Goal: Task Accomplishment & Management: Complete application form

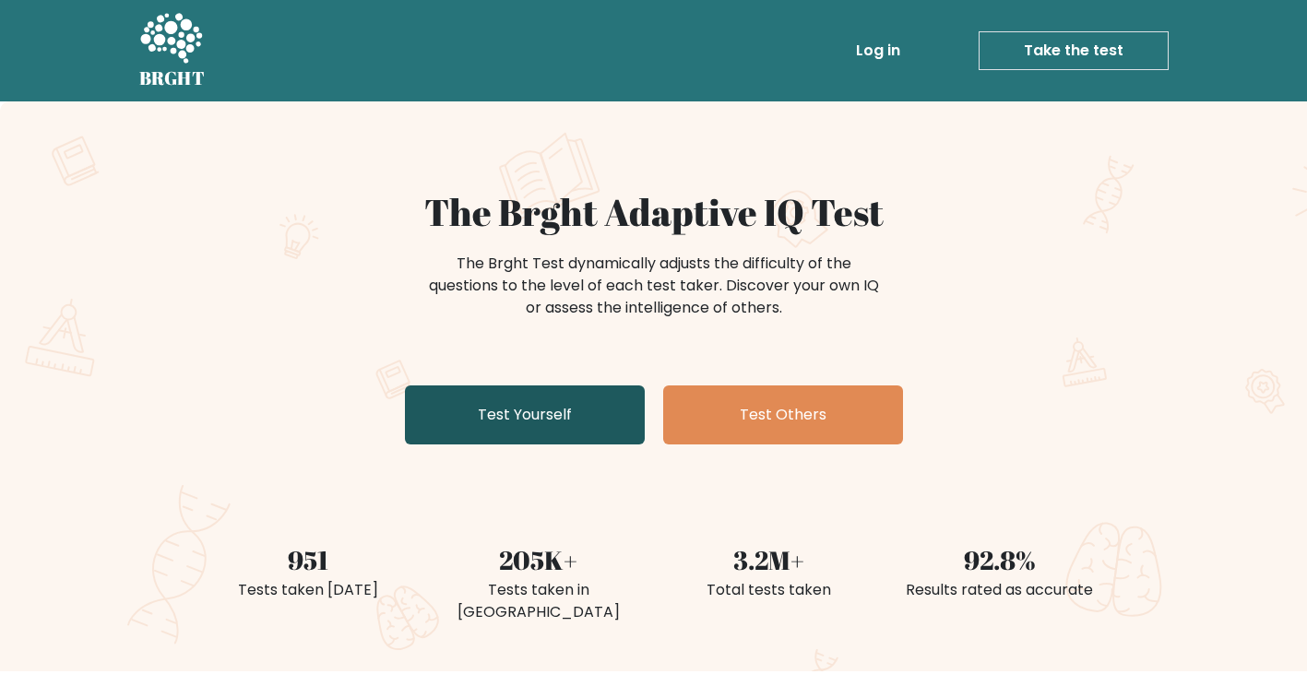
click at [558, 424] on link "Test Yourself" at bounding box center [525, 415] width 240 height 59
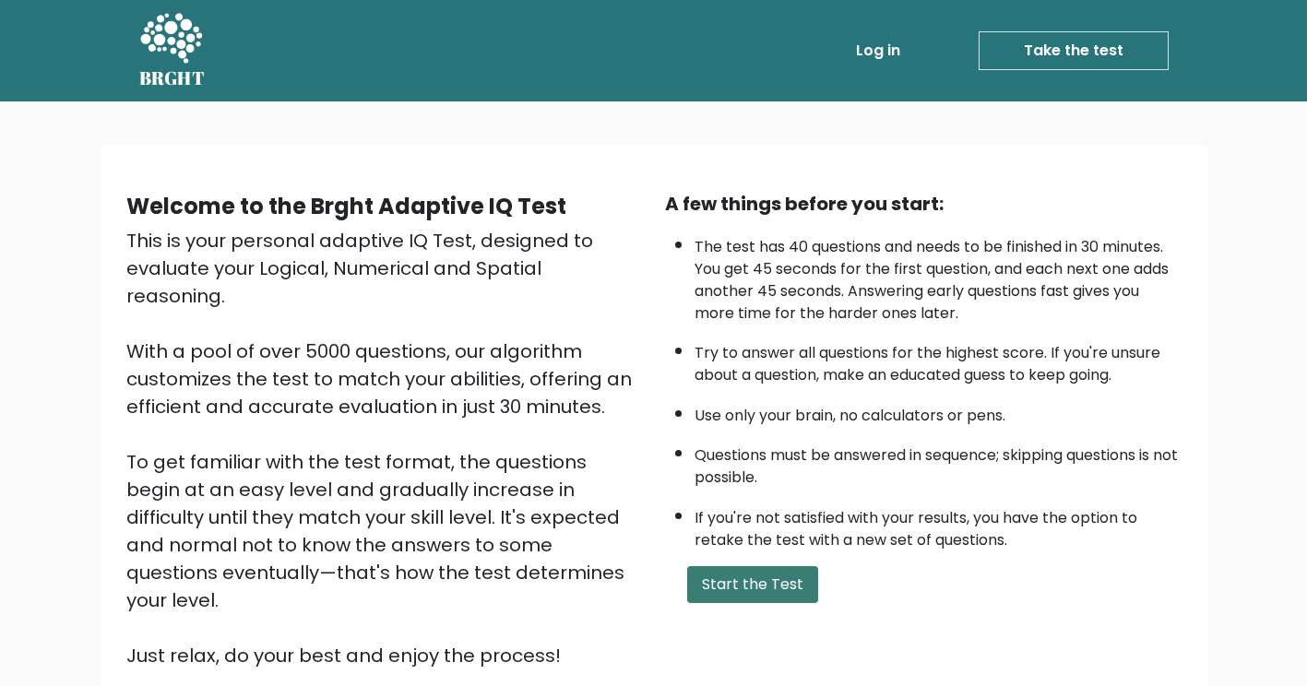
click at [719, 597] on button "Start the Test" at bounding box center [752, 585] width 131 height 37
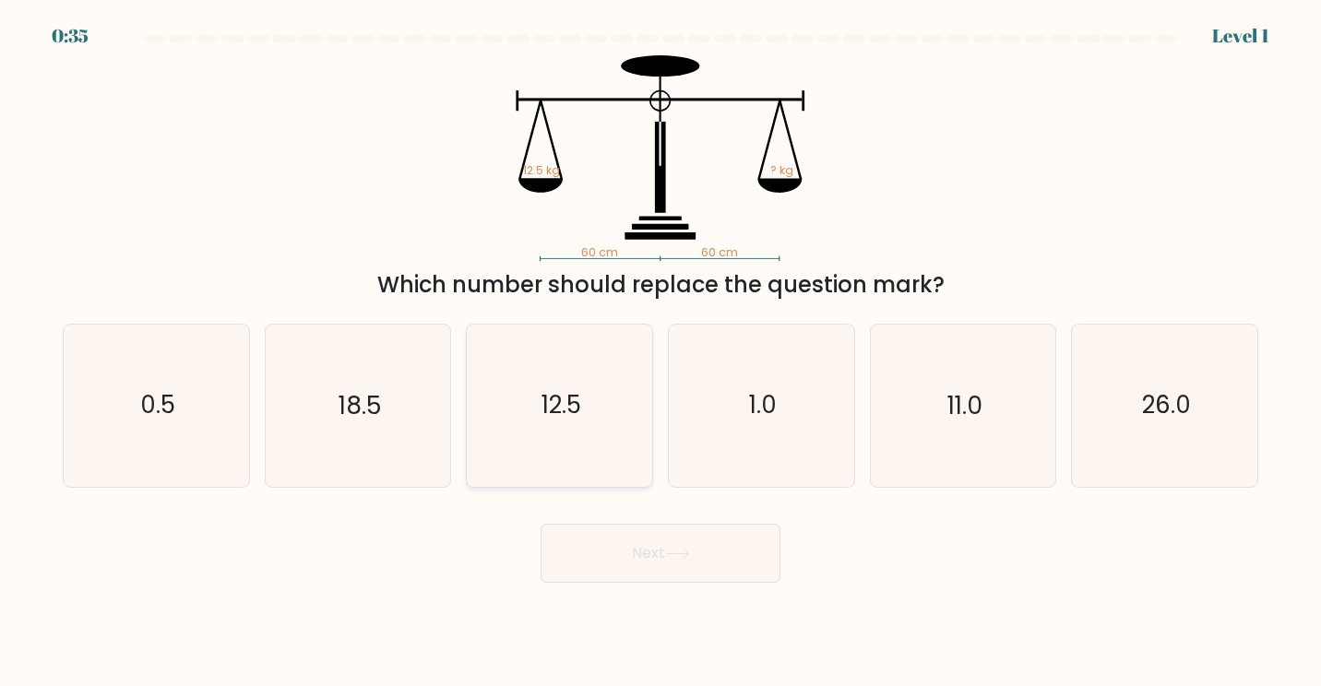
click at [543, 408] on text "12.5" at bounding box center [562, 405] width 40 height 34
click at [661, 352] on input "c. 12.5" at bounding box center [661, 347] width 1 height 9
radio input "true"
click at [687, 566] on button "Next" at bounding box center [661, 553] width 240 height 59
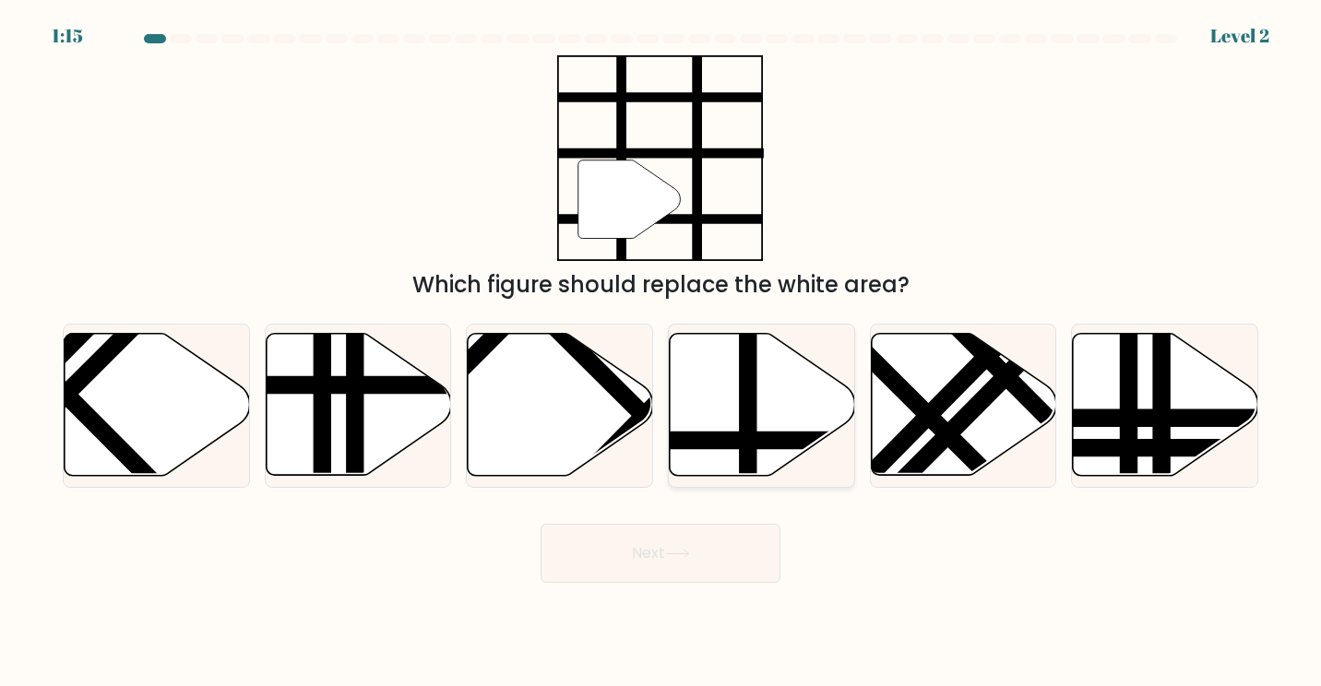
click at [766, 412] on icon at bounding box center [762, 405] width 185 height 142
click at [662, 352] on input "d." at bounding box center [661, 347] width 1 height 9
radio input "true"
click at [684, 581] on button "Next" at bounding box center [661, 553] width 240 height 59
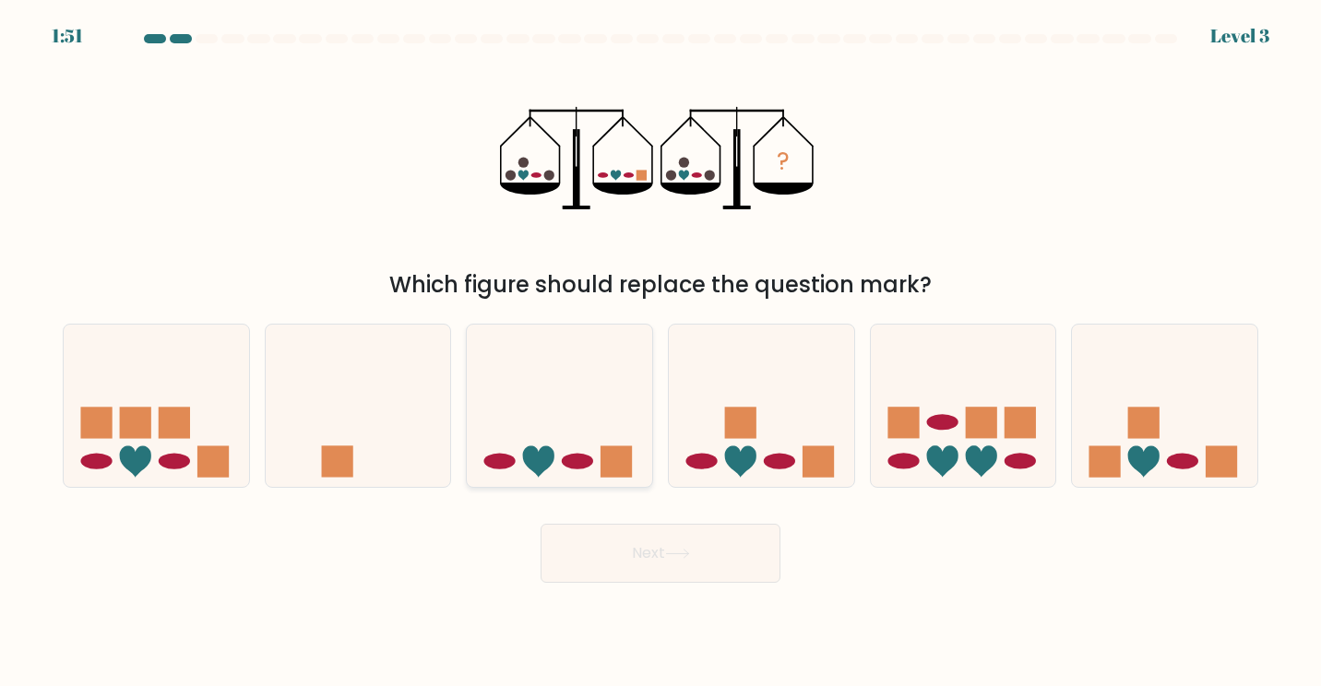
click at [567, 457] on ellipse at bounding box center [577, 462] width 31 height 16
click at [661, 352] on input "c." at bounding box center [661, 347] width 1 height 9
radio input "true"
click at [641, 562] on button "Next" at bounding box center [661, 553] width 240 height 59
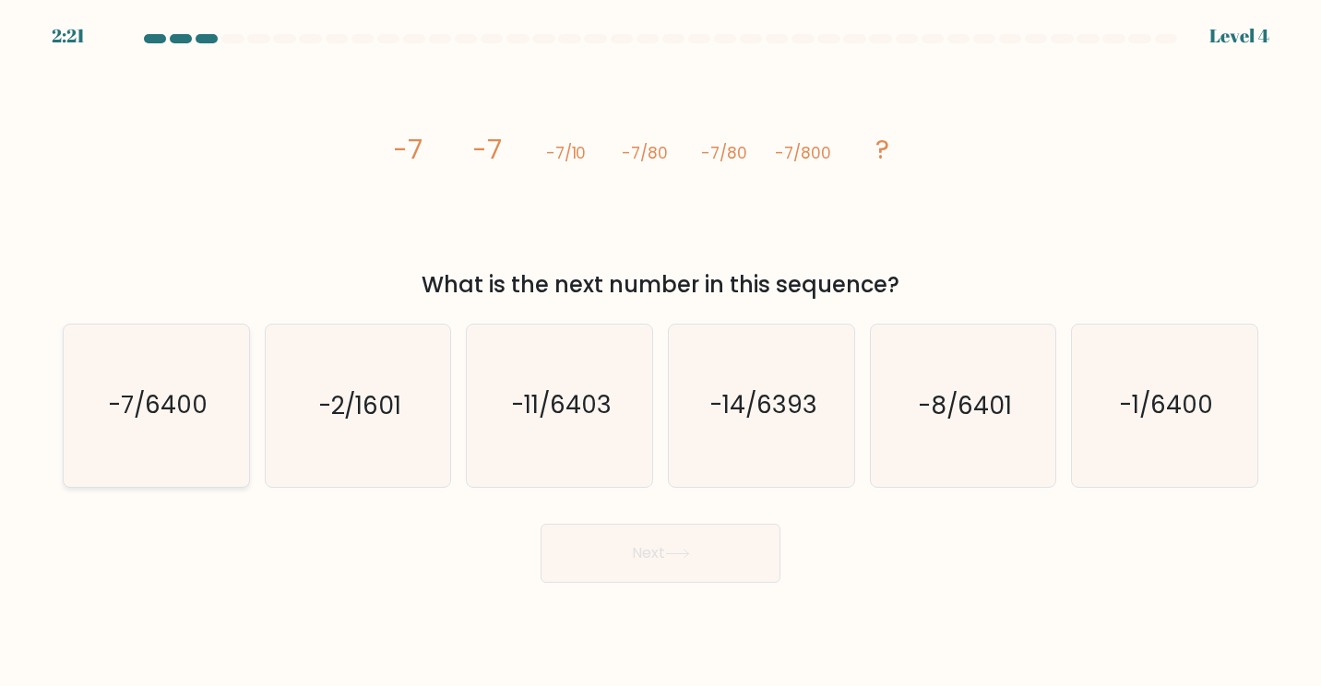
click at [143, 432] on icon "-7/6400" at bounding box center [157, 406] width 162 height 162
click at [661, 352] on input "a. -7/6400" at bounding box center [661, 347] width 1 height 9
radio input "true"
click at [728, 582] on button "Next" at bounding box center [661, 553] width 240 height 59
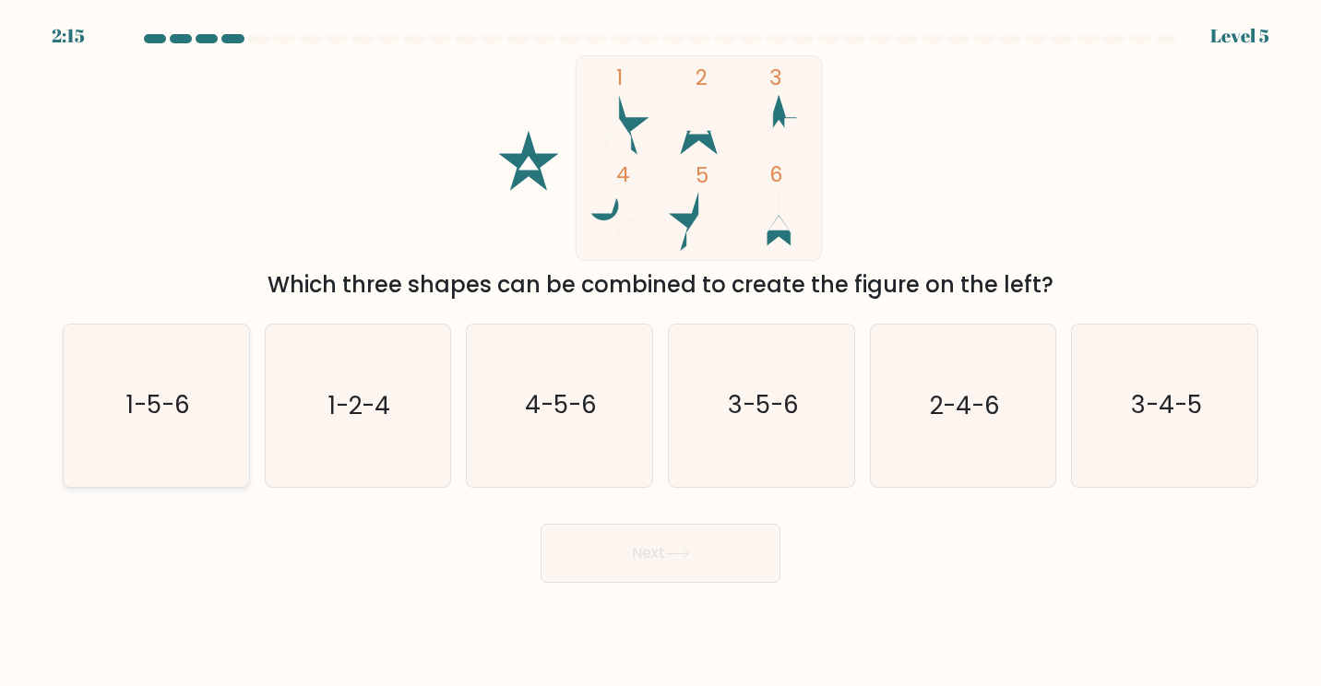
click at [154, 414] on text "1-5-6" at bounding box center [158, 405] width 64 height 34
click at [661, 352] on input "a. 1-5-6" at bounding box center [661, 347] width 1 height 9
radio input "true"
click at [674, 562] on button "Next" at bounding box center [661, 553] width 240 height 59
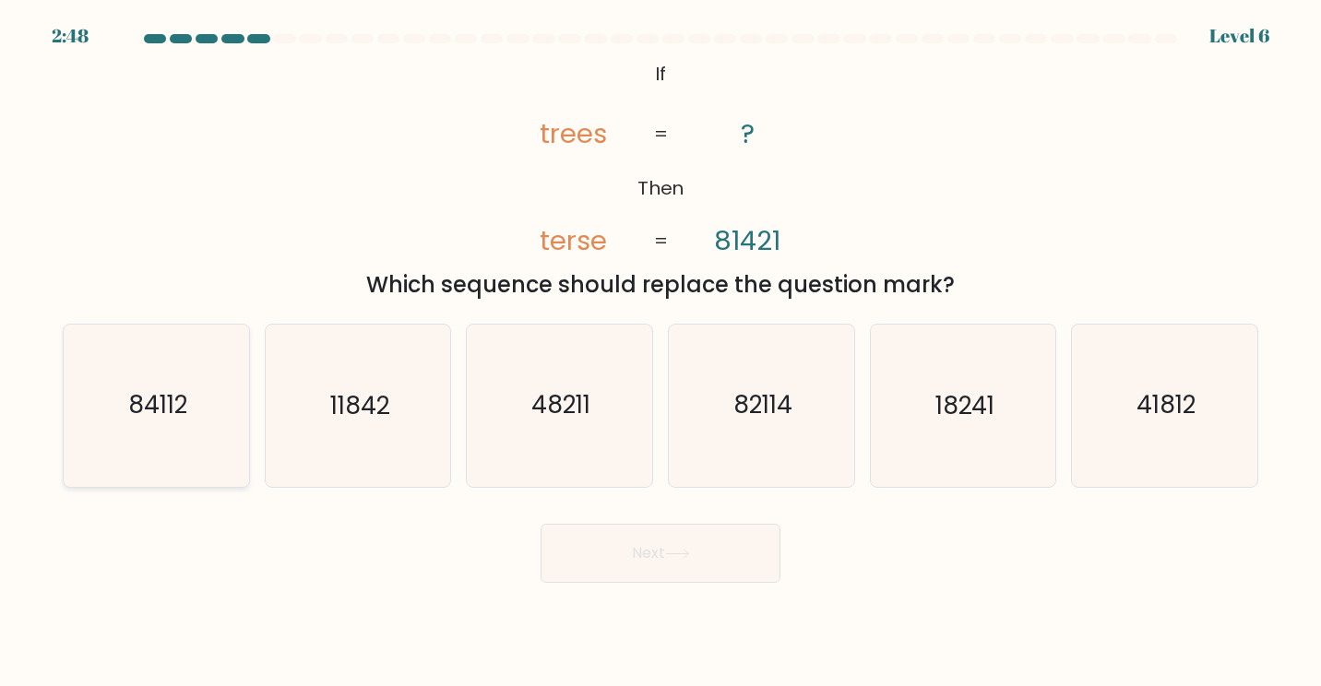
click at [173, 416] on text "84112" at bounding box center [157, 405] width 59 height 34
click at [661, 352] on input "a. 84112" at bounding box center [661, 347] width 1 height 9
radio input "true"
click at [676, 532] on button "Next" at bounding box center [661, 553] width 240 height 59
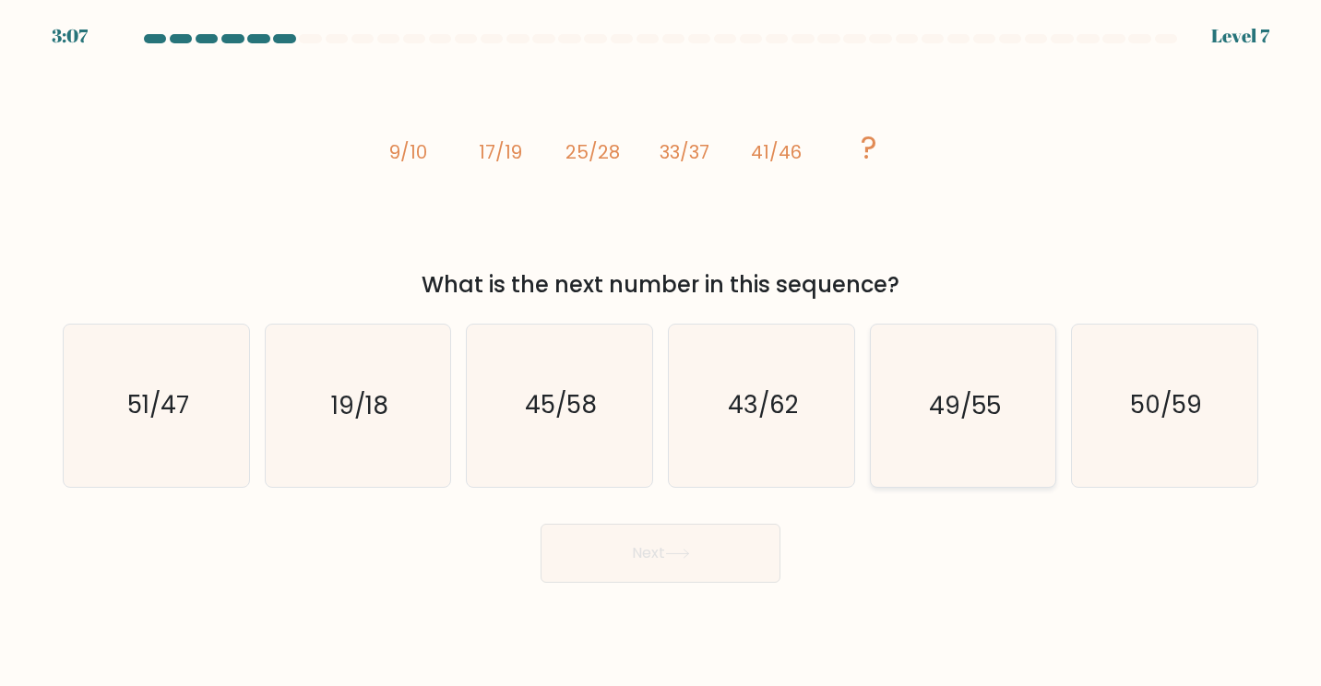
click at [946, 443] on icon "49/55" at bounding box center [963, 406] width 162 height 162
click at [662, 352] on input "e. 49/55" at bounding box center [661, 347] width 1 height 9
radio input "true"
drag, startPoint x: 670, startPoint y: 555, endPoint x: 773, endPoint y: 548, distance: 103.6
click at [670, 555] on icon at bounding box center [677, 554] width 25 height 10
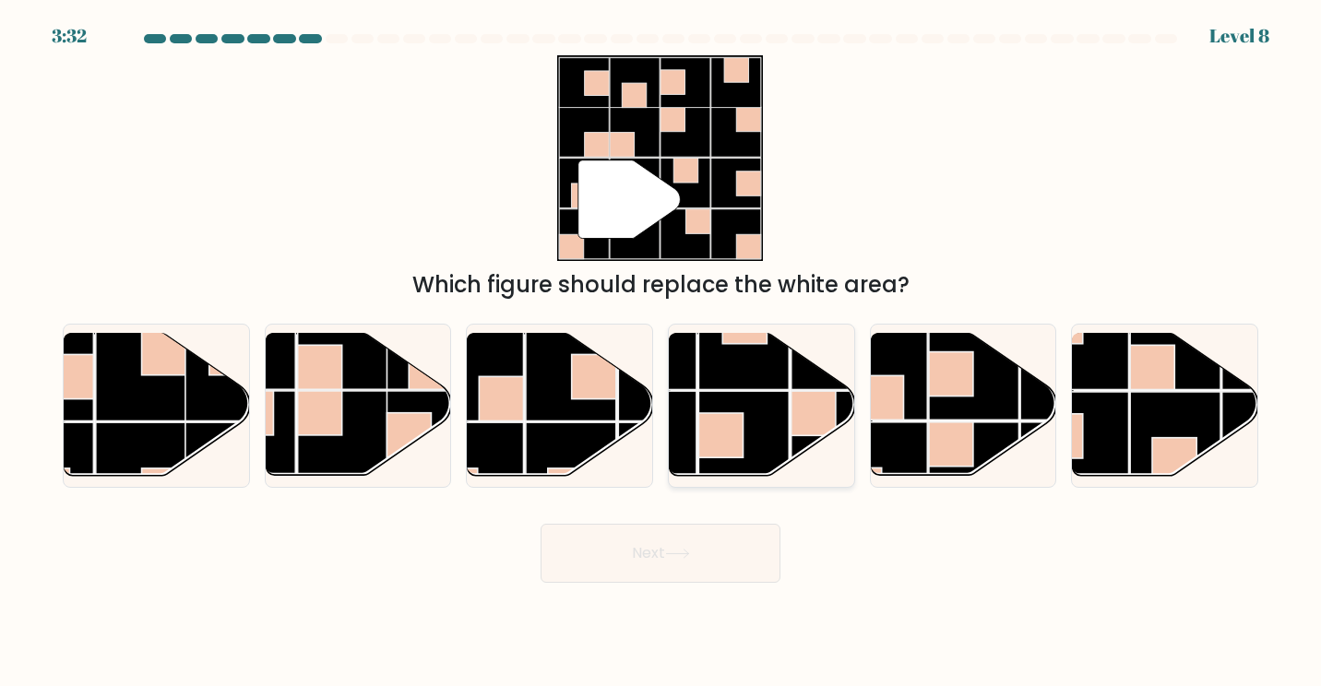
click at [743, 408] on rect at bounding box center [743, 437] width 90 height 90
click at [662, 352] on input "d." at bounding box center [661, 347] width 1 height 9
radio input "true"
click at [500, 424] on rect at bounding box center [479, 469] width 90 height 90
click at [661, 352] on input "c." at bounding box center [661, 347] width 1 height 9
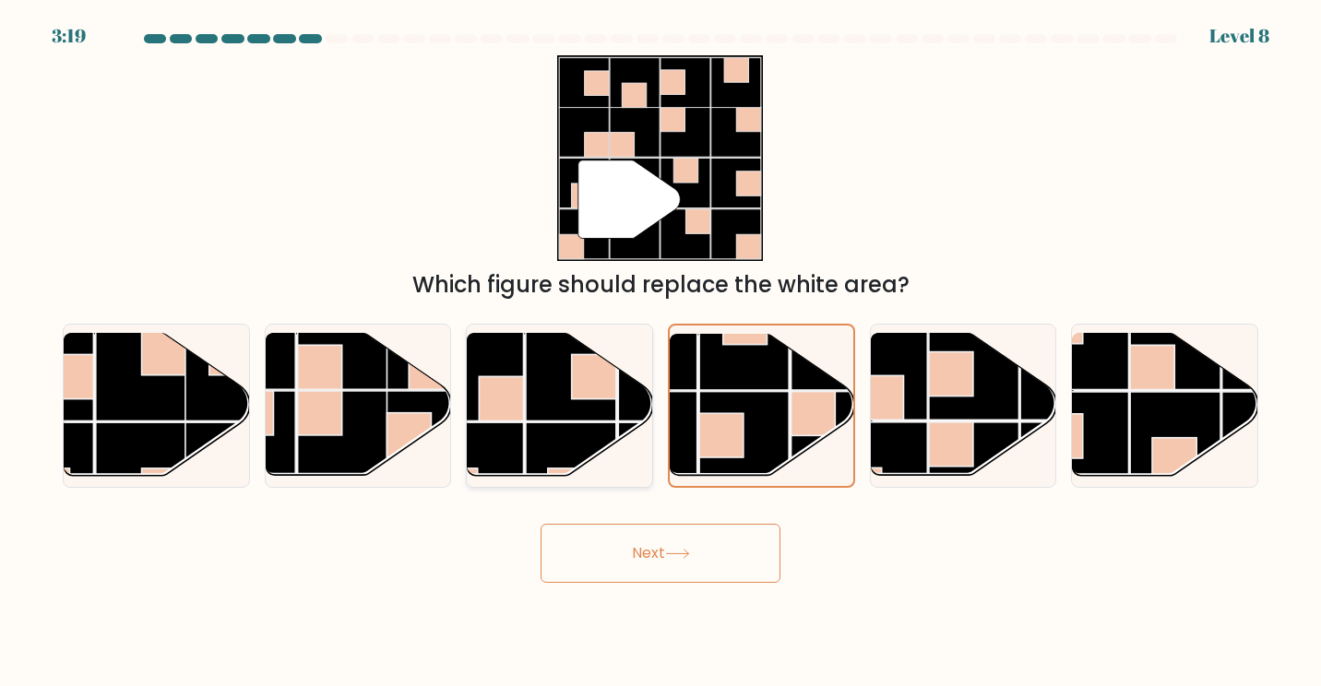
radio input "true"
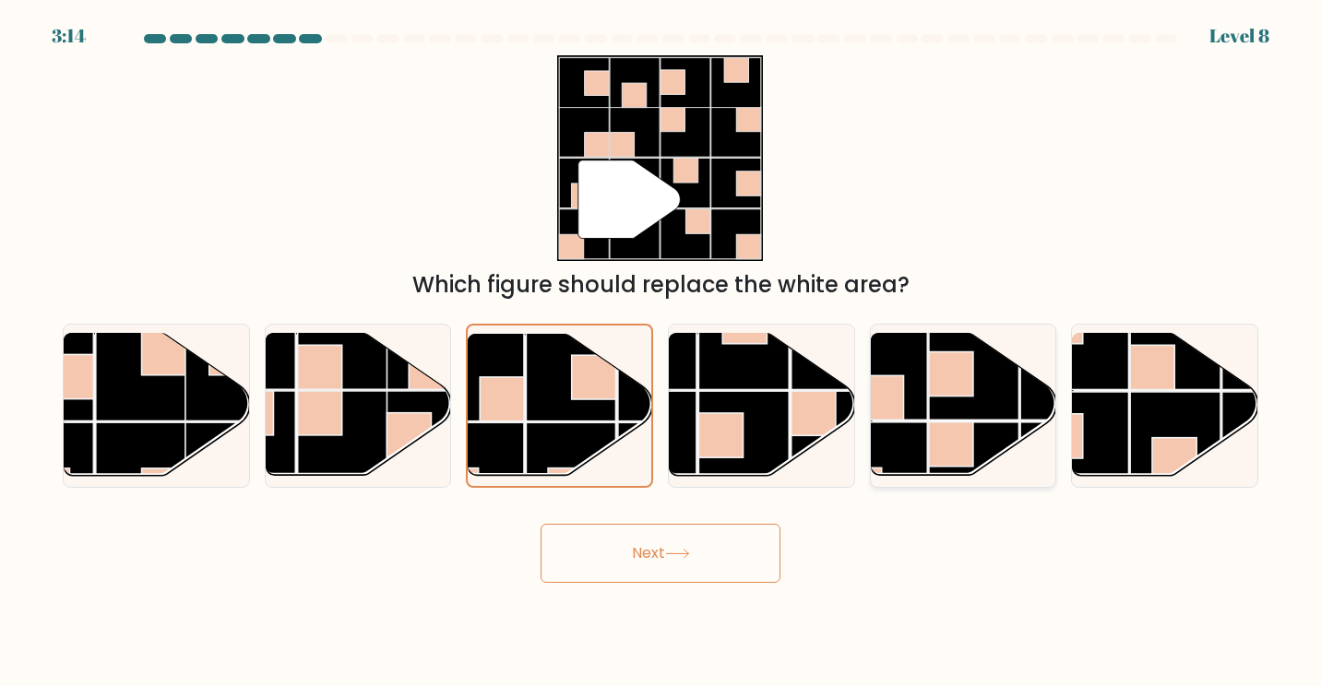
click at [947, 414] on rect at bounding box center [974, 375] width 90 height 90
click at [662, 352] on input "e." at bounding box center [661, 347] width 1 height 9
radio input "true"
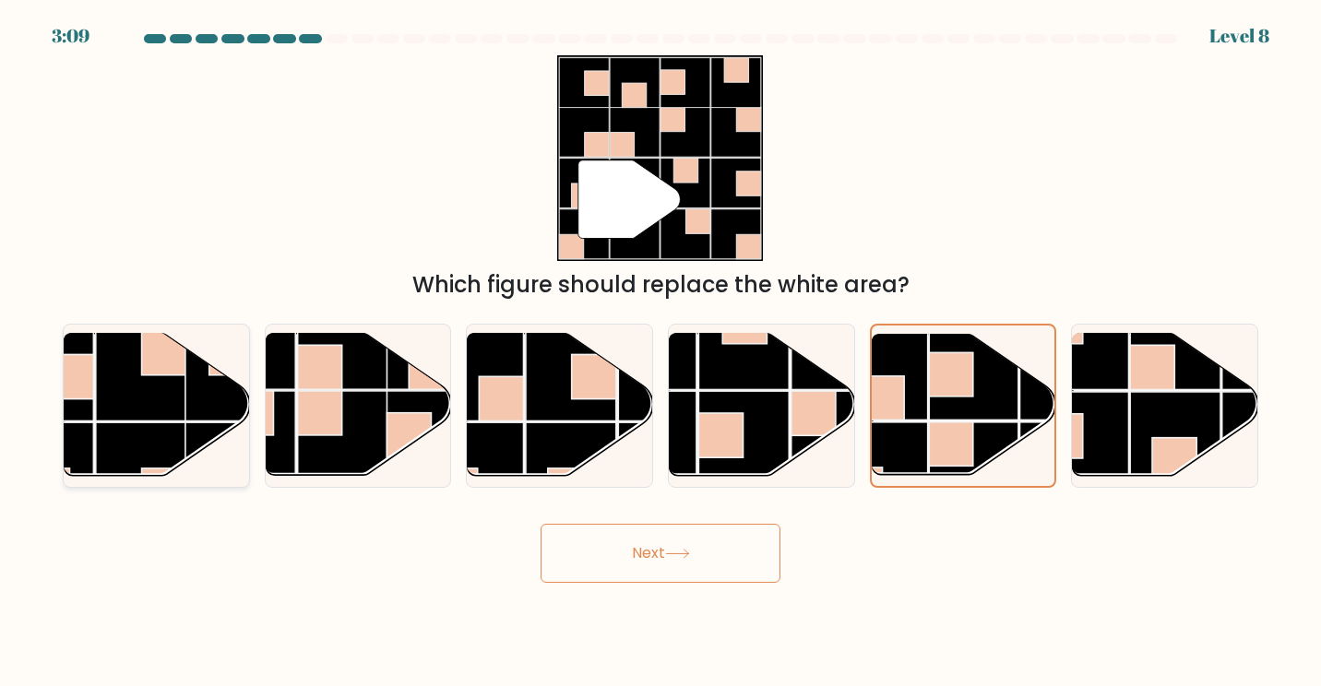
click at [161, 412] on rect at bounding box center [141, 376] width 90 height 90
click at [661, 352] on input "a." at bounding box center [661, 347] width 1 height 9
radio input "true"
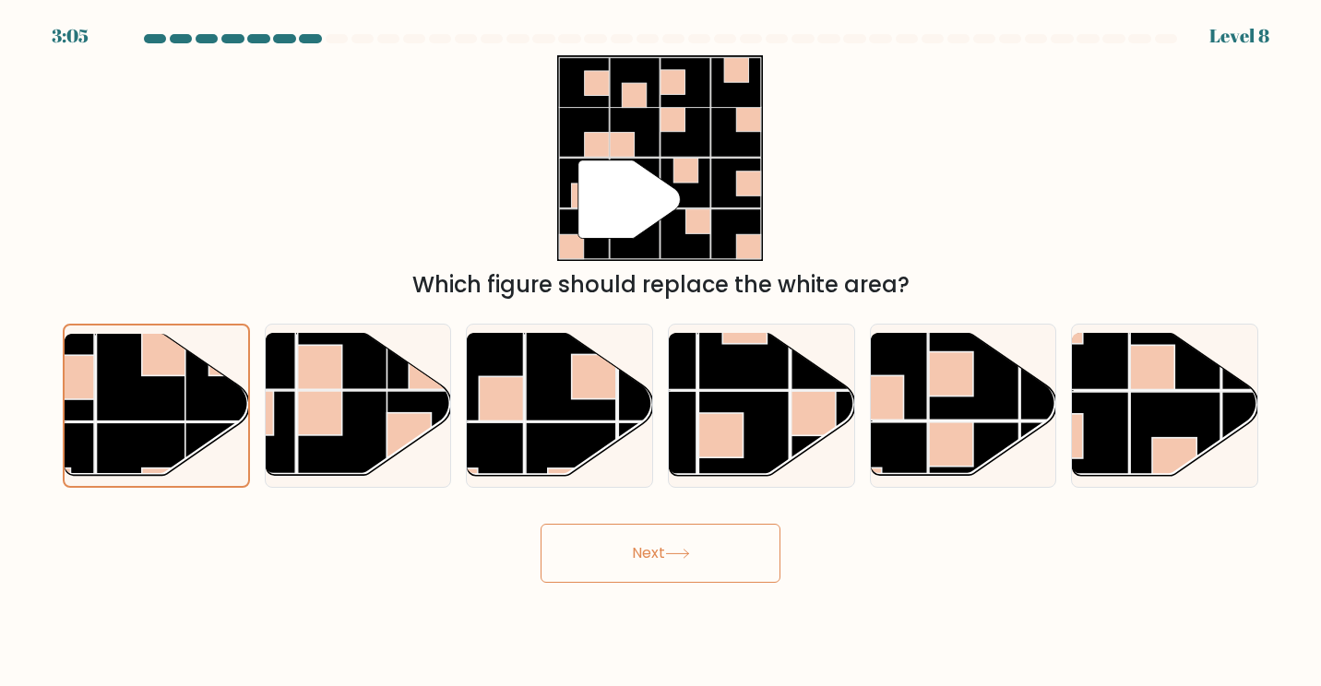
click at [643, 563] on button "Next" at bounding box center [661, 553] width 240 height 59
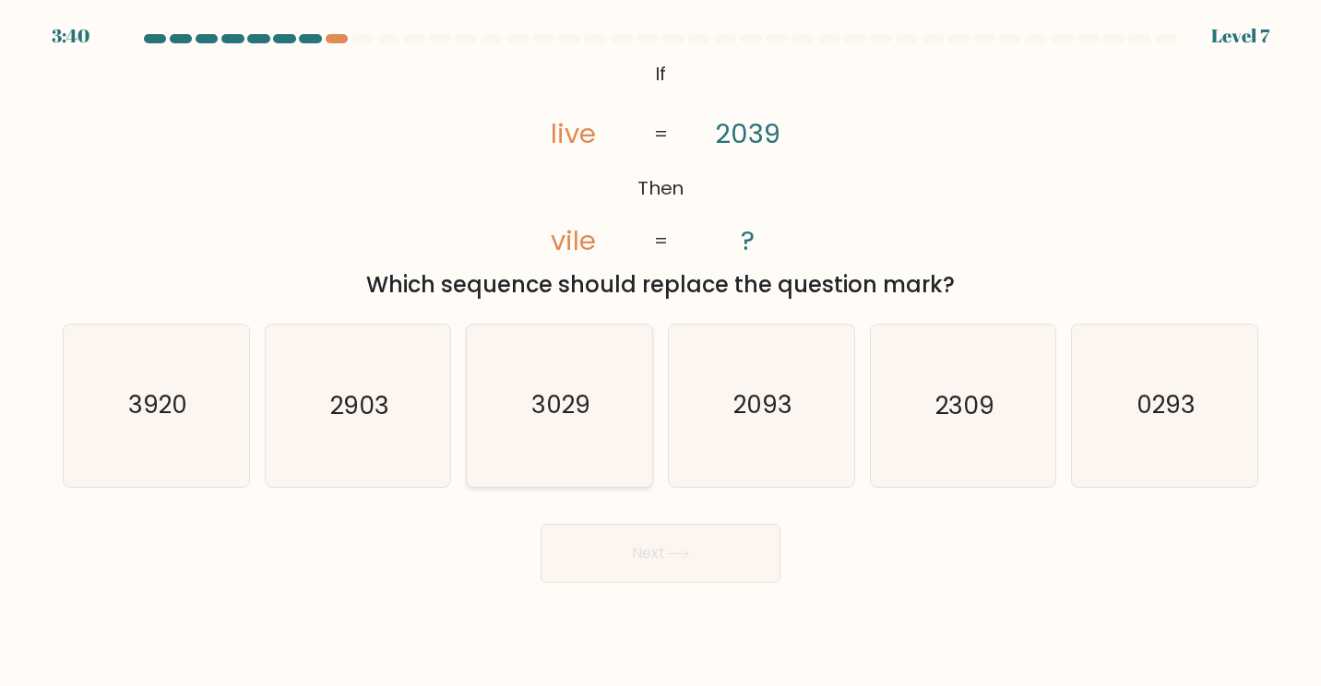
drag, startPoint x: 591, startPoint y: 400, endPoint x: 593, endPoint y: 419, distance: 18.5
click at [591, 400] on icon "3029" at bounding box center [560, 406] width 162 height 162
click at [661, 352] on input "c. 3029" at bounding box center [661, 347] width 1 height 9
radio input "true"
click at [639, 568] on button "Next" at bounding box center [661, 553] width 240 height 59
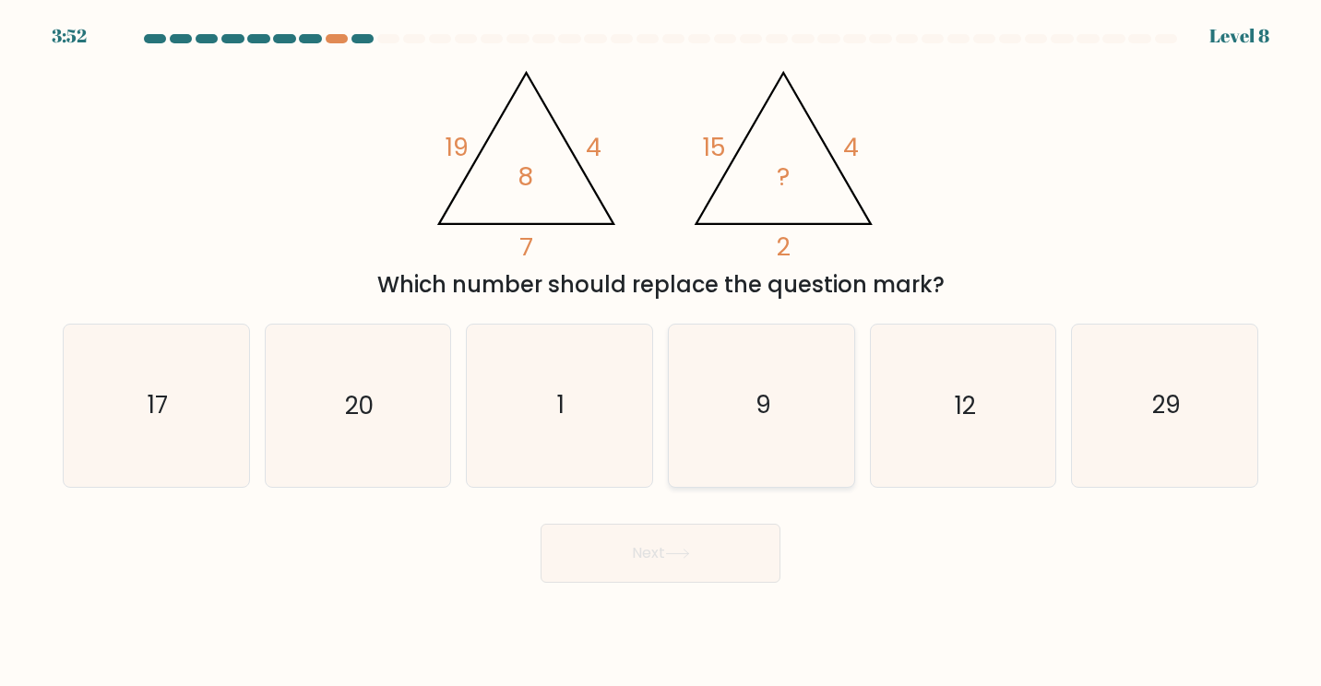
click at [767, 438] on icon "9" at bounding box center [762, 406] width 162 height 162
click at [662, 352] on input "d. 9" at bounding box center [661, 347] width 1 height 9
radio input "true"
click at [710, 576] on button "Next" at bounding box center [661, 553] width 240 height 59
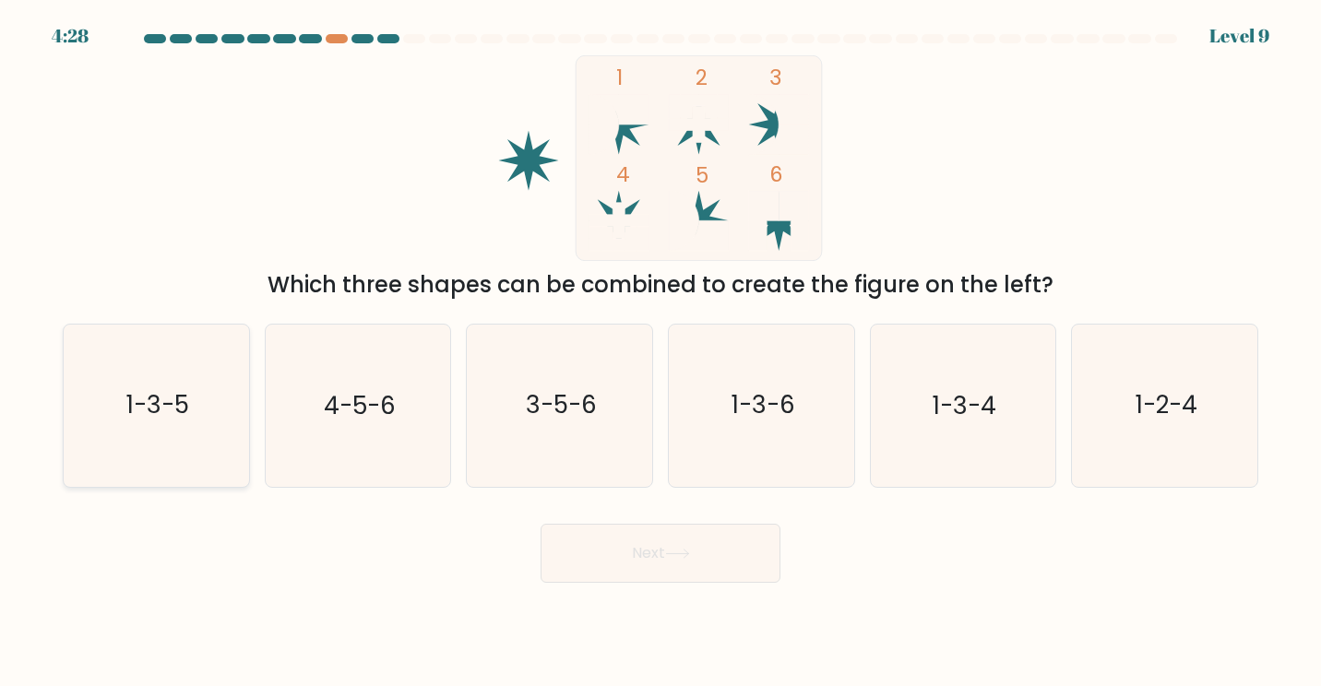
drag, startPoint x: 135, startPoint y: 453, endPoint x: 133, endPoint y: 444, distance: 9.4
click at [133, 444] on icon "1-3-5" at bounding box center [157, 406] width 162 height 162
click at [661, 352] on input "a. 1-3-5" at bounding box center [661, 347] width 1 height 9
radio input "true"
click at [664, 566] on button "Next" at bounding box center [661, 553] width 240 height 59
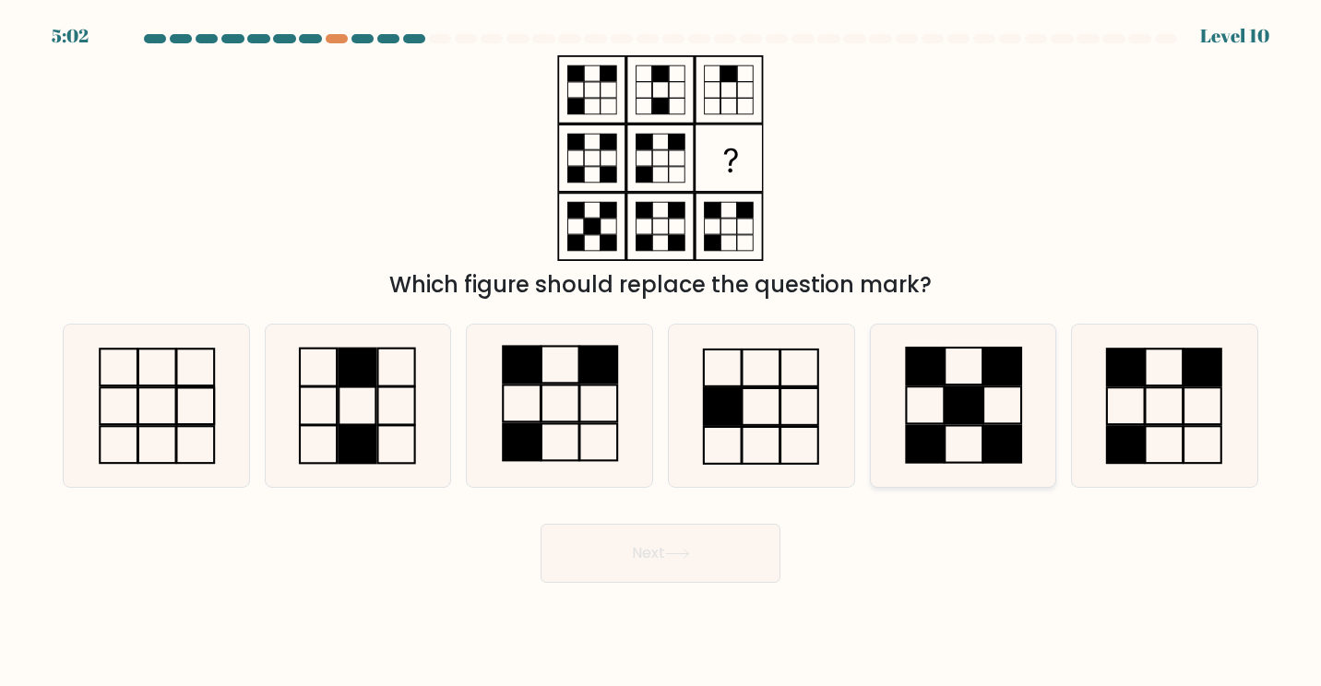
click at [983, 402] on rect at bounding box center [964, 405] width 38 height 37
click at [662, 352] on input "e." at bounding box center [661, 347] width 1 height 9
radio input "true"
click at [668, 556] on button "Next" at bounding box center [661, 553] width 240 height 59
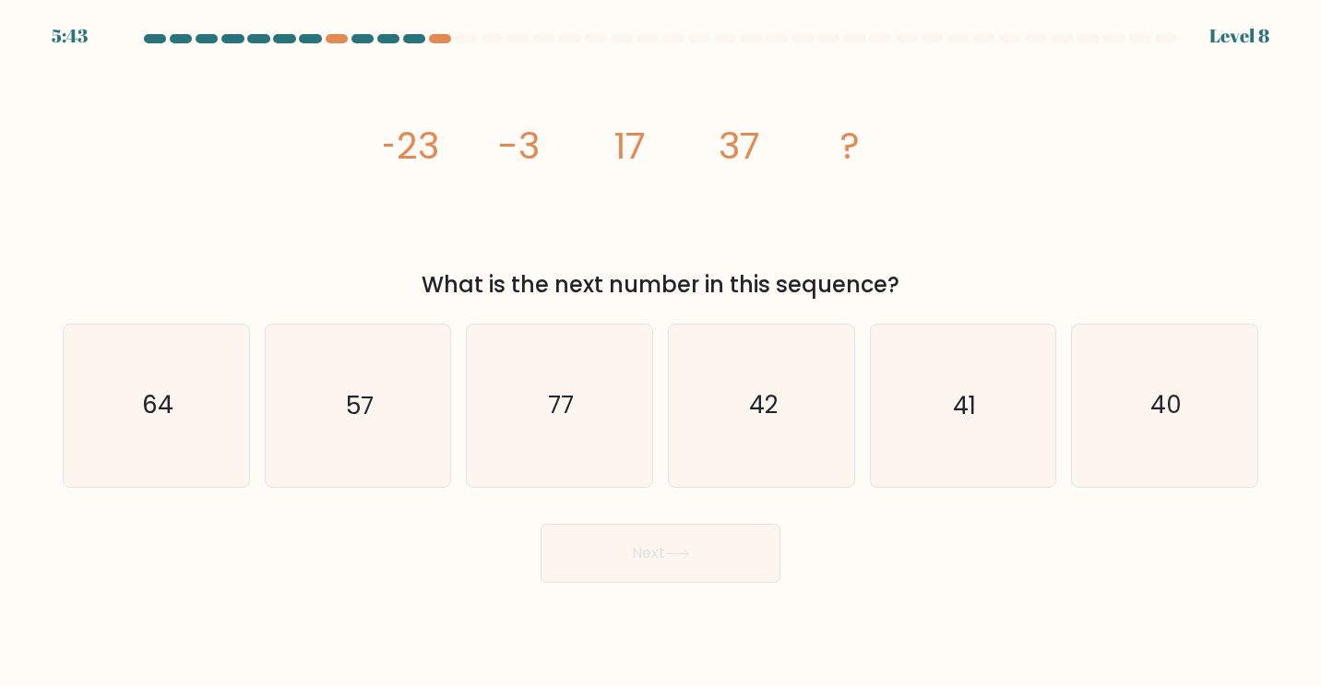
click at [388, 178] on icon "image/svg+xml -23 -3 17 37 ?" at bounding box center [661, 158] width 554 height 206
click at [521, 173] on icon "image/svg+xml -23 -3 17 37 ?" at bounding box center [661, 158] width 554 height 206
click at [634, 180] on icon "image/svg+xml -23 -3 17 37 ?" at bounding box center [661, 158] width 554 height 206
click at [764, 183] on icon "image/svg+xml -23 -3 17 37 ?" at bounding box center [661, 158] width 554 height 206
click at [393, 416] on icon "57" at bounding box center [358, 406] width 162 height 162
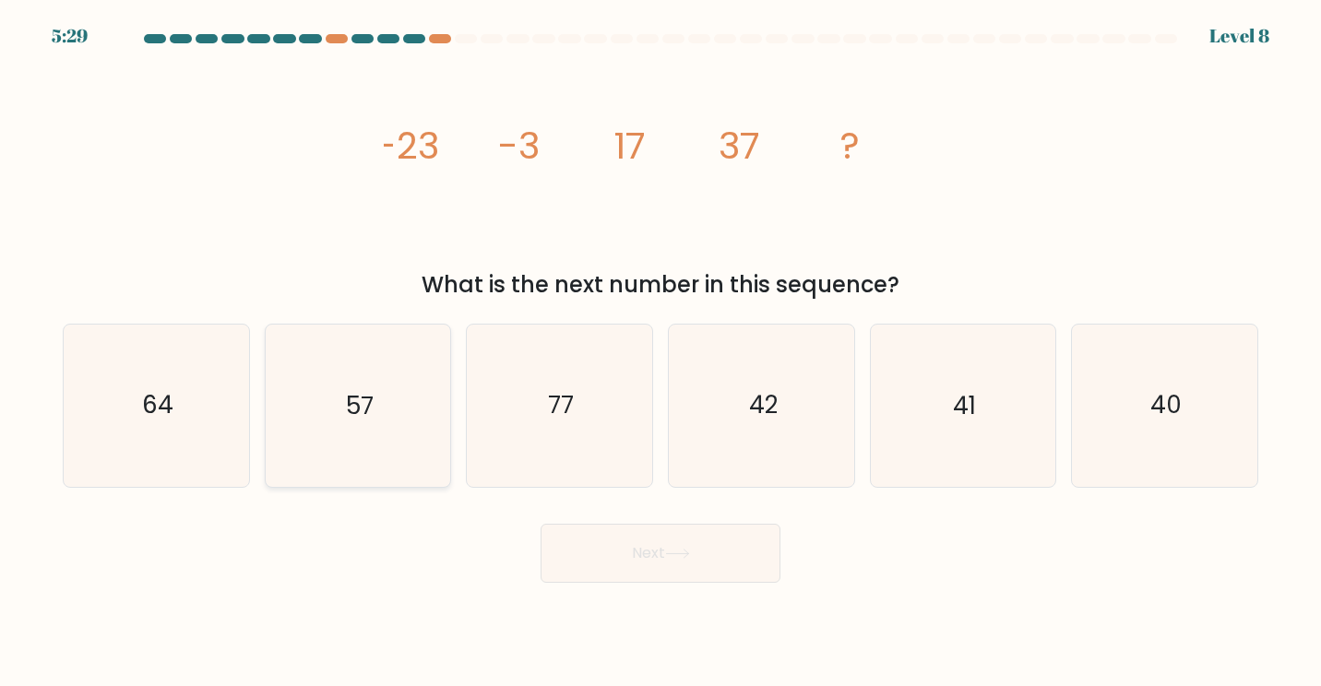
click at [661, 352] on input "b. 57" at bounding box center [661, 347] width 1 height 9
radio input "true"
click at [677, 556] on icon at bounding box center [677, 554] width 25 height 10
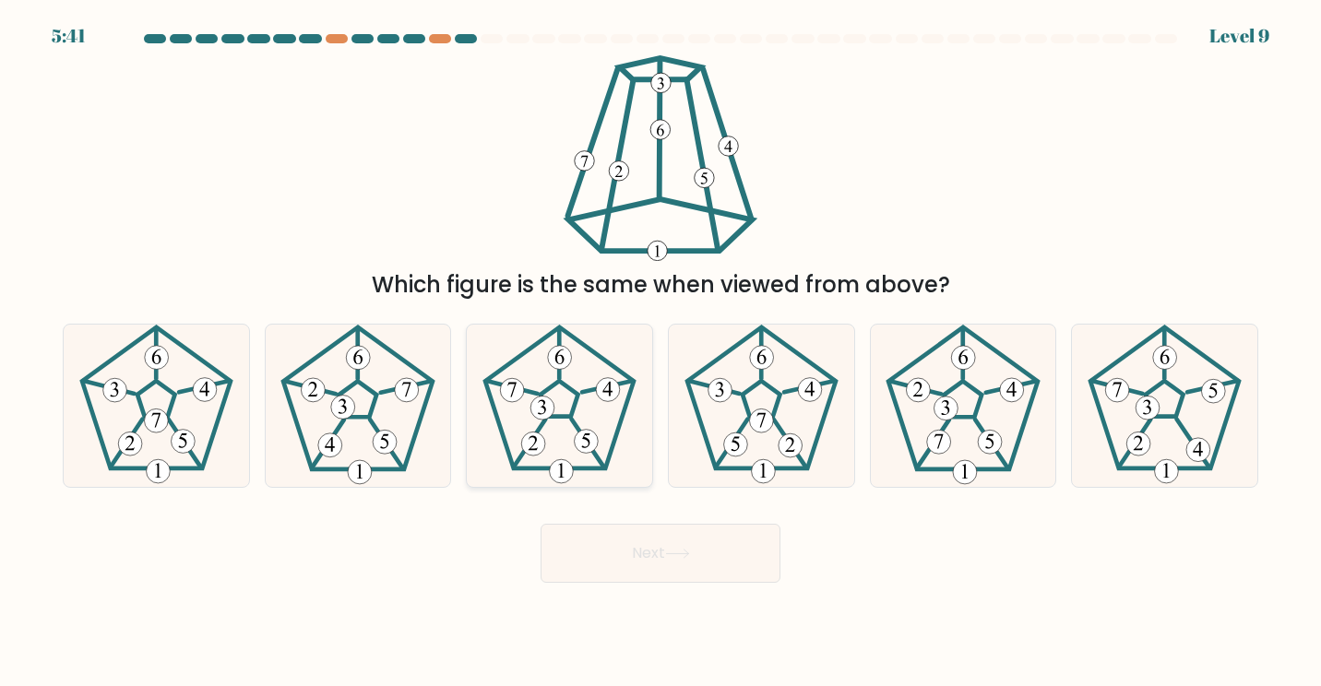
click at [574, 414] on 191 at bounding box center [560, 399] width 38 height 36
click at [661, 352] on input "c." at bounding box center [661, 347] width 1 height 9
radio input "true"
click at [628, 580] on button "Next" at bounding box center [661, 553] width 240 height 59
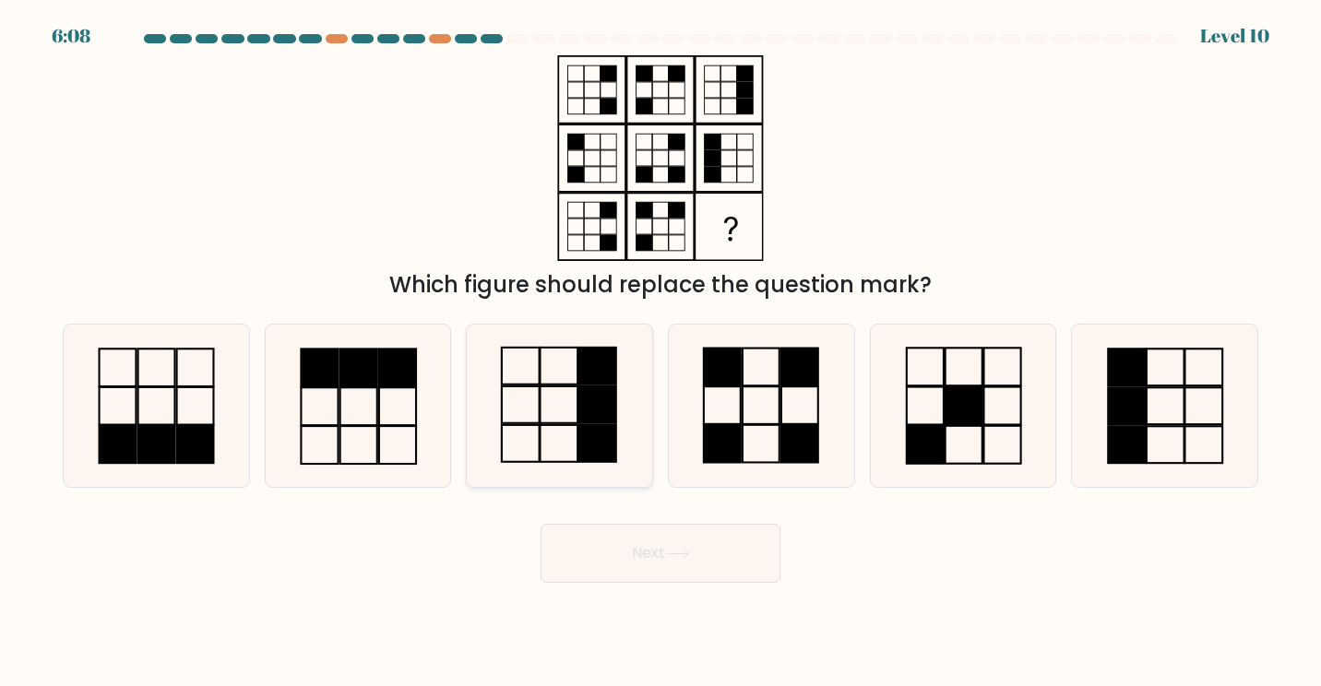
click at [540, 412] on icon at bounding box center [560, 406] width 162 height 162
click at [661, 352] on input "c." at bounding box center [661, 347] width 1 height 9
radio input "true"
click at [612, 539] on button "Next" at bounding box center [661, 553] width 240 height 59
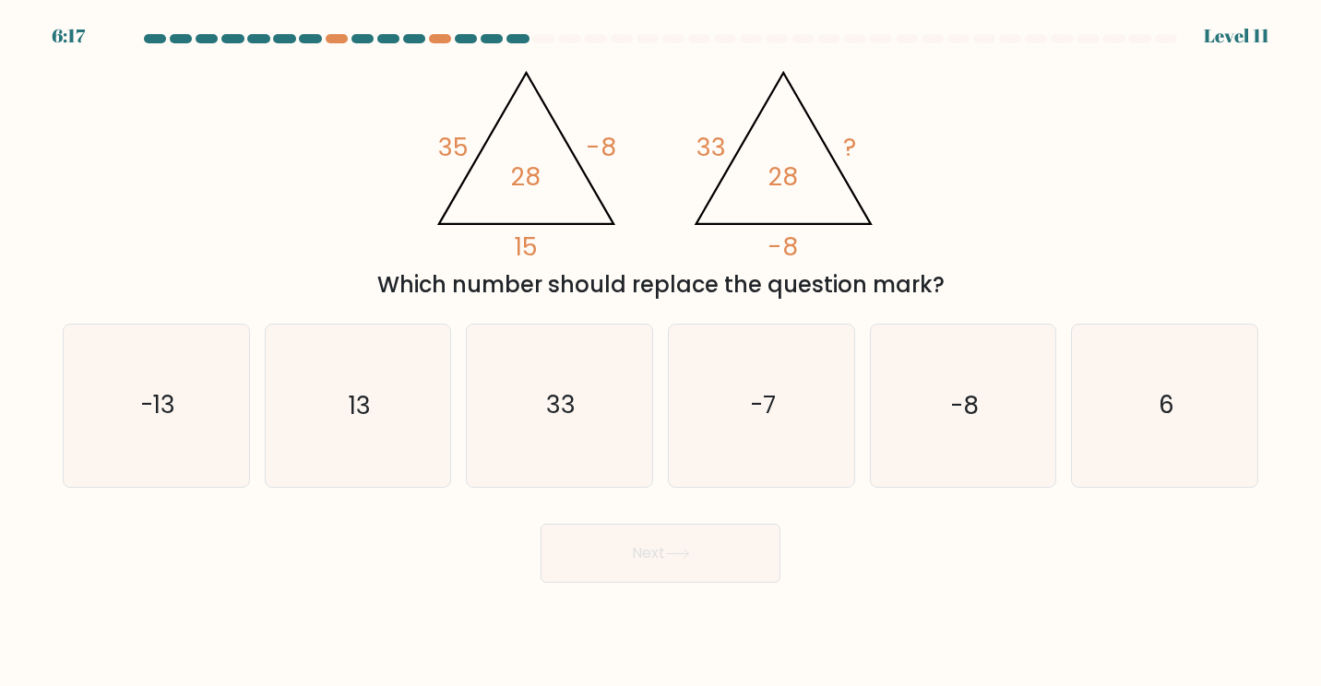
drag, startPoint x: 544, startPoint y: 250, endPoint x: 533, endPoint y: 248, distance: 11.2
click at [533, 248] on icon "@import url('https://fonts.googleapis.com/css?family=Abril+Fatface:400,100,100i…" at bounding box center [660, 158] width 473 height 206
drag, startPoint x: 447, startPoint y: 137, endPoint x: 467, endPoint y: 142, distance: 21.0
click at [467, 142] on tspan "35" at bounding box center [453, 148] width 30 height 34
drag, startPoint x: 467, startPoint y: 142, endPoint x: 456, endPoint y: 142, distance: 11.1
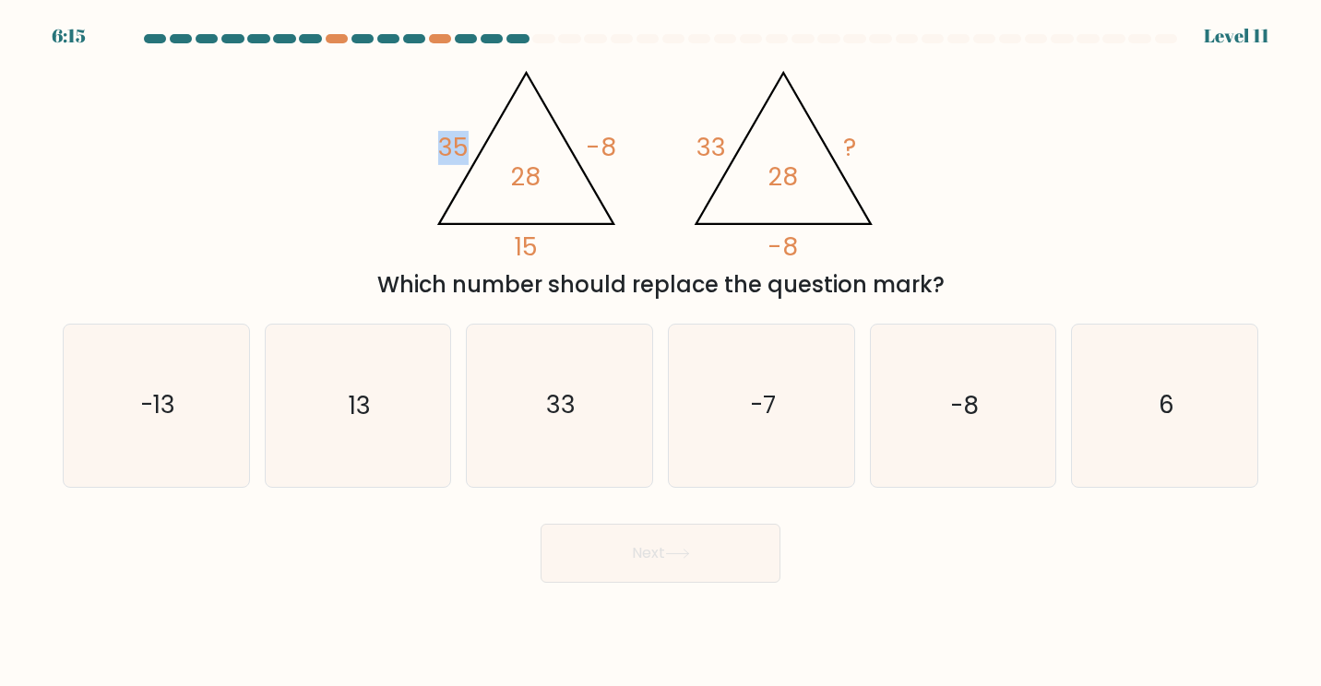
click at [456, 142] on tspan "35" at bounding box center [453, 148] width 30 height 34
click at [323, 424] on icon "13" at bounding box center [358, 406] width 162 height 162
click at [661, 352] on input "b. 13" at bounding box center [661, 347] width 1 height 9
radio input "true"
click at [544, 538] on button "Next" at bounding box center [661, 553] width 240 height 59
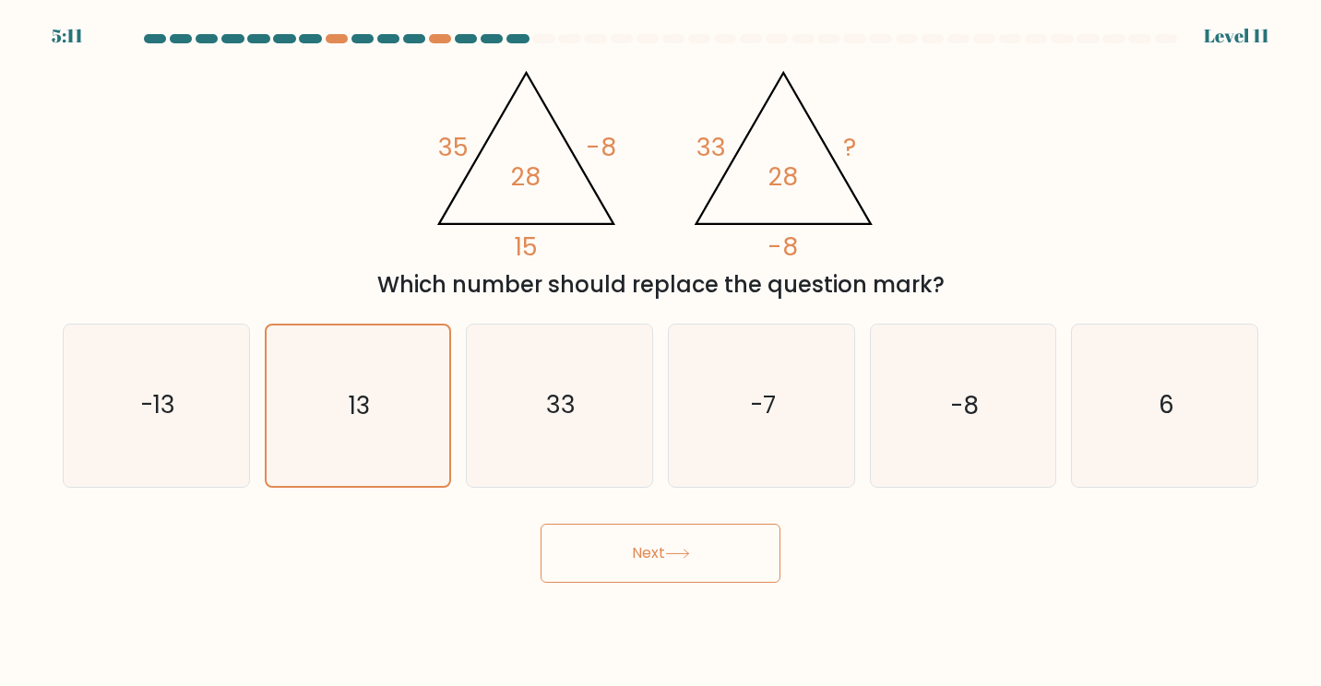
click at [621, 542] on button "Next" at bounding box center [661, 553] width 240 height 59
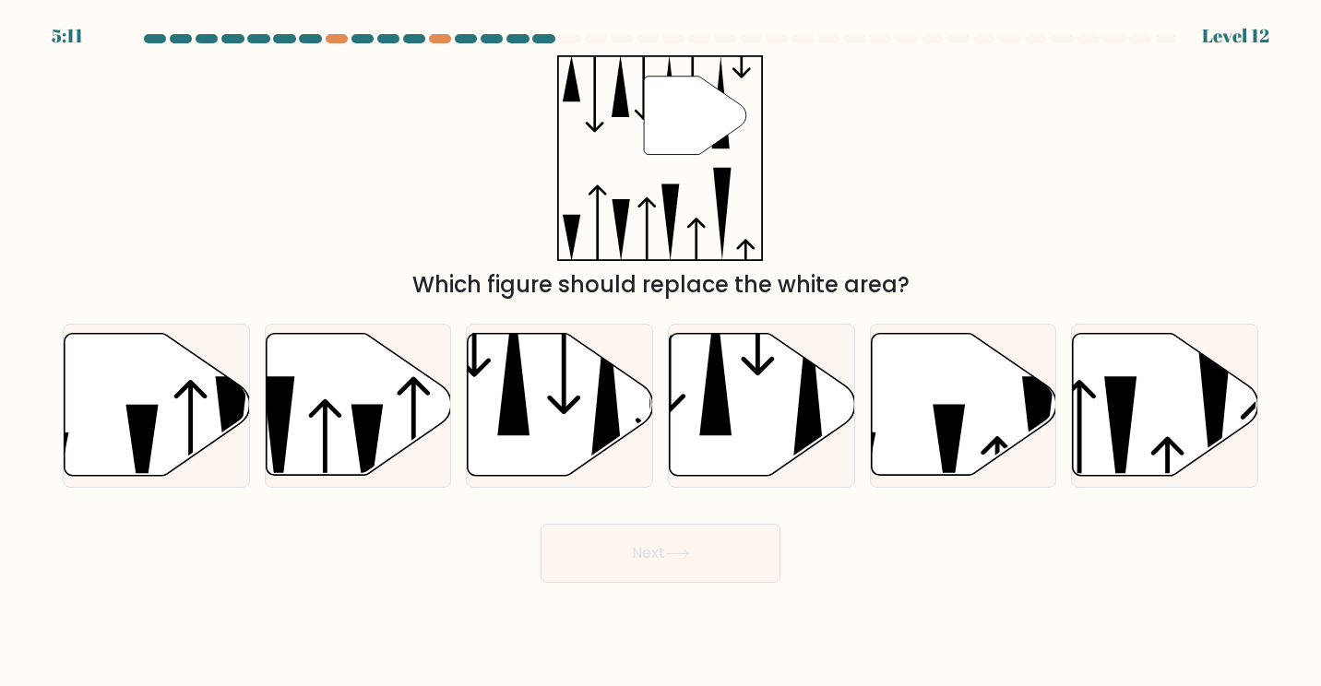
click at [660, 579] on button "Next" at bounding box center [661, 553] width 240 height 59
click at [781, 414] on icon at bounding box center [762, 405] width 185 height 142
click at [662, 352] on input "d." at bounding box center [661, 347] width 1 height 9
radio input "true"
click at [690, 555] on icon at bounding box center [677, 554] width 25 height 10
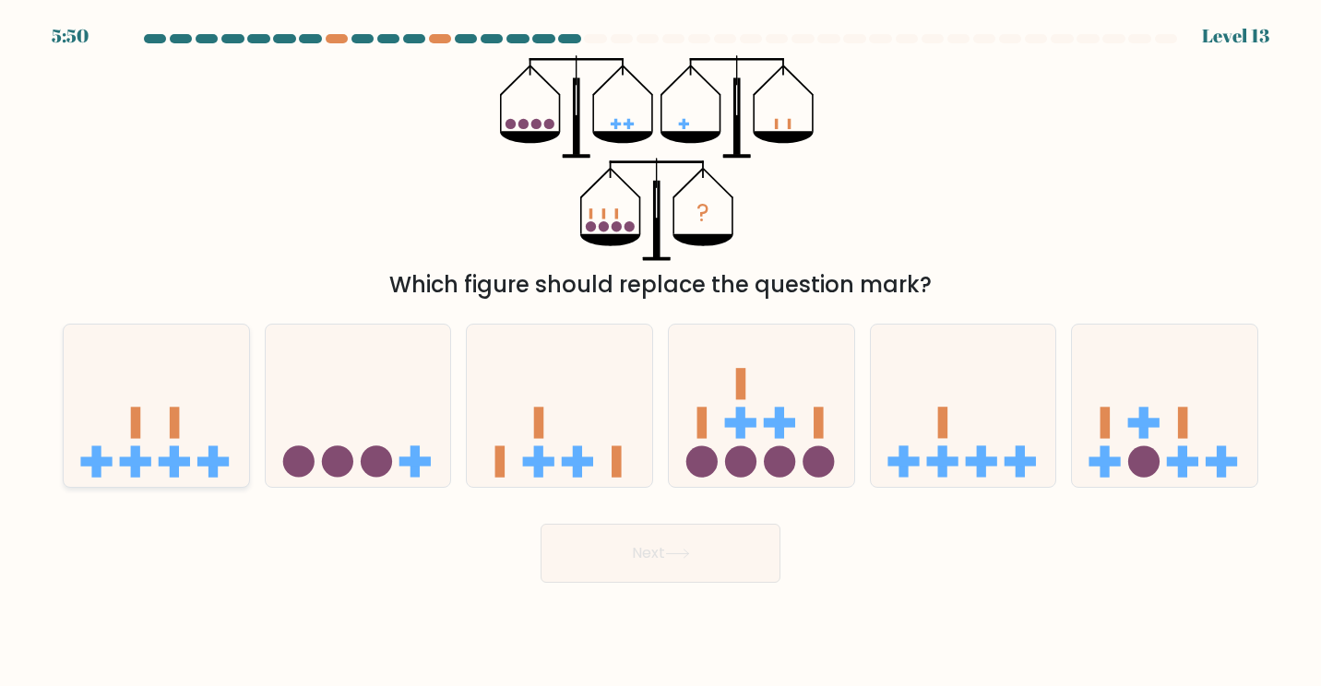
click at [154, 419] on icon at bounding box center [156, 405] width 185 height 153
click at [661, 352] on input "a." at bounding box center [661, 347] width 1 height 9
radio input "true"
click at [1064, 433] on div "f." at bounding box center [1165, 406] width 202 height 164
click at [1012, 433] on icon at bounding box center [963, 405] width 185 height 153
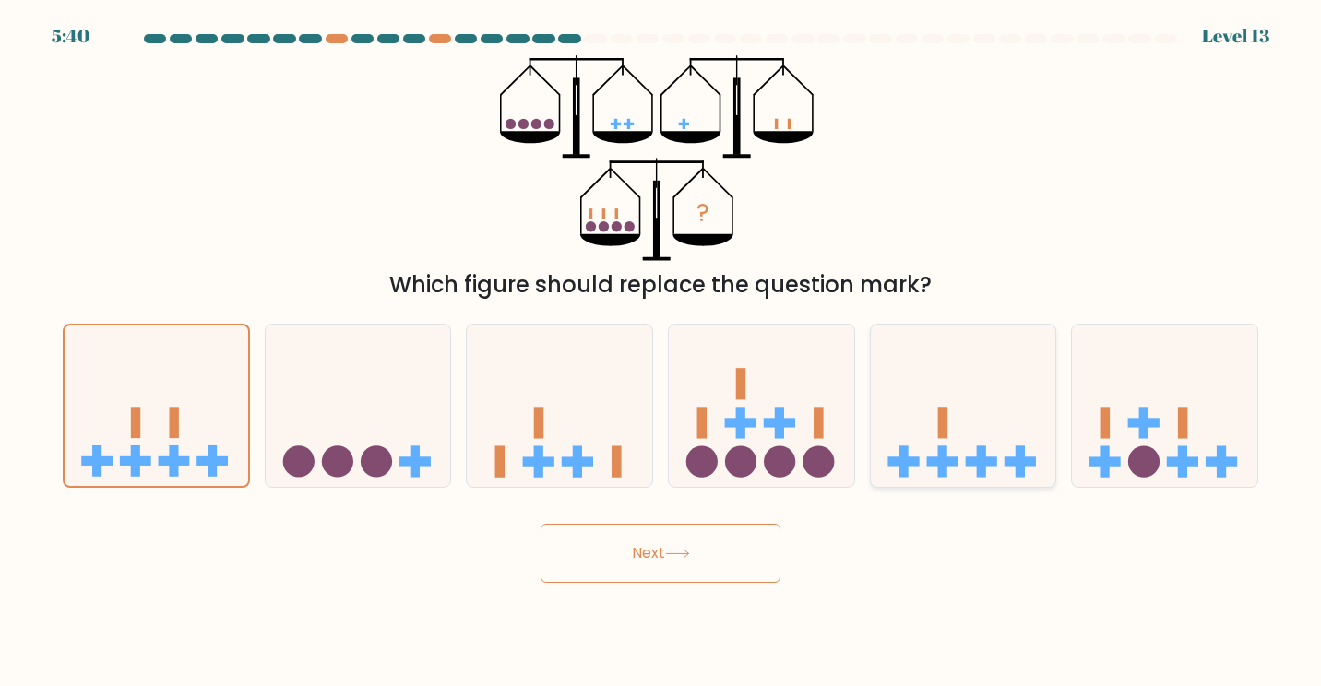
click at [662, 352] on input "e." at bounding box center [661, 347] width 1 height 9
radio input "true"
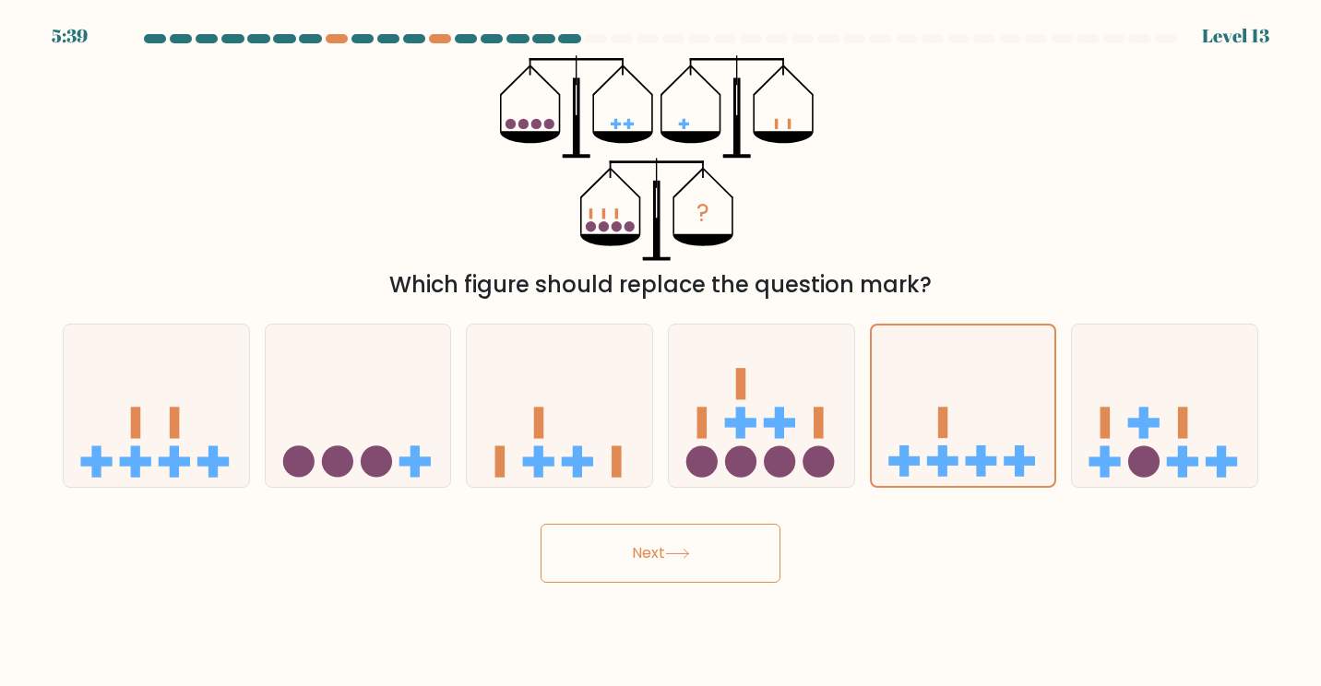
drag, startPoint x: 655, startPoint y: 560, endPoint x: 906, endPoint y: 571, distance: 251.2
click at [660, 560] on button "Next" at bounding box center [661, 553] width 240 height 59
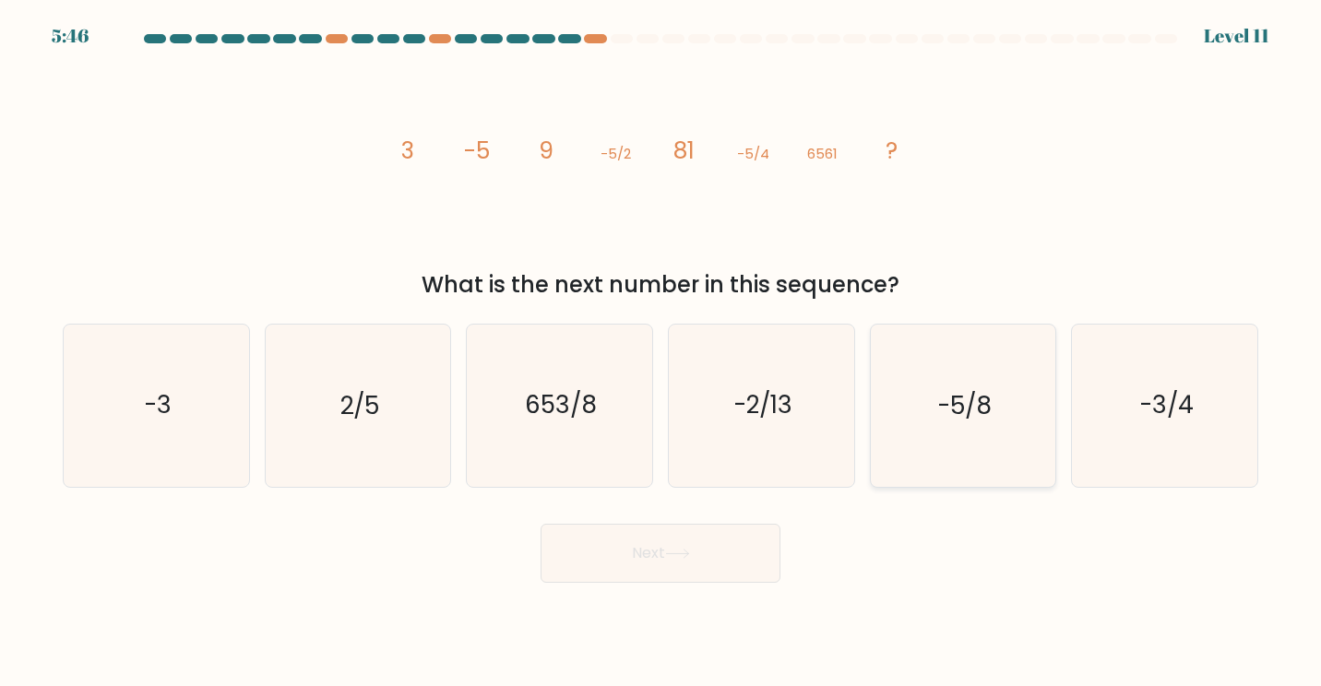
click at [979, 398] on text "-5/8" at bounding box center [964, 405] width 54 height 34
click at [662, 352] on input "e. -5/8" at bounding box center [661, 347] width 1 height 9
radio input "true"
drag, startPoint x: 634, startPoint y: 559, endPoint x: 650, endPoint y: 546, distance: 20.3
click at [635, 558] on button "Next" at bounding box center [661, 553] width 240 height 59
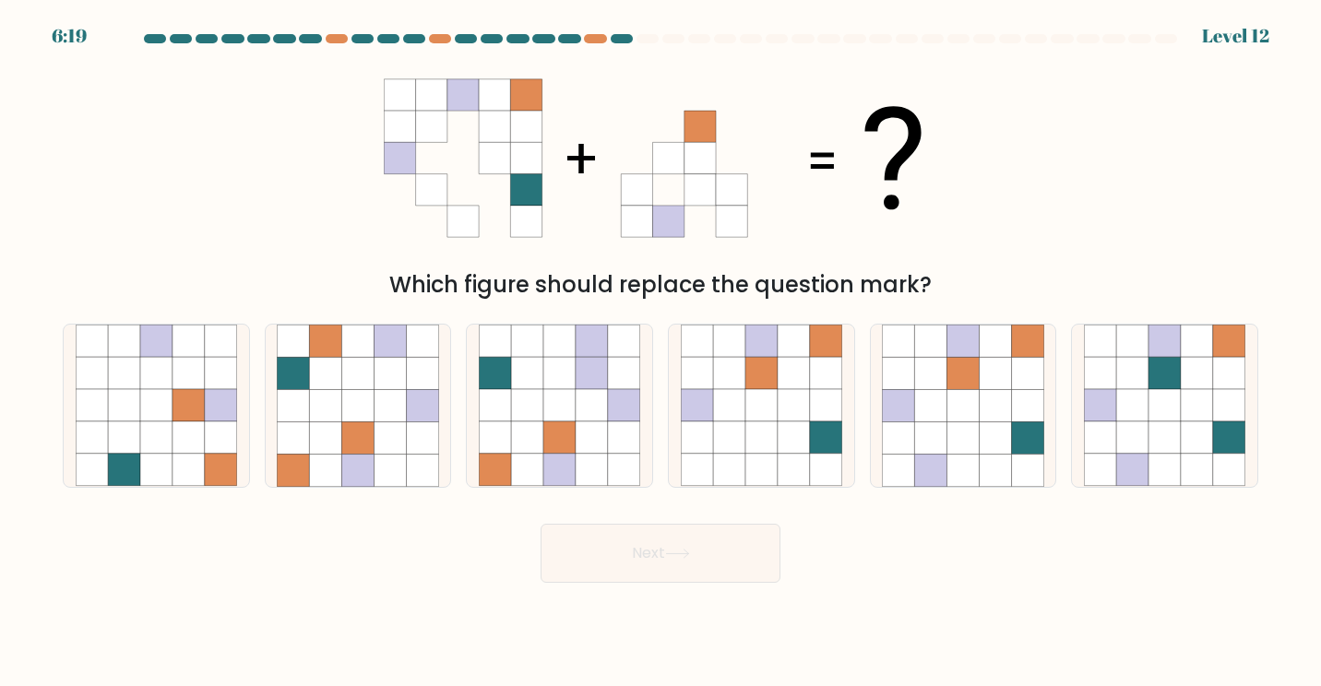
click at [475, 132] on icon at bounding box center [463, 126] width 31 height 31
click at [757, 376] on icon at bounding box center [762, 374] width 32 height 32
click at [662, 352] on input "d." at bounding box center [661, 347] width 1 height 9
radio input "true"
click at [990, 379] on icon at bounding box center [995, 374] width 32 height 32
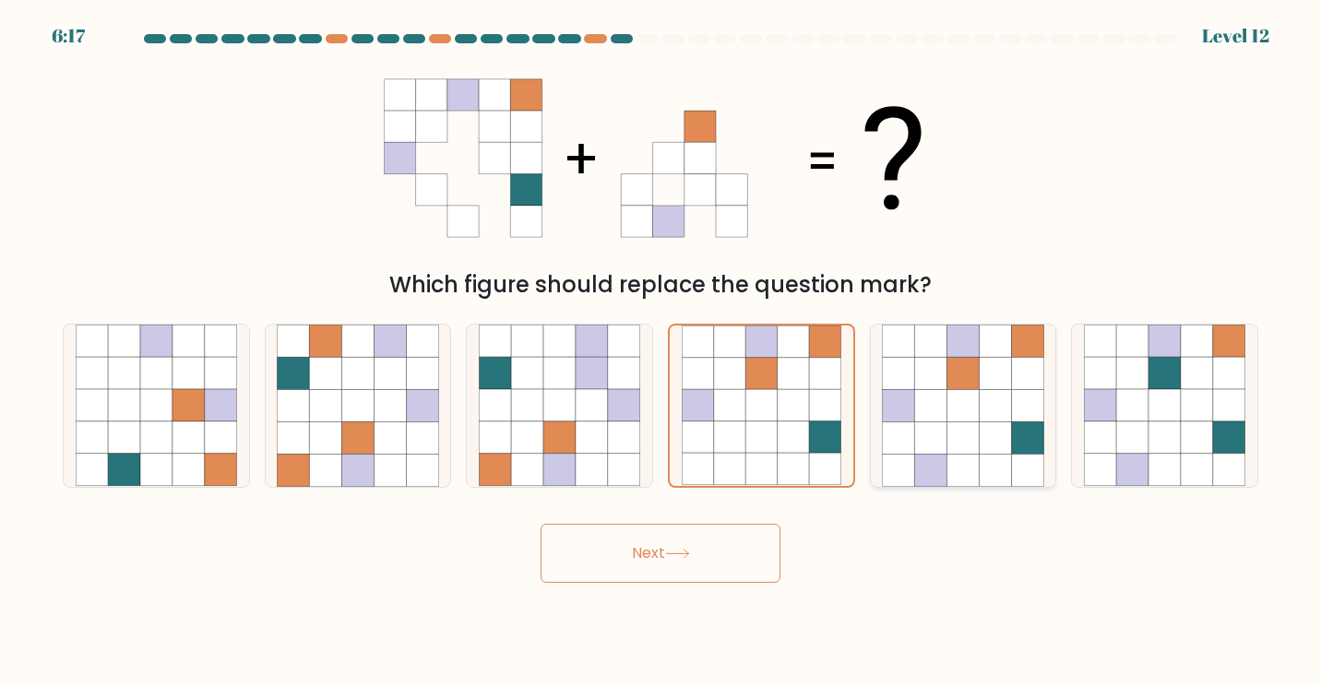
click at [662, 352] on input "e." at bounding box center [661, 347] width 1 height 9
radio input "true"
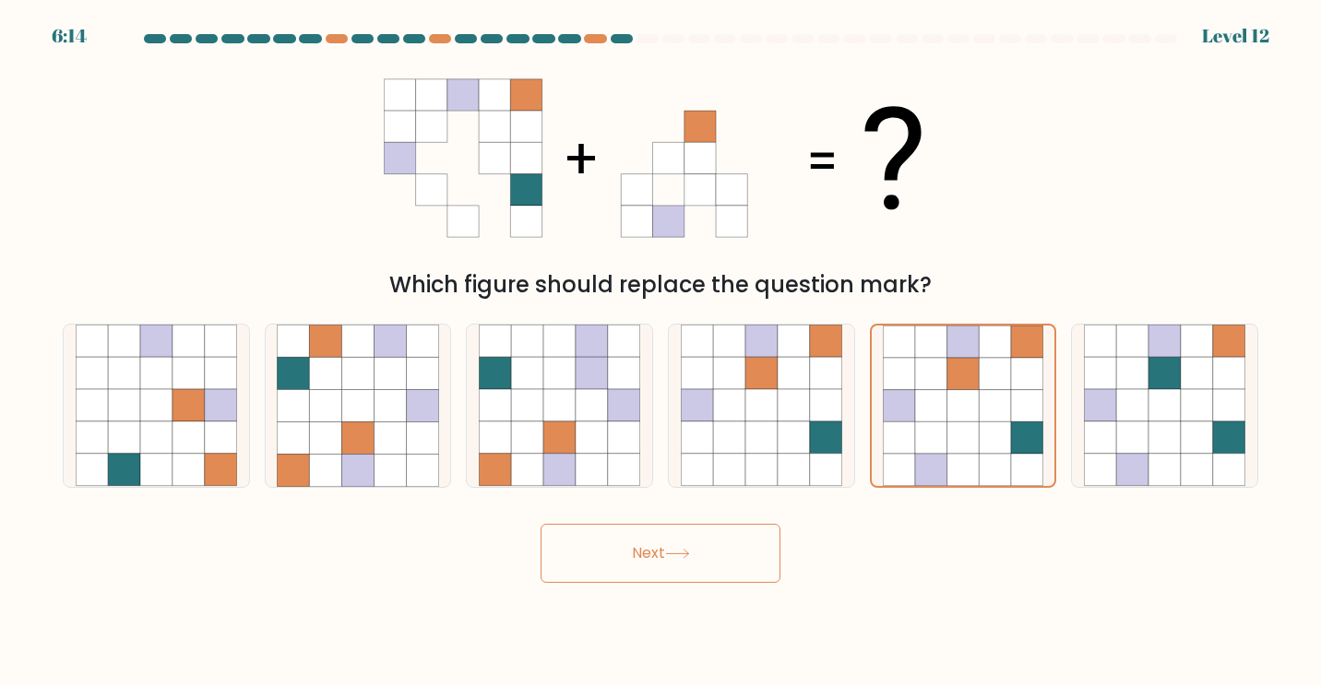
click at [626, 551] on button "Next" at bounding box center [661, 553] width 240 height 59
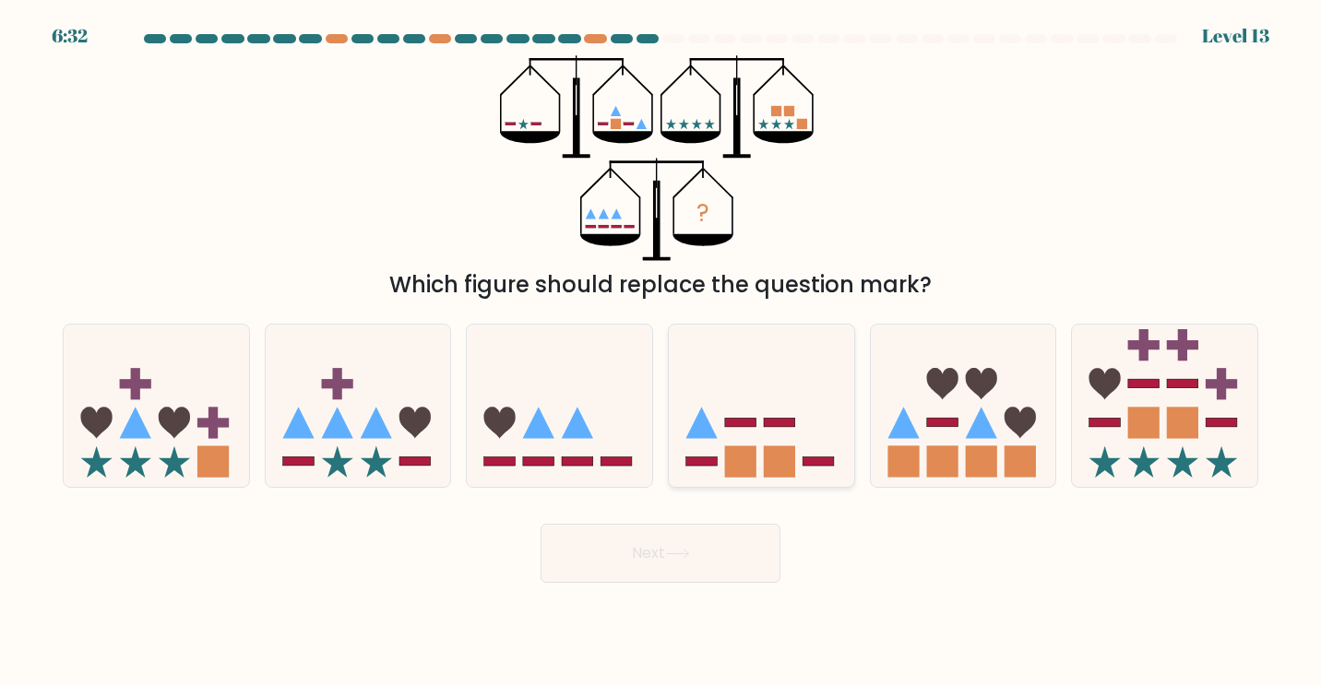
click at [754, 417] on icon at bounding box center [761, 405] width 185 height 153
click at [662, 352] on input "d." at bounding box center [661, 347] width 1 height 9
radio input "true"
click at [754, 420] on rect at bounding box center [740, 422] width 30 height 9
click at [662, 352] on input "d." at bounding box center [661, 347] width 1 height 9
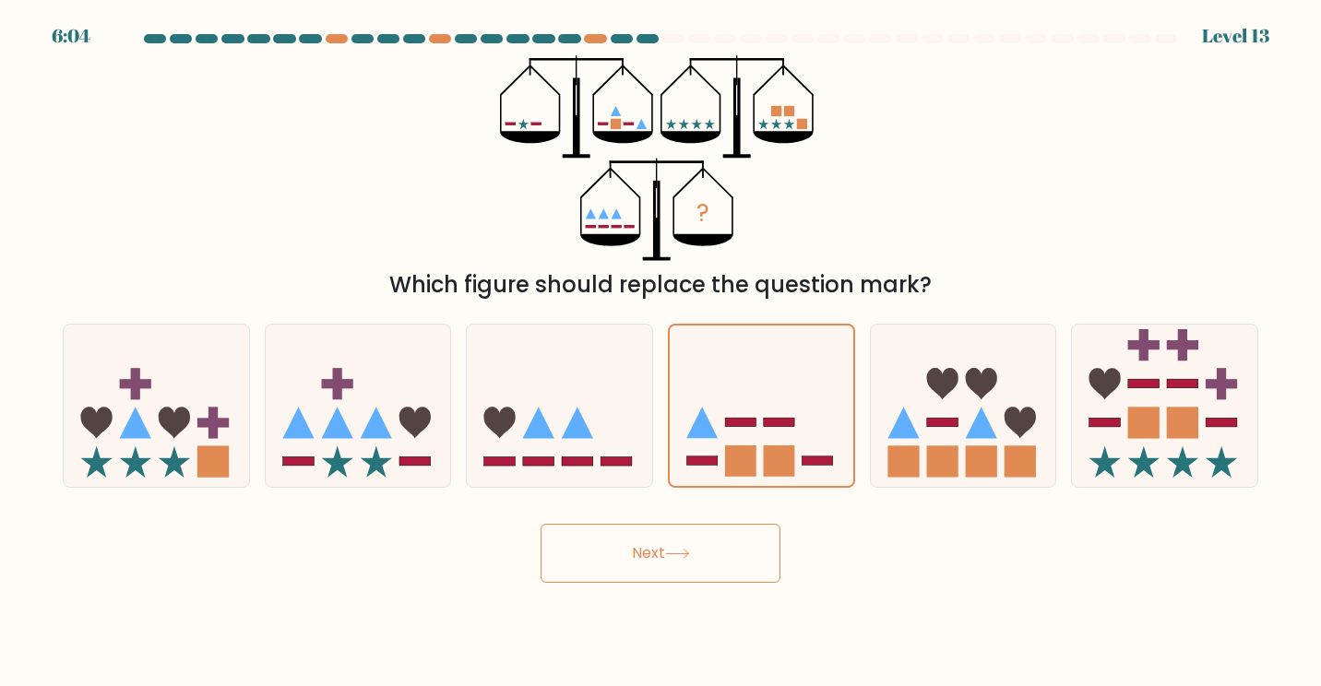
drag, startPoint x: 709, startPoint y: 477, endPoint x: 654, endPoint y: 528, distance: 74.4
click at [654, 528] on form at bounding box center [660, 308] width 1321 height 549
drag, startPoint x: 654, startPoint y: 528, endPoint x: 623, endPoint y: 554, distance: 40.6
click at [623, 554] on button "Next" at bounding box center [661, 553] width 240 height 59
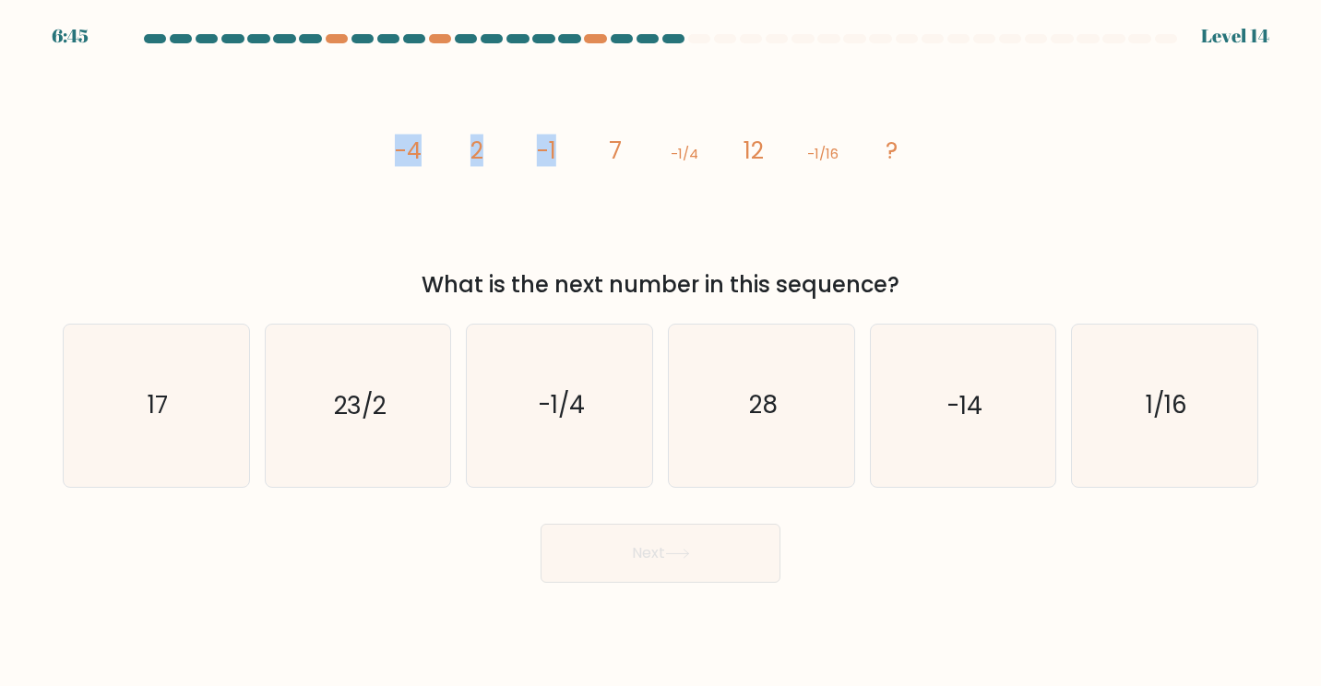
drag, startPoint x: 364, startPoint y: 144, endPoint x: 594, endPoint y: 145, distance: 229.8
click at [594, 145] on div "image/svg+xml -4 2 -1 7 -1/4 12 -1/16 ? What is the next number in this sequenc…" at bounding box center [661, 178] width 1218 height 246
drag, startPoint x: 594, startPoint y: 145, endPoint x: 597, endPoint y: 174, distance: 29.7
click at [597, 174] on icon "image/svg+xml -4 2 -1 7 -1/4 12 -1/16 ?" at bounding box center [661, 158] width 554 height 206
click at [746, 161] on tspan "12" at bounding box center [754, 151] width 20 height 32
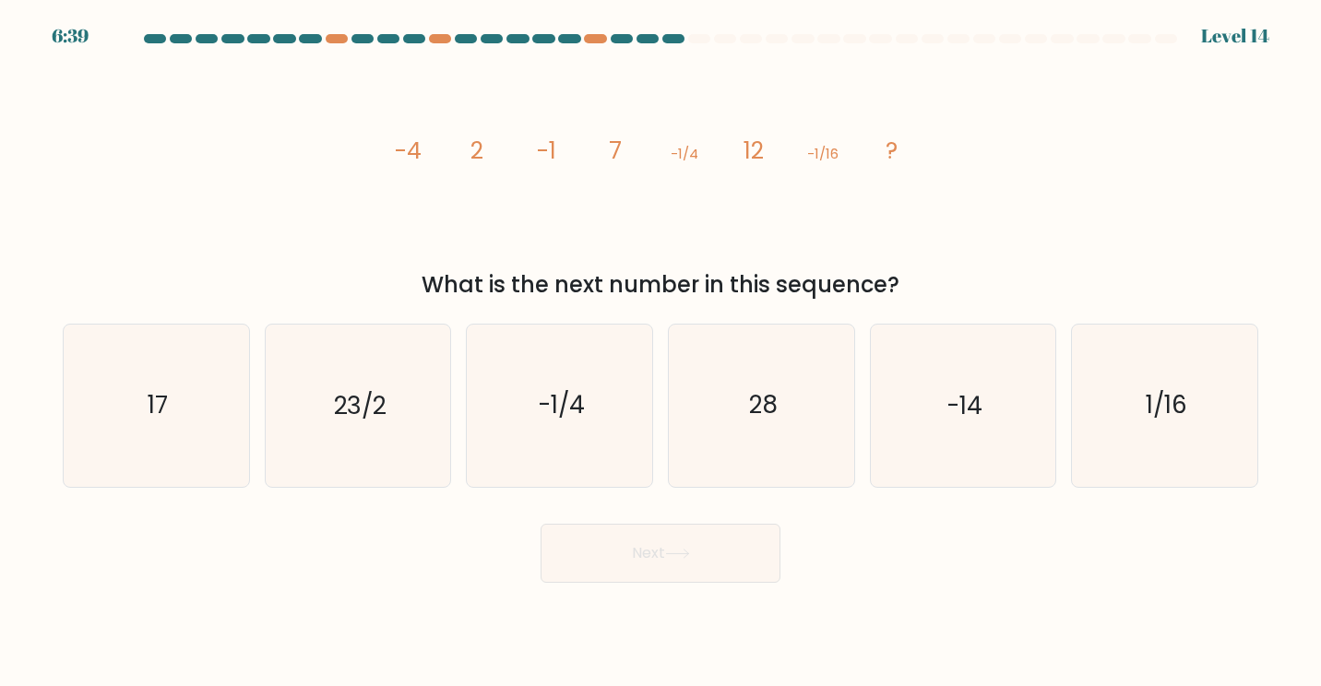
click at [803, 171] on icon "image/svg+xml -4 2 -1 7 -1/4 12 -1/16 ?" at bounding box center [661, 158] width 554 height 206
click at [758, 428] on icon "28" at bounding box center [762, 406] width 162 height 162
click at [662, 352] on input "d. 28" at bounding box center [661, 347] width 1 height 9
radio input "true"
click at [617, 589] on body "6:13 Level 14" at bounding box center [660, 343] width 1321 height 686
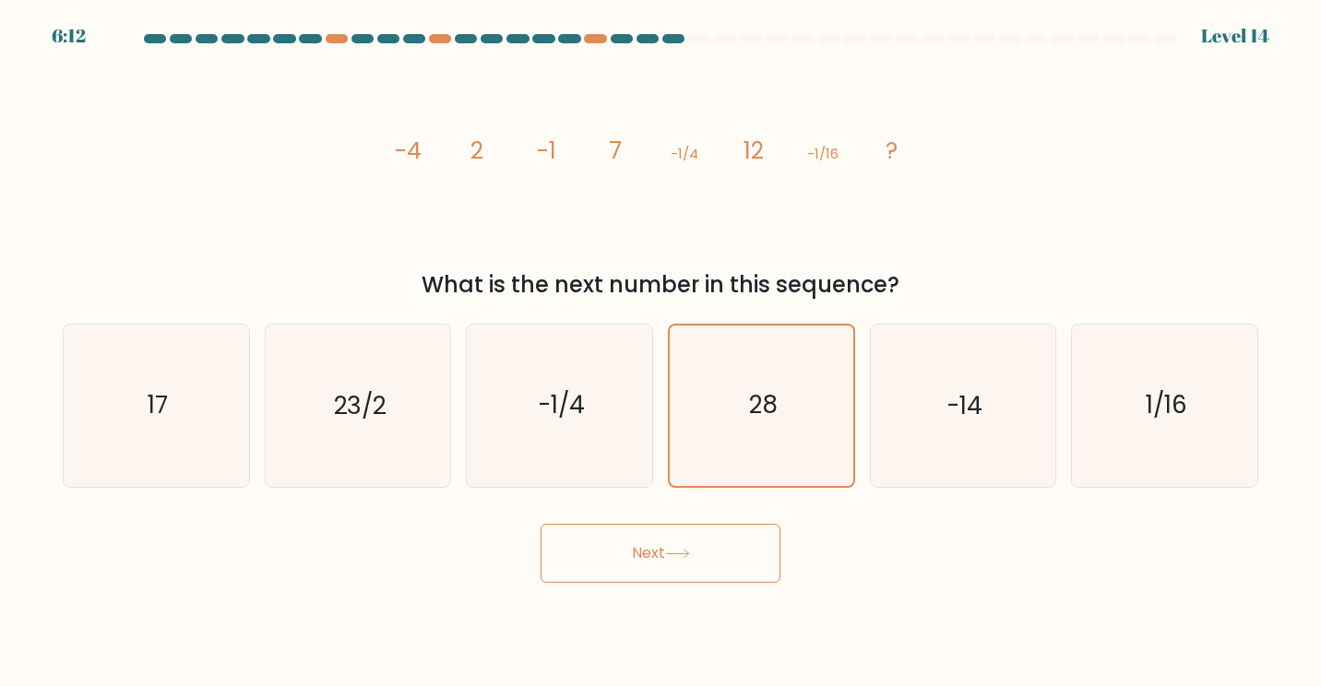
click at [643, 537] on button "Next" at bounding box center [661, 553] width 240 height 59
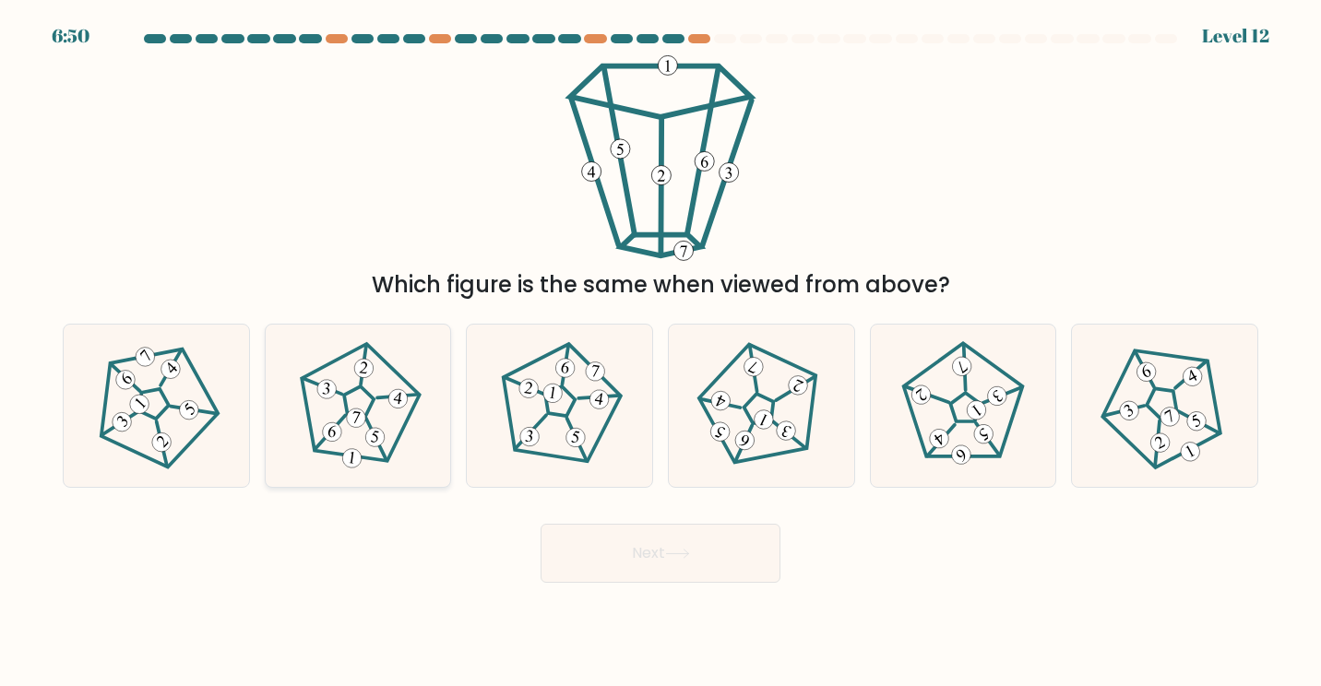
click at [367, 432] on icon at bounding box center [357, 405] width 129 height 129
click at [661, 352] on input "b." at bounding box center [661, 347] width 1 height 9
radio input "true"
click at [607, 521] on div "Next" at bounding box center [661, 546] width 1218 height 73
click at [620, 567] on button "Next" at bounding box center [661, 553] width 240 height 59
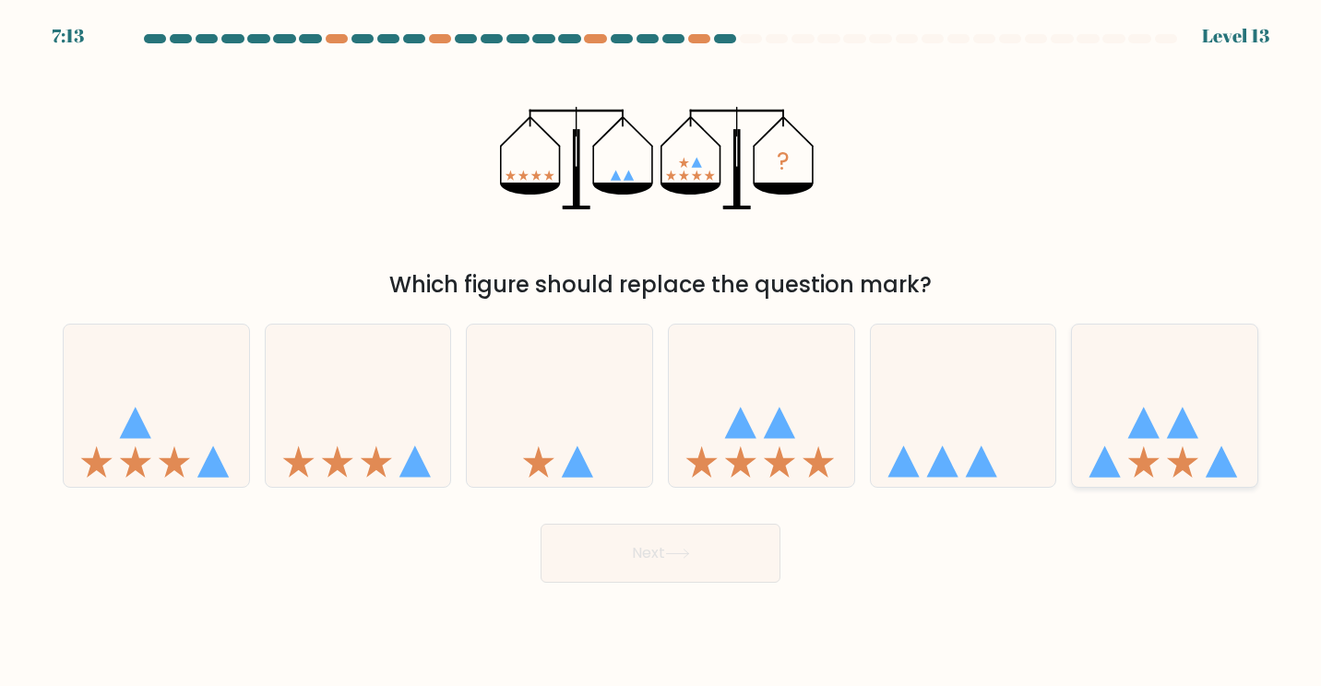
click at [1176, 442] on icon at bounding box center [1164, 405] width 185 height 153
click at [662, 352] on input "f." at bounding box center [661, 347] width 1 height 9
radio input "true"
click at [105, 435] on icon at bounding box center [156, 405] width 185 height 153
click at [661, 352] on input "a." at bounding box center [661, 347] width 1 height 9
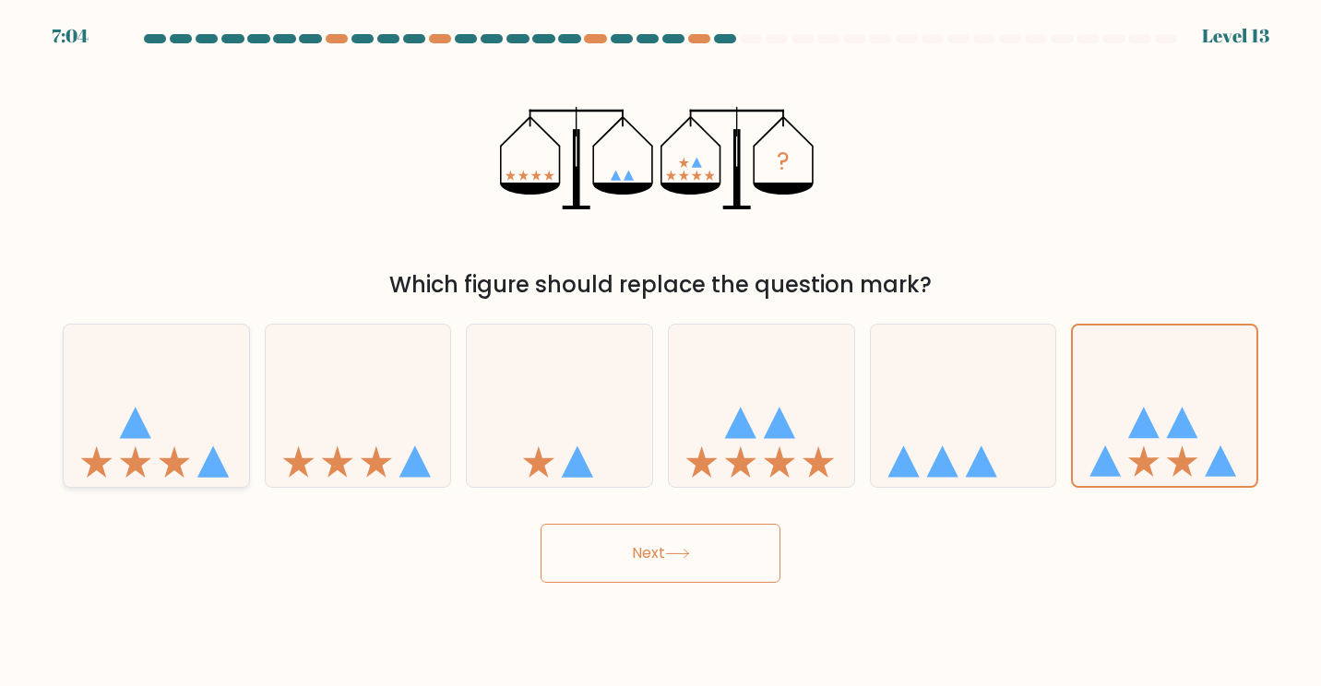
radio input "true"
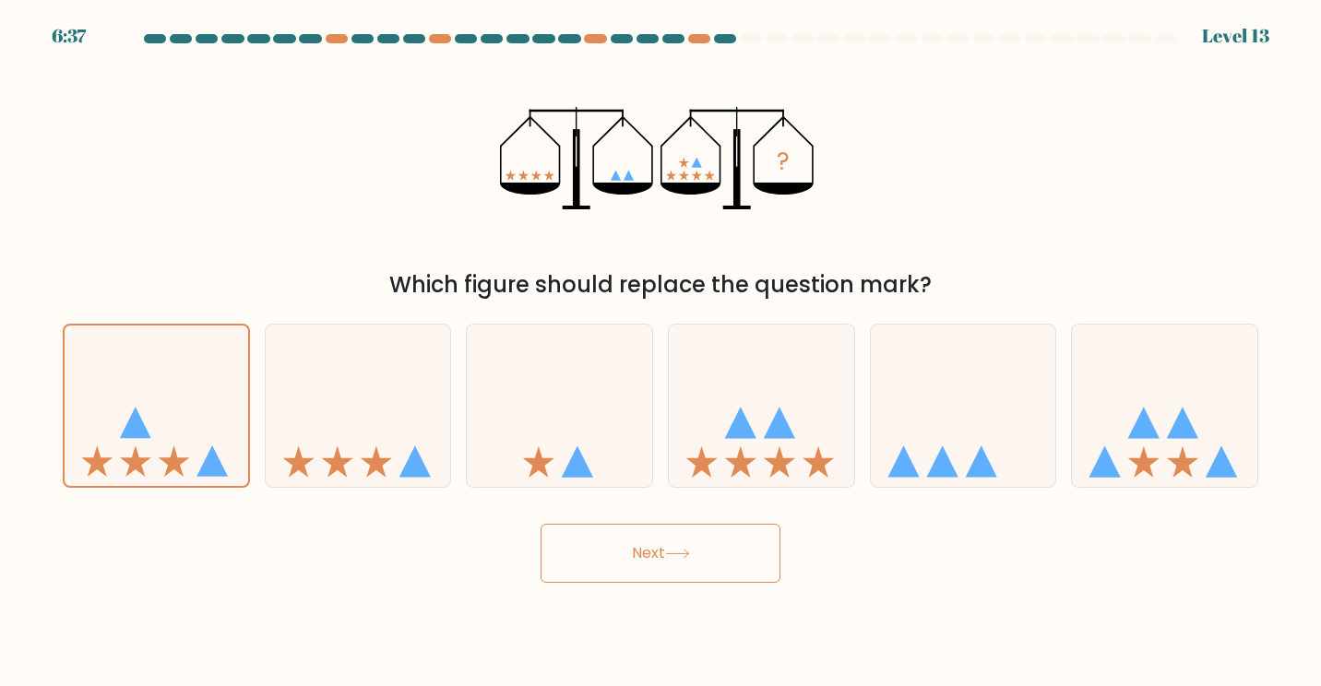
click at [630, 565] on button "Next" at bounding box center [661, 553] width 240 height 59
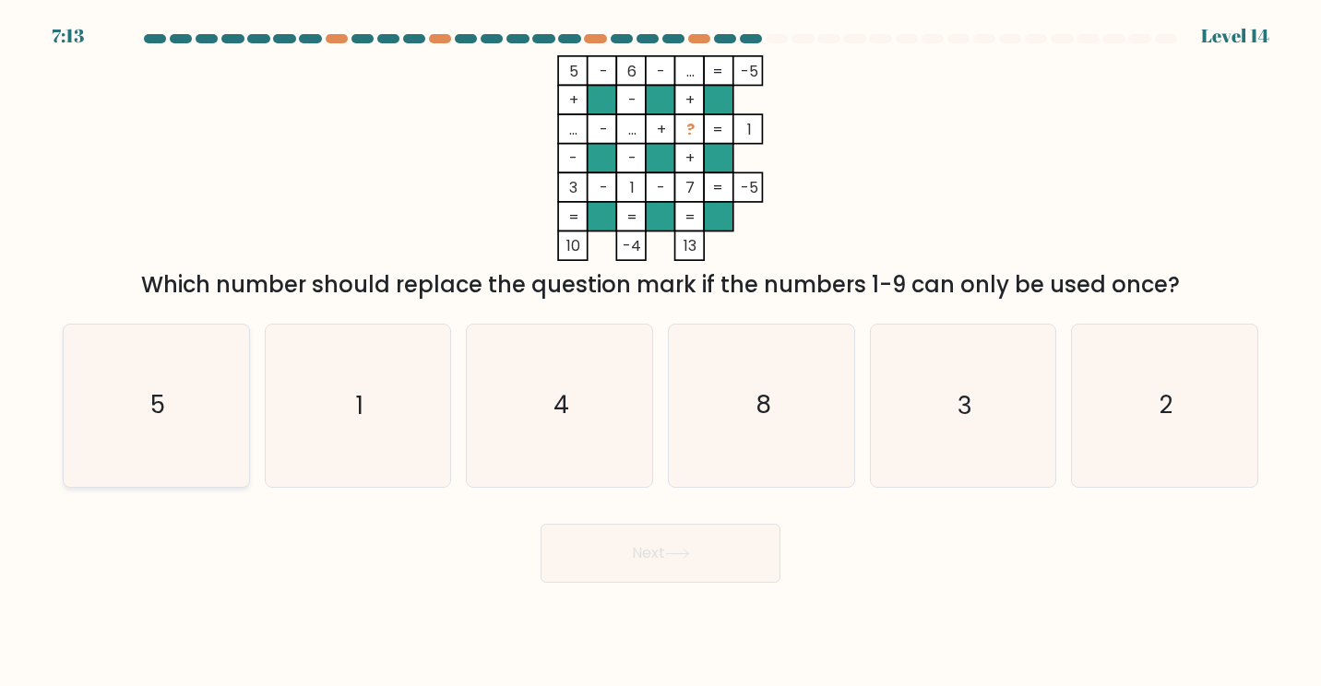
click at [134, 433] on icon "5" at bounding box center [157, 406] width 162 height 162
click at [661, 352] on input "a. 5" at bounding box center [661, 347] width 1 height 9
radio input "true"
click at [757, 441] on icon "8" at bounding box center [762, 406] width 162 height 162
click at [662, 352] on input "d. 8" at bounding box center [661, 347] width 1 height 9
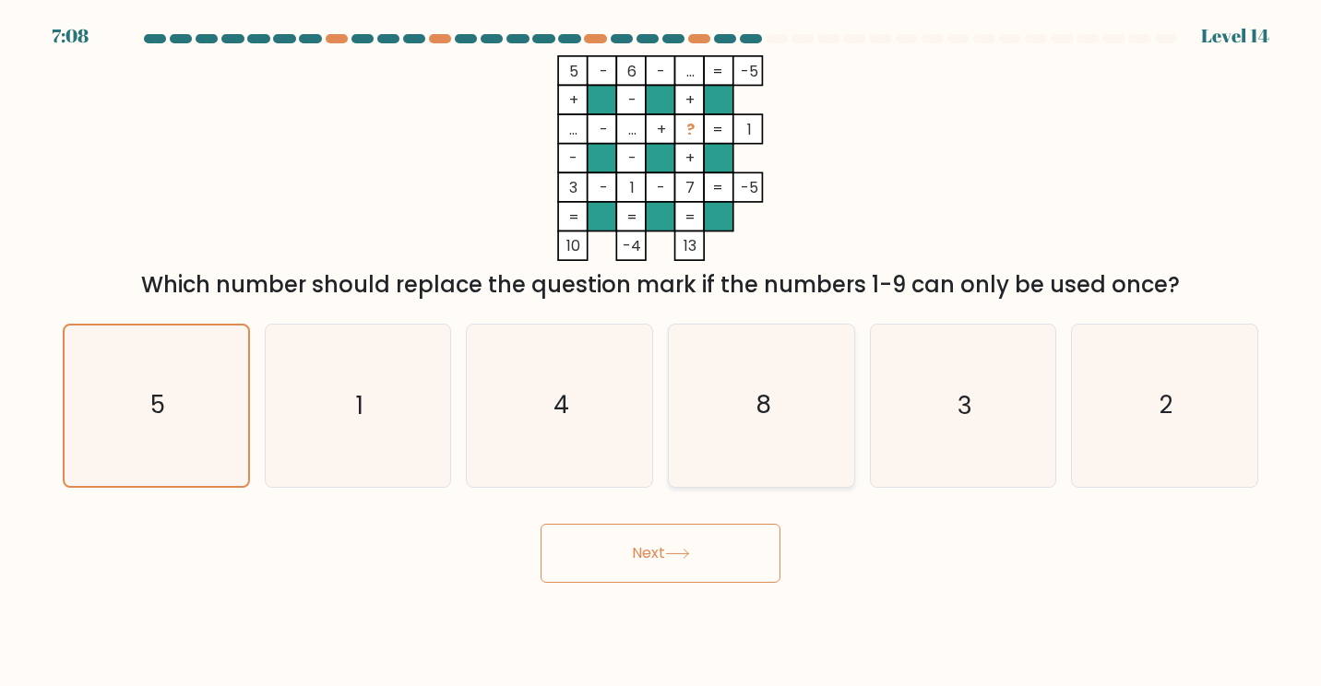
radio input "true"
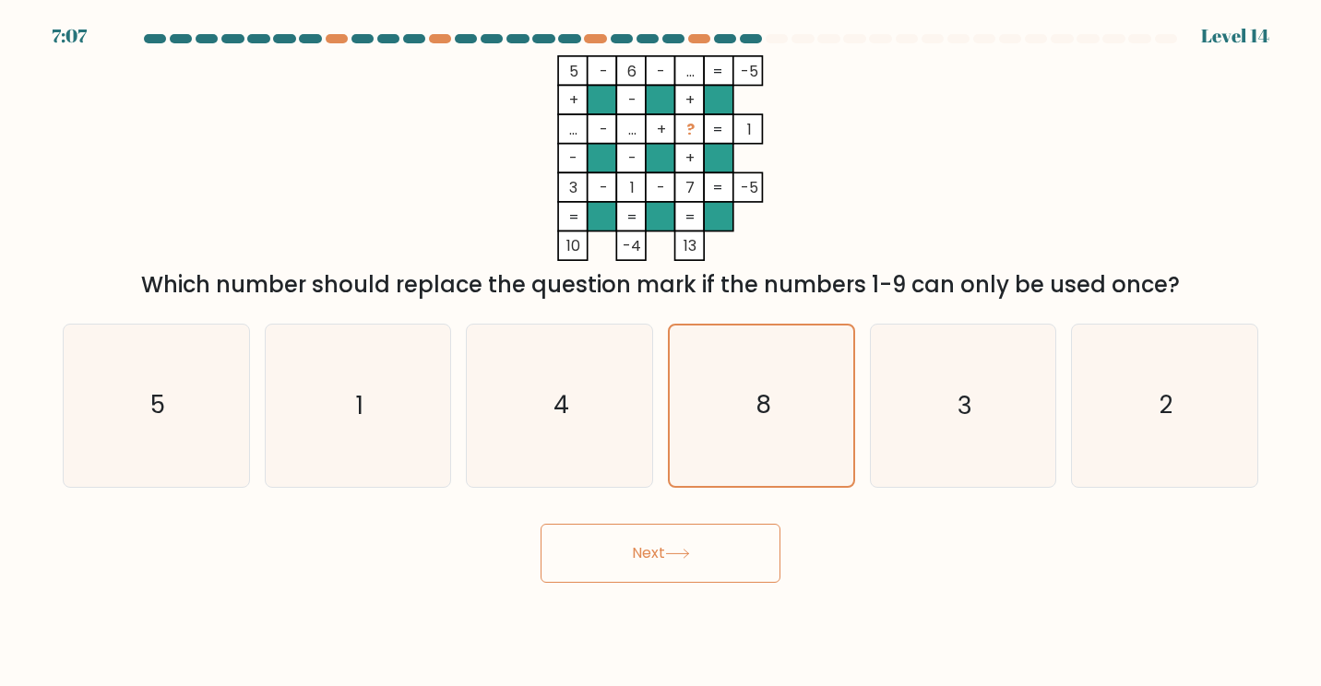
click at [662, 565] on button "Next" at bounding box center [661, 553] width 240 height 59
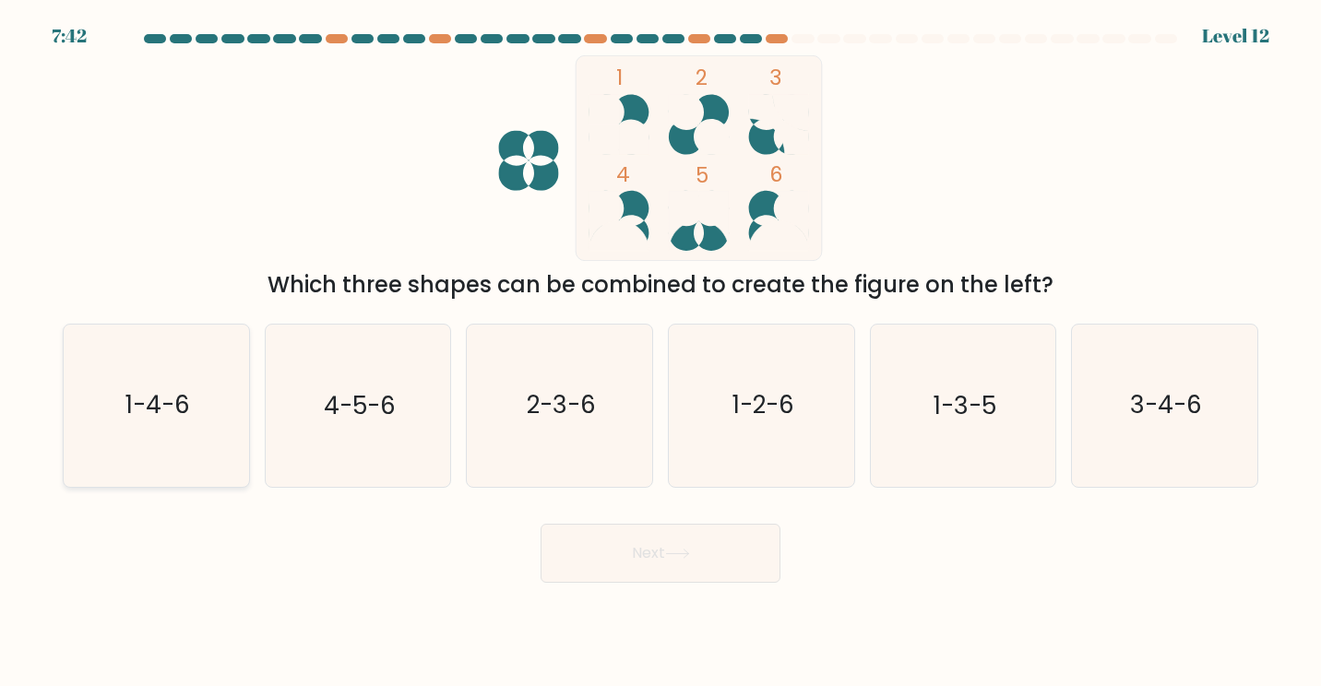
click at [158, 413] on text "1-4-6" at bounding box center [157, 405] width 65 height 34
click at [661, 352] on input "a. 1-4-6" at bounding box center [661, 347] width 1 height 9
radio input "true"
click at [709, 546] on button "Next" at bounding box center [661, 553] width 240 height 59
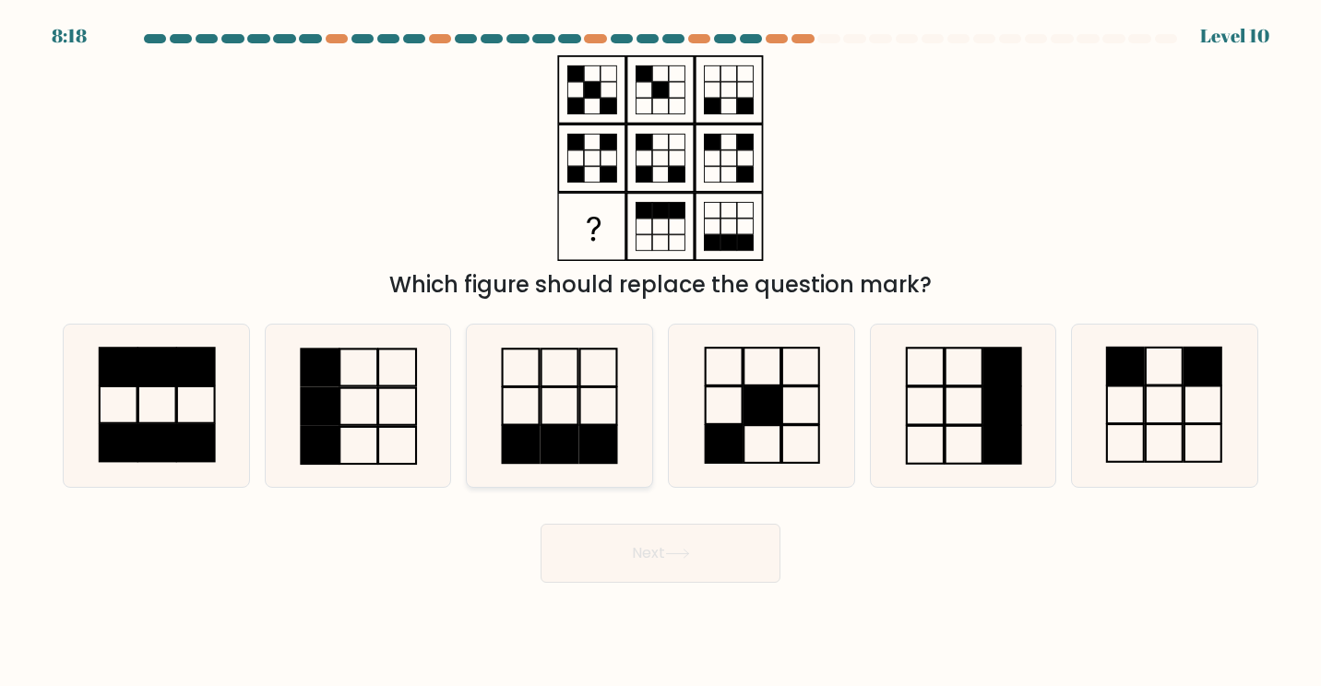
click at [560, 412] on icon at bounding box center [560, 406] width 162 height 162
click at [661, 352] on input "c." at bounding box center [661, 347] width 1 height 9
radio input "true"
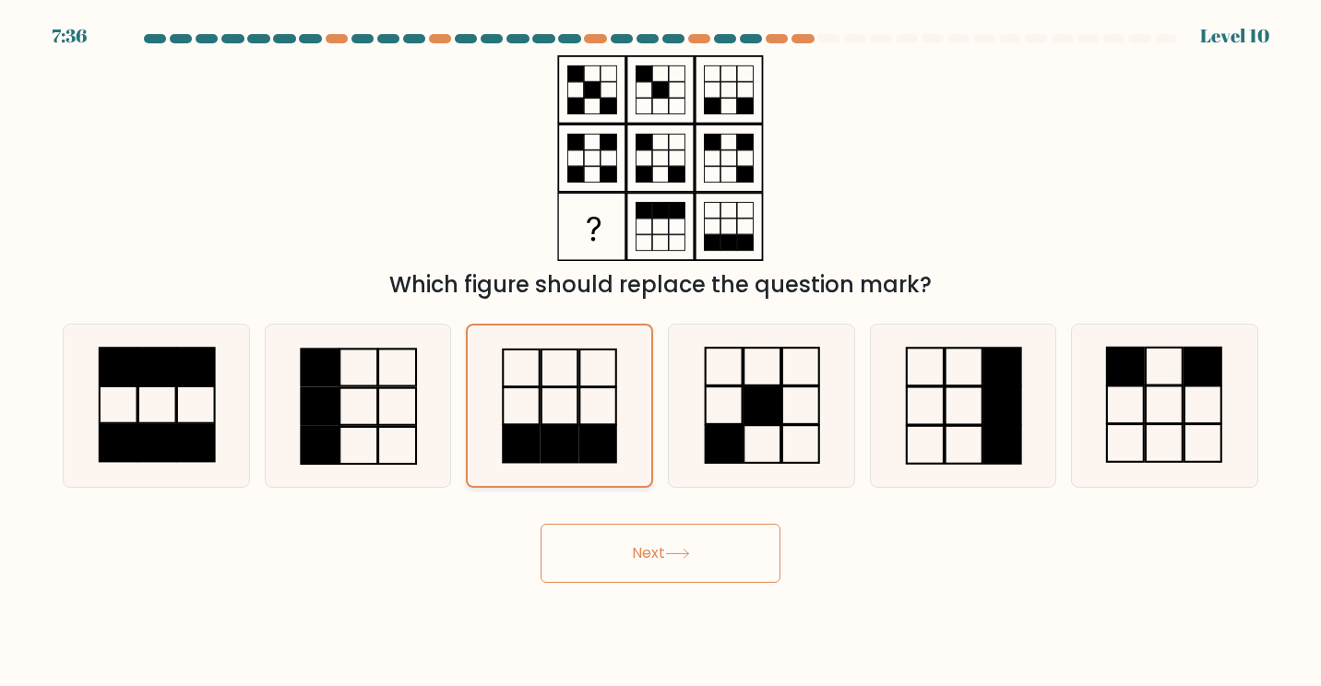
click at [555, 451] on rect at bounding box center [560, 444] width 37 height 37
click at [661, 352] on input "c." at bounding box center [661, 347] width 1 height 9
click at [670, 569] on button "Next" at bounding box center [661, 553] width 240 height 59
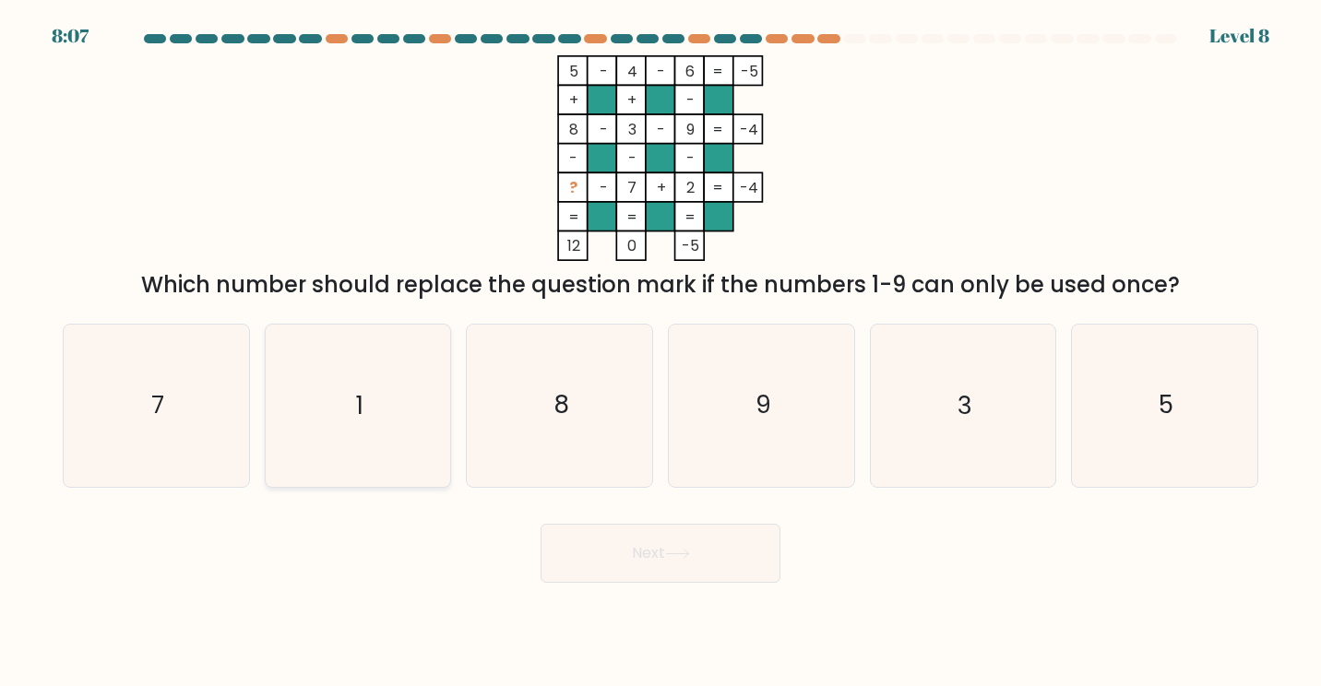
click at [336, 415] on icon "1" at bounding box center [358, 406] width 162 height 162
click at [661, 352] on input "b. 1" at bounding box center [661, 347] width 1 height 9
radio input "true"
click at [618, 555] on button "Next" at bounding box center [661, 553] width 240 height 59
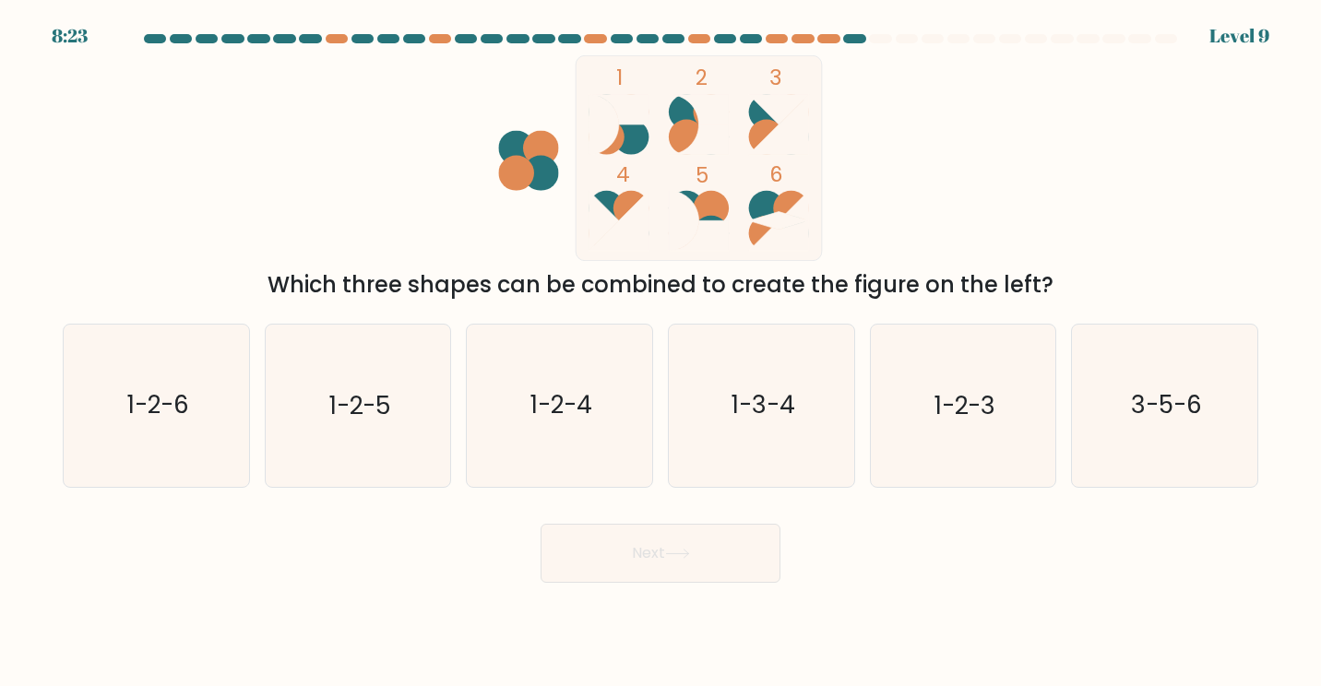
click at [773, 212] on ellipse at bounding box center [767, 208] width 36 height 35
click at [1199, 424] on icon "3-5-6" at bounding box center [1165, 406] width 162 height 162
click at [662, 352] on input "f. 3-5-6" at bounding box center [661, 347] width 1 height 9
radio input "true"
click at [690, 563] on button "Next" at bounding box center [661, 553] width 240 height 59
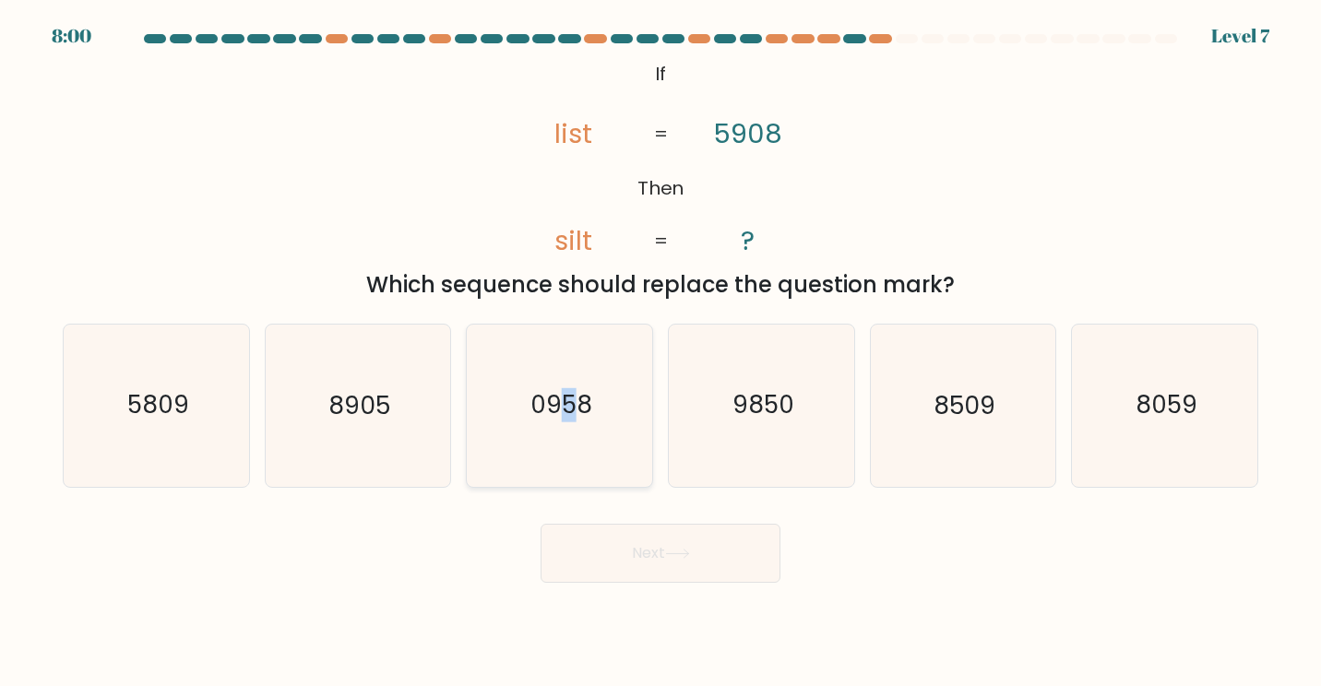
click at [568, 392] on text "0958" at bounding box center [562, 405] width 62 height 34
click at [543, 459] on icon "0958" at bounding box center [560, 406] width 162 height 162
click at [661, 352] on input "c. 0958" at bounding box center [661, 347] width 1 height 9
radio input "true"
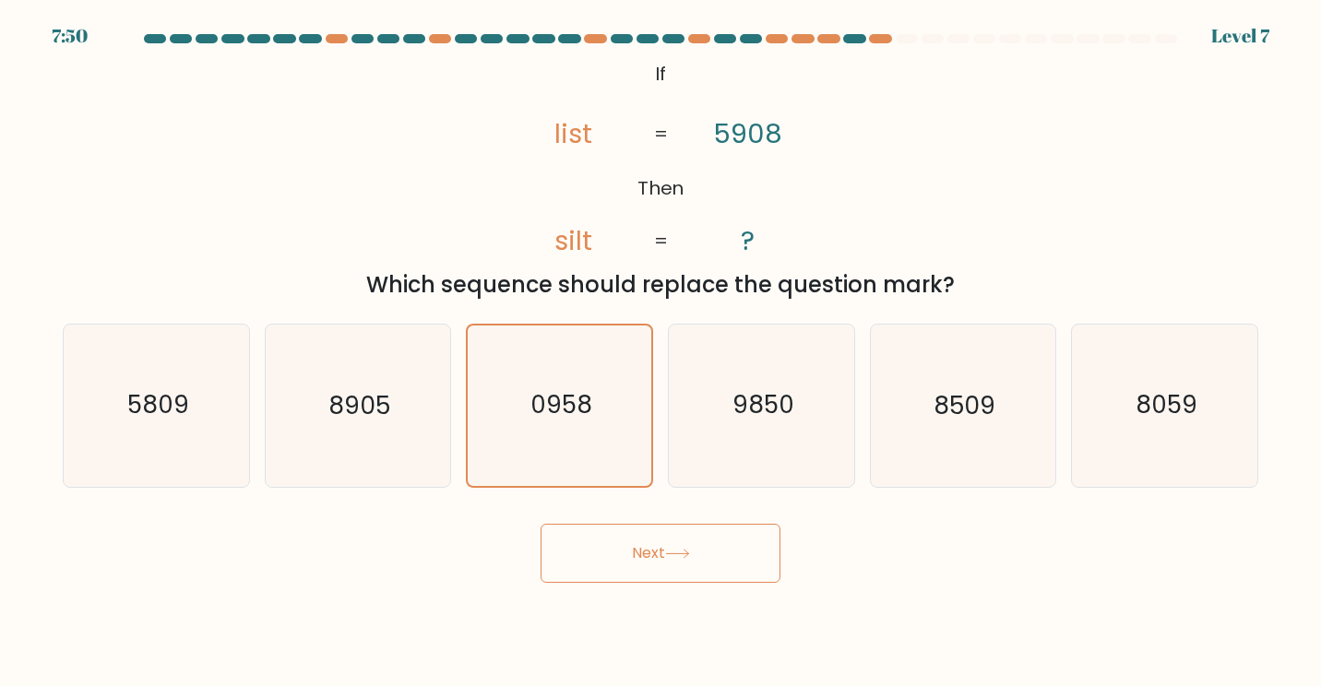
click at [681, 560] on button "Next" at bounding box center [661, 553] width 240 height 59
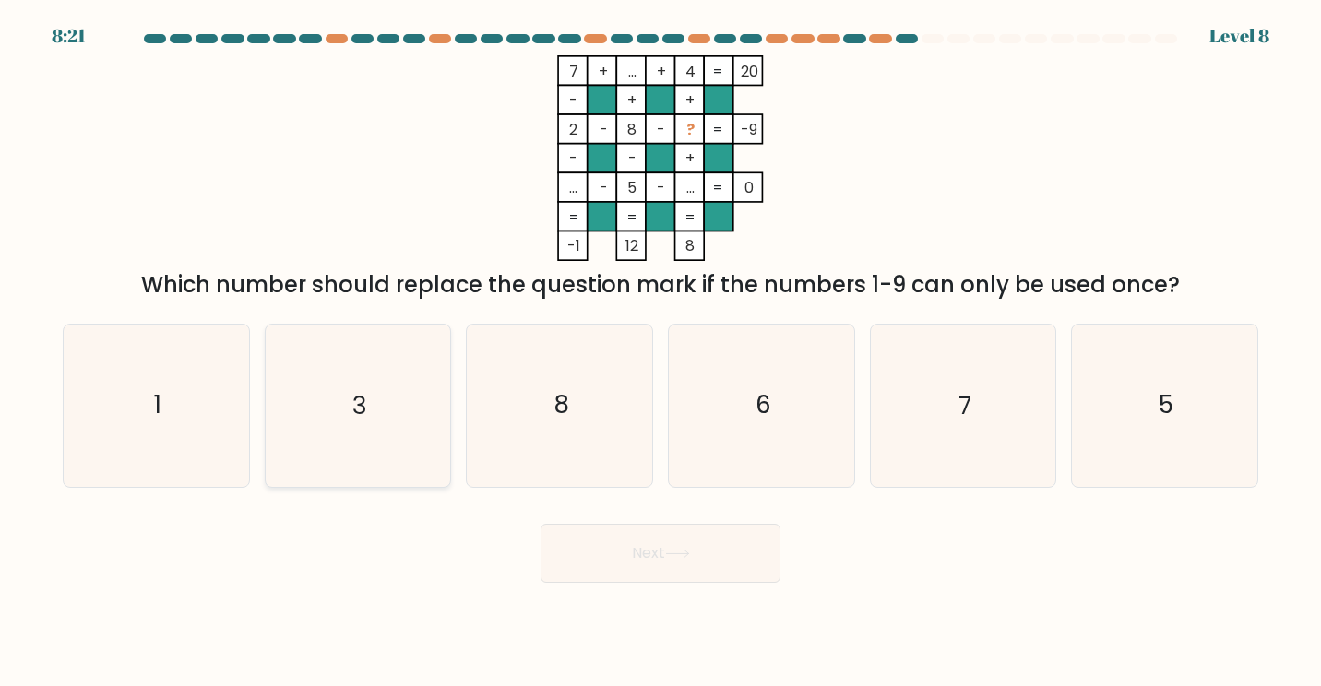
click at [388, 431] on icon "3" at bounding box center [358, 406] width 162 height 162
click at [661, 352] on input "b. 3" at bounding box center [661, 347] width 1 height 9
radio input "true"
click at [639, 555] on button "Next" at bounding box center [661, 553] width 240 height 59
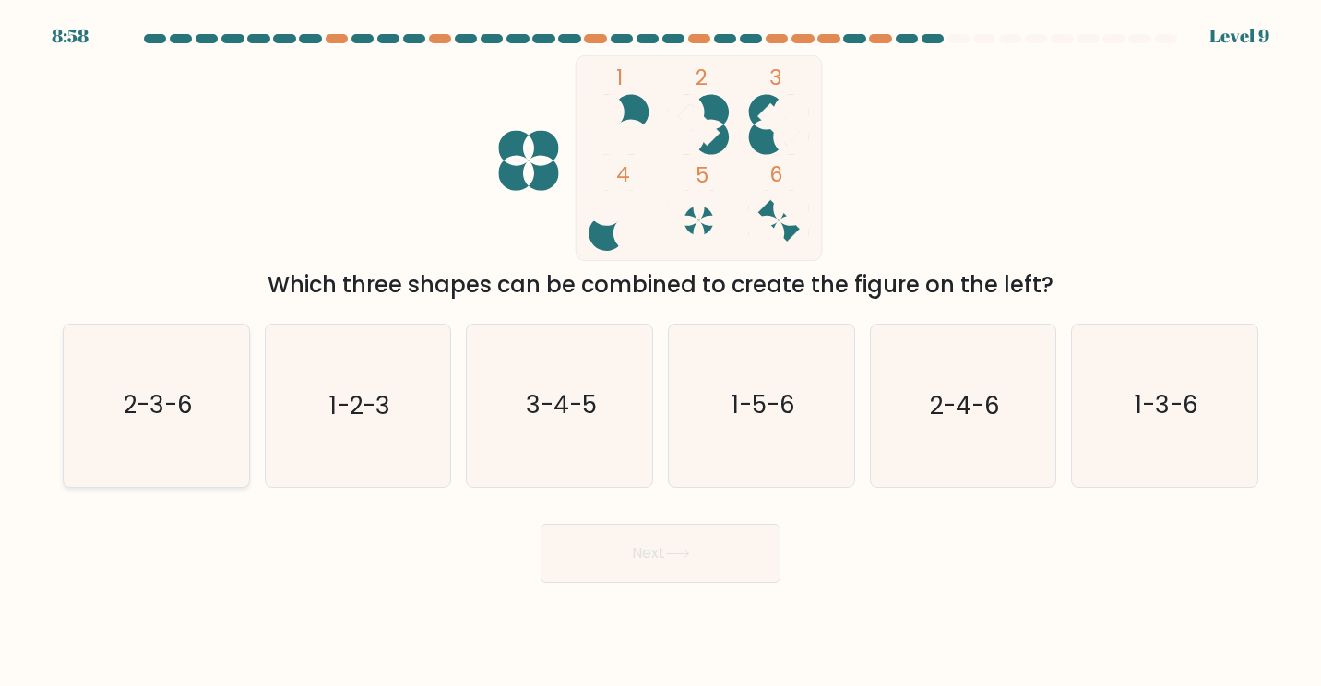
click at [167, 421] on text "2-3-6" at bounding box center [158, 405] width 69 height 34
click at [661, 352] on input "a. 2-3-6" at bounding box center [661, 347] width 1 height 9
radio input "true"
click at [619, 563] on button "Next" at bounding box center [661, 553] width 240 height 59
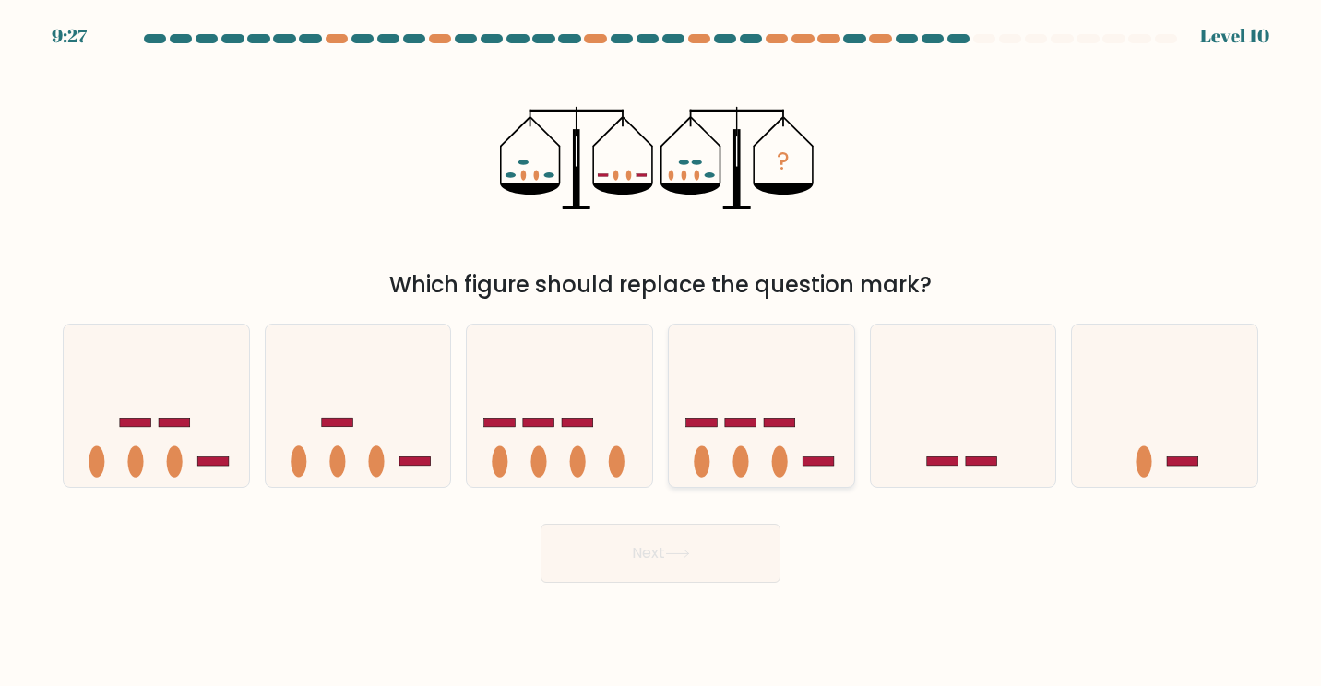
click at [752, 448] on icon at bounding box center [761, 405] width 185 height 153
click at [662, 352] on input "d." at bounding box center [661, 347] width 1 height 9
radio input "true"
click at [666, 577] on button "Next" at bounding box center [661, 553] width 240 height 59
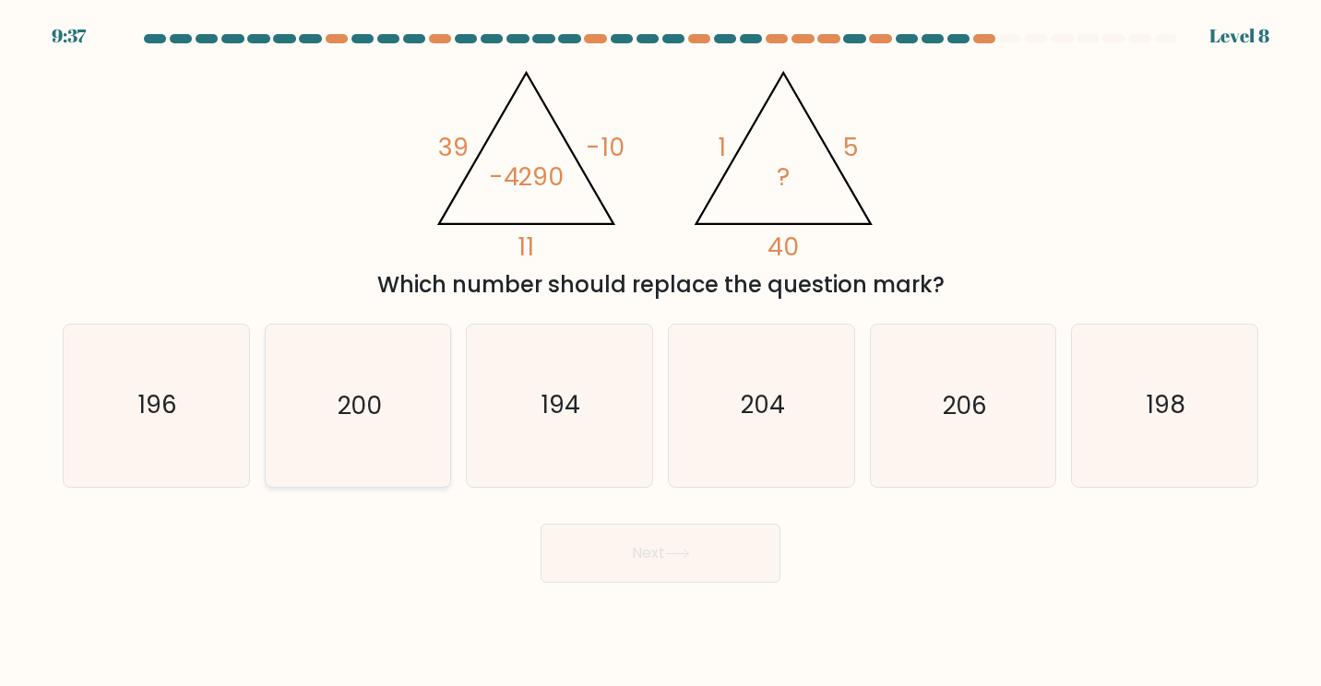
click at [376, 423] on icon "200" at bounding box center [358, 406] width 162 height 162
click at [661, 352] on input "b. 200" at bounding box center [661, 347] width 1 height 9
radio input "true"
click at [617, 542] on button "Next" at bounding box center [661, 553] width 240 height 59
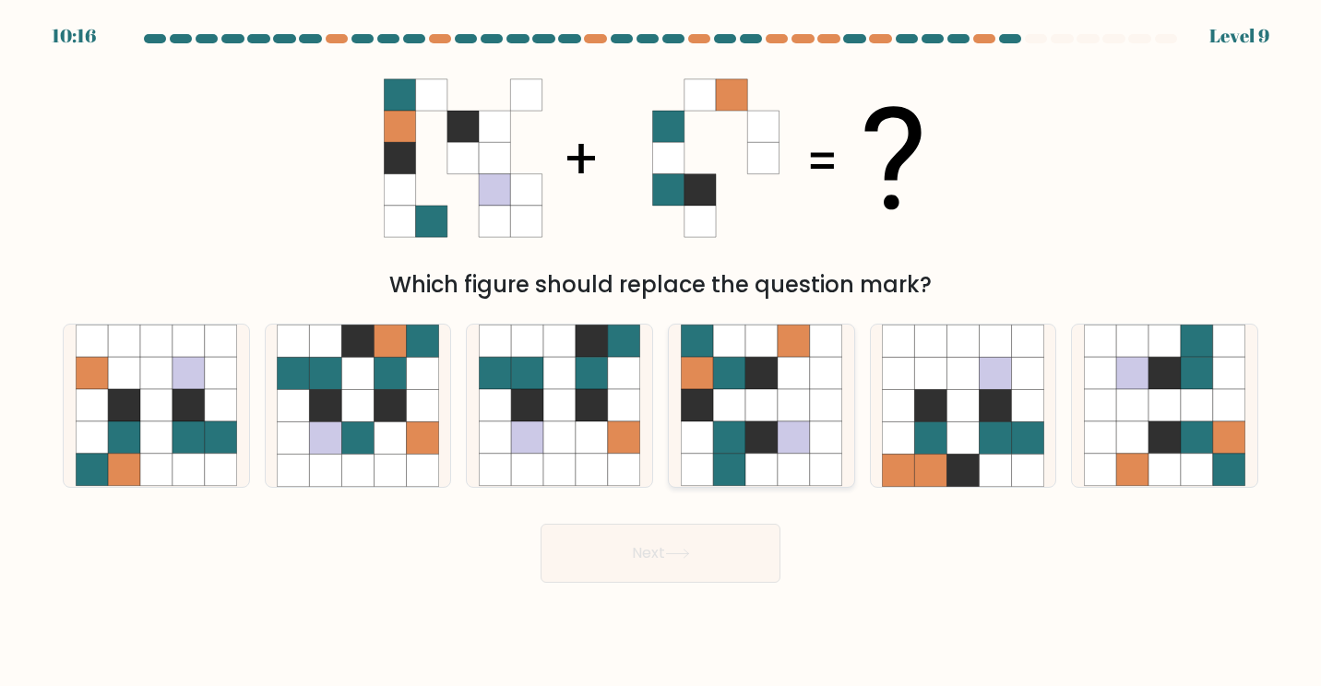
click at [783, 346] on icon at bounding box center [794, 342] width 32 height 32
click at [662, 346] on input "d." at bounding box center [661, 347] width 1 height 9
radio input "true"
click at [641, 567] on button "Next" at bounding box center [661, 553] width 240 height 59
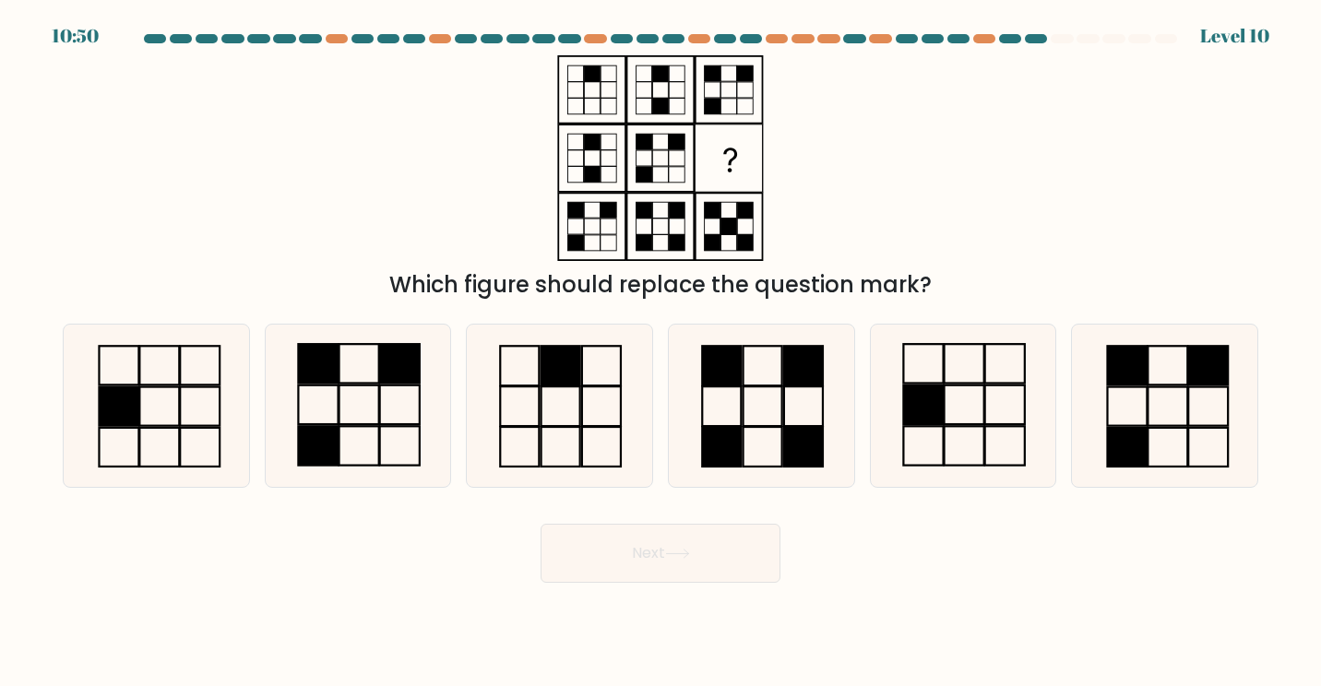
click at [664, 92] on icon at bounding box center [660, 158] width 231 height 206
click at [664, 158] on icon at bounding box center [660, 158] width 231 height 206
click at [682, 137] on rect at bounding box center [677, 142] width 16 height 16
click at [617, 92] on icon at bounding box center [660, 158] width 231 height 206
click at [603, 142] on icon at bounding box center [660, 158] width 231 height 206
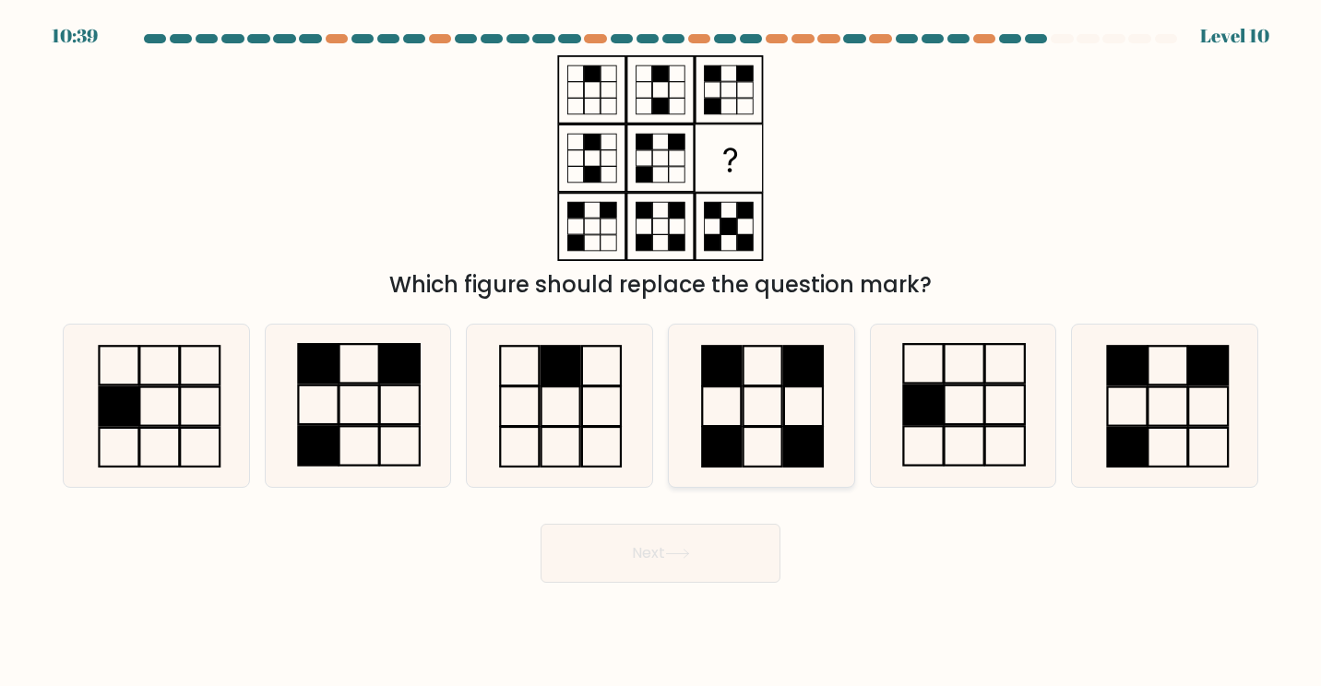
click at [752, 423] on icon at bounding box center [762, 406] width 162 height 162
click at [662, 352] on input "d." at bounding box center [661, 347] width 1 height 9
radio input "true"
click at [651, 562] on button "Next" at bounding box center [661, 553] width 240 height 59
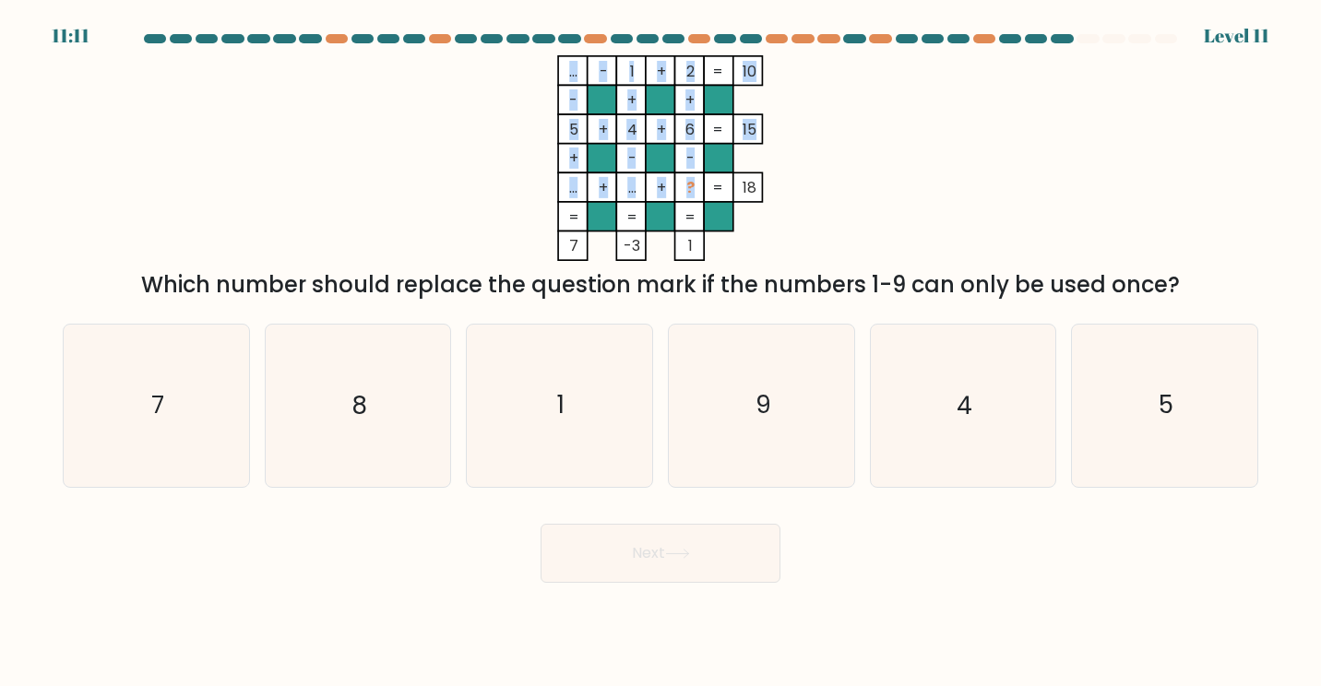
click at [691, 185] on icon "... - 1 + 2 10 - + + 5 + 4 + 6 15 + - - ... + ... + ? = 18 = = = = 7 -3 1 =" at bounding box center [661, 158] width 554 height 206
click at [691, 185] on tspan "?" at bounding box center [690, 187] width 8 height 21
click at [865, 177] on icon "... - 1 + 2 10 - + + 5 + 4 + 6 15 + - - ... + ... + ? = 18 = = = = 7 -3 1 =" at bounding box center [661, 158] width 554 height 206
click at [782, 385] on icon "9" at bounding box center [762, 406] width 162 height 162
click at [662, 352] on input "d. 9" at bounding box center [661, 347] width 1 height 9
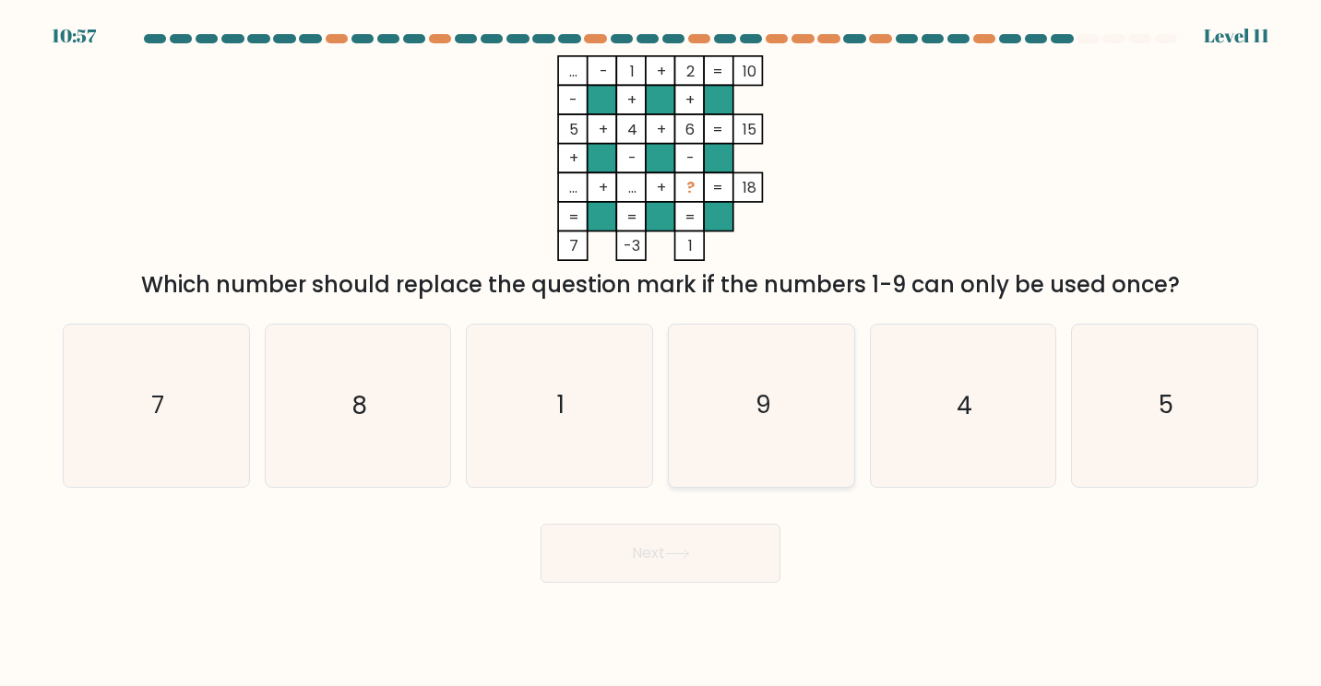
radio input "true"
click at [653, 563] on button "Next" at bounding box center [661, 553] width 240 height 59
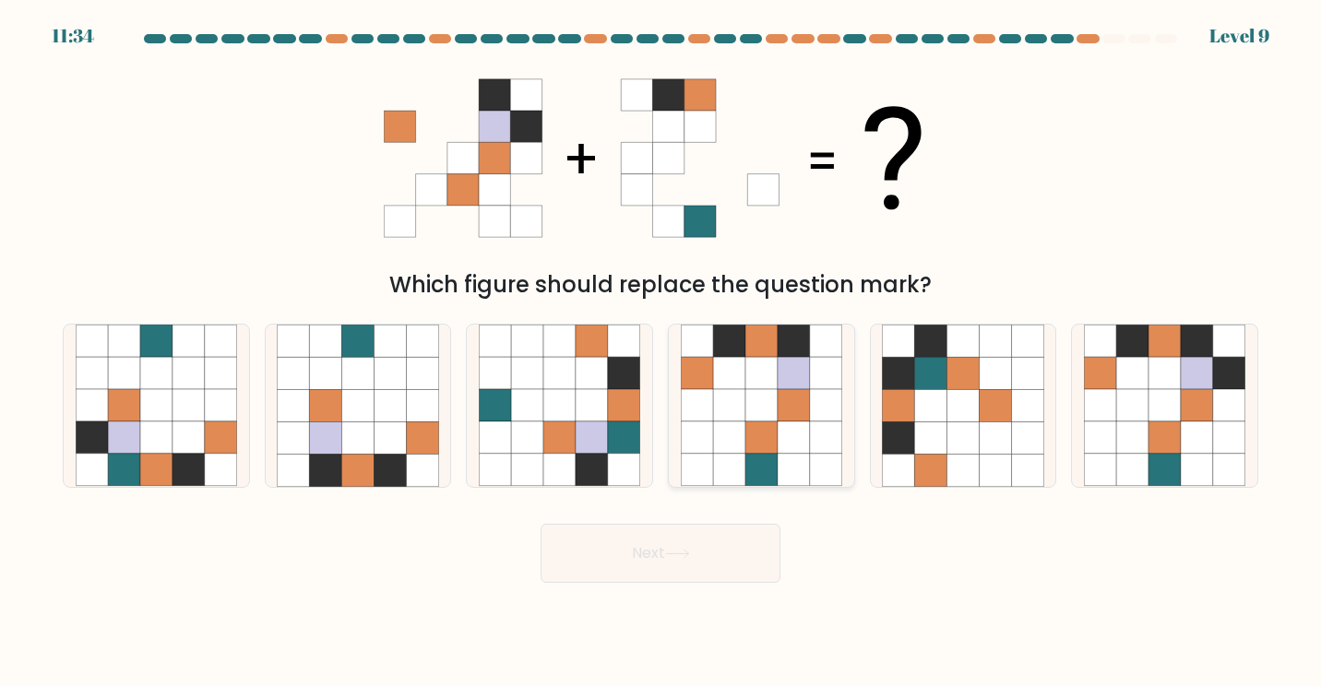
click at [806, 408] on icon at bounding box center [794, 405] width 32 height 32
click at [662, 352] on input "d." at bounding box center [661, 347] width 1 height 9
radio input "true"
click at [1166, 402] on icon at bounding box center [1165, 405] width 32 height 32
click at [662, 352] on input "f." at bounding box center [661, 347] width 1 height 9
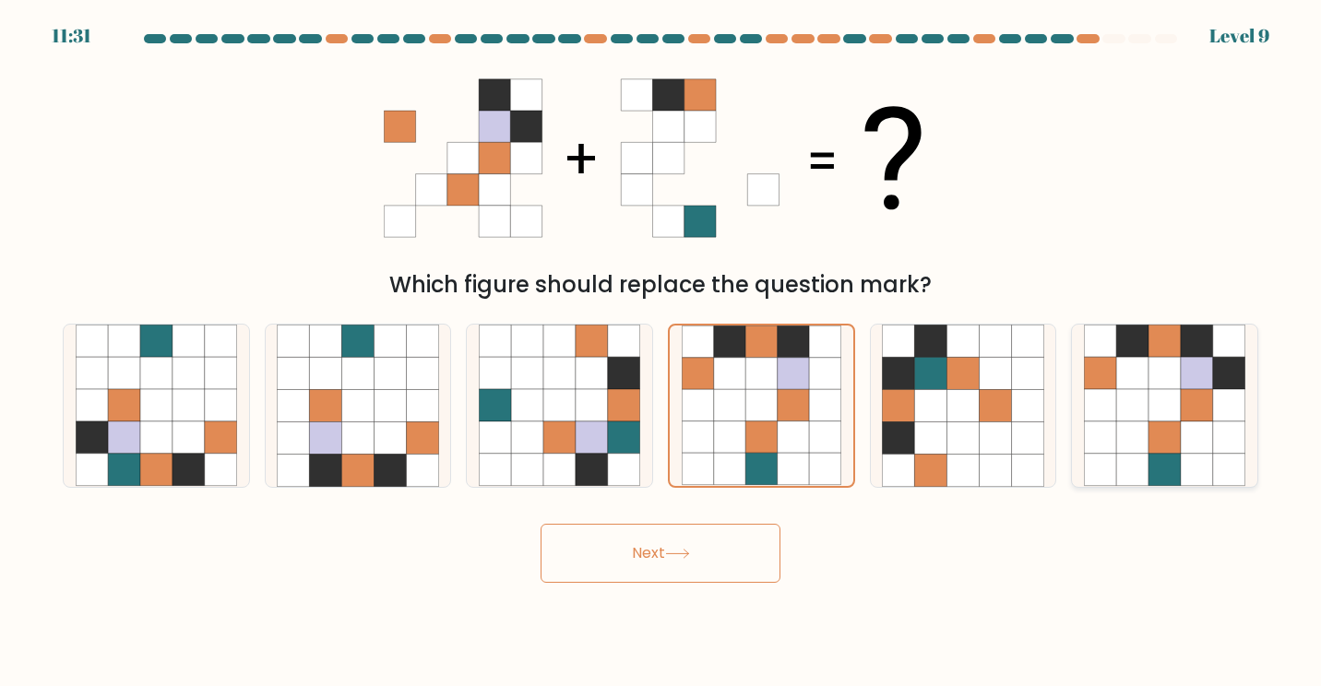
radio input "true"
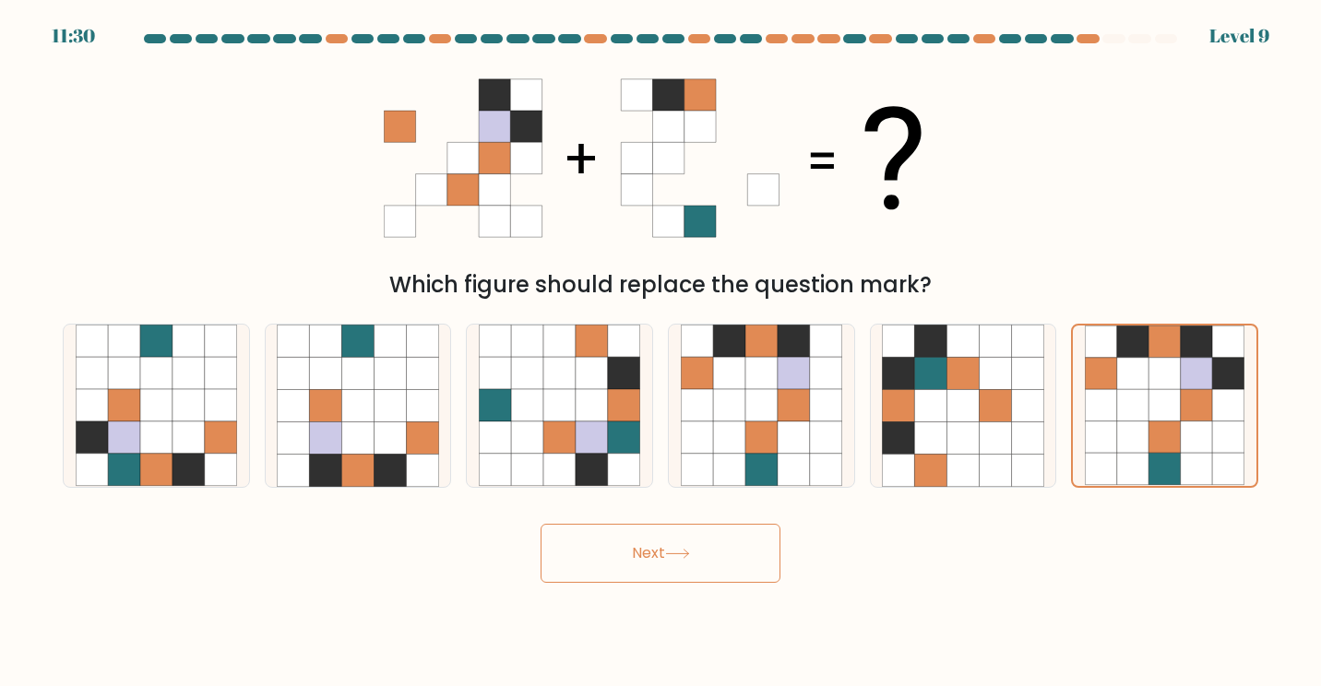
click at [679, 557] on icon at bounding box center [677, 554] width 25 height 10
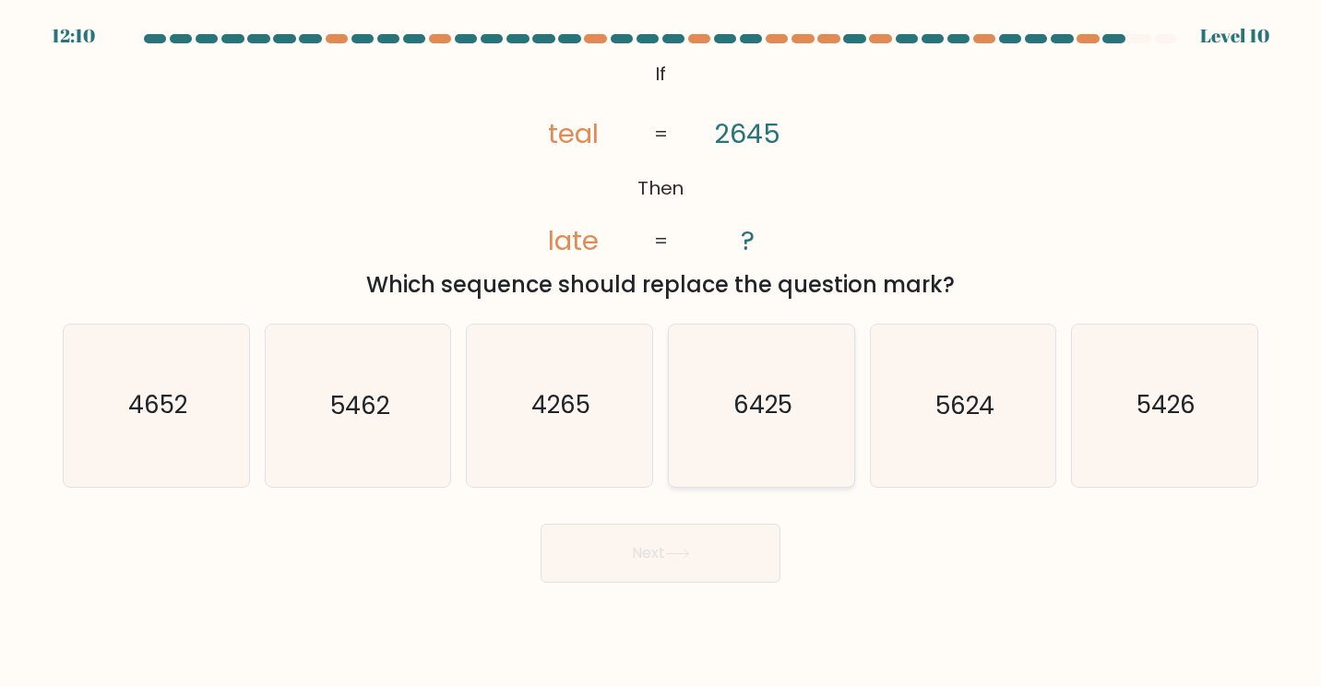
click at [771, 396] on text "6425" at bounding box center [763, 405] width 59 height 34
click at [662, 352] on input "d. 6425" at bounding box center [661, 347] width 1 height 9
radio input "true"
click at [1190, 405] on text "5426" at bounding box center [1166, 405] width 59 height 34
click at [662, 352] on input "f. 5426" at bounding box center [661, 347] width 1 height 9
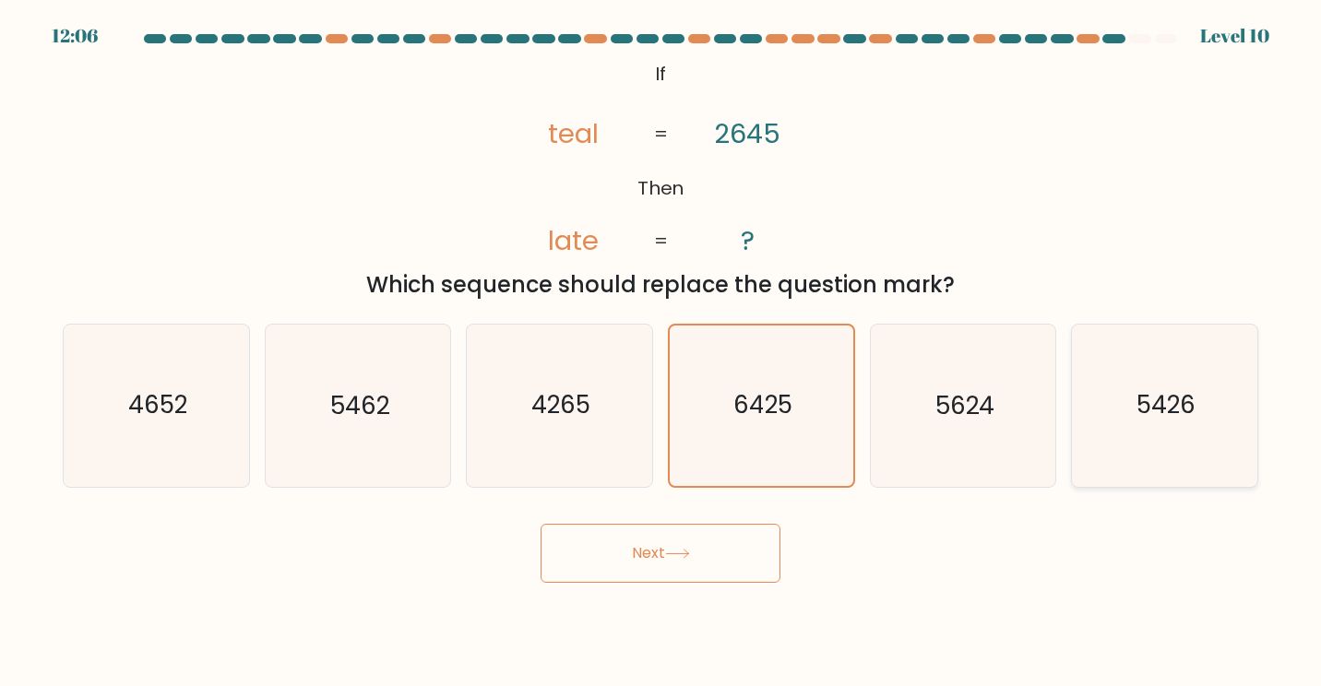
radio input "true"
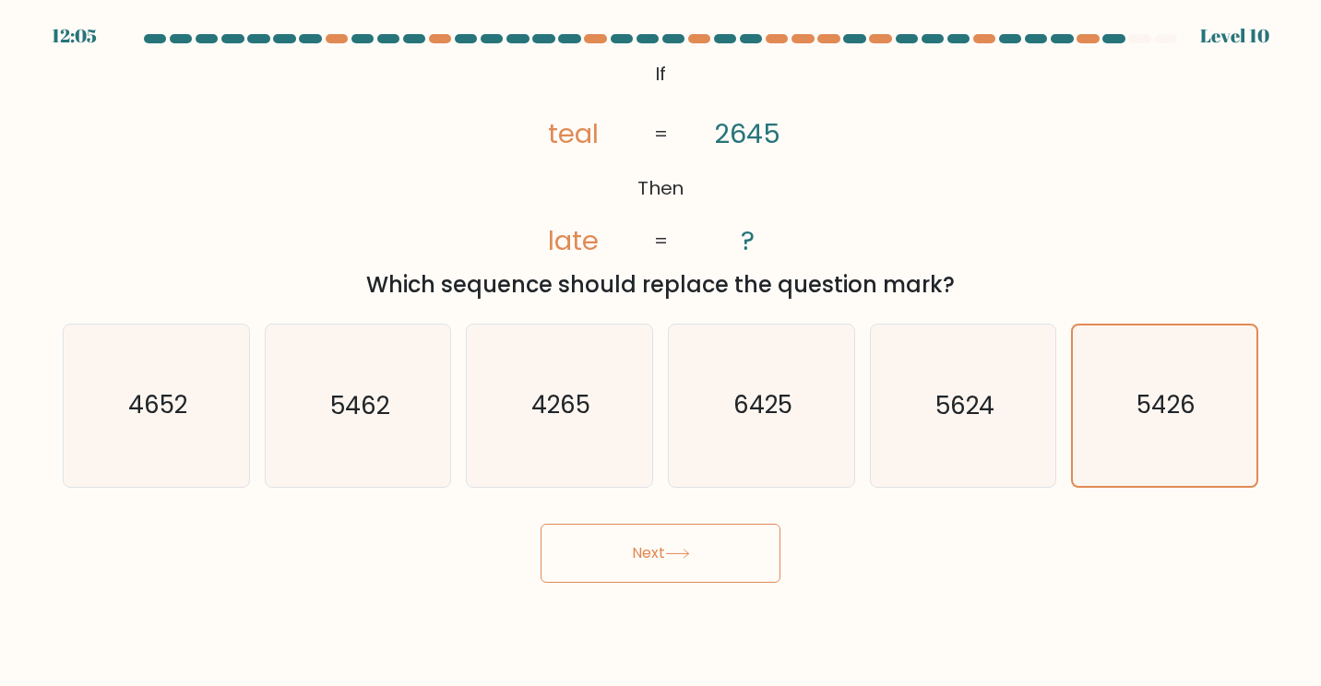
click at [629, 555] on button "Next" at bounding box center [661, 553] width 240 height 59
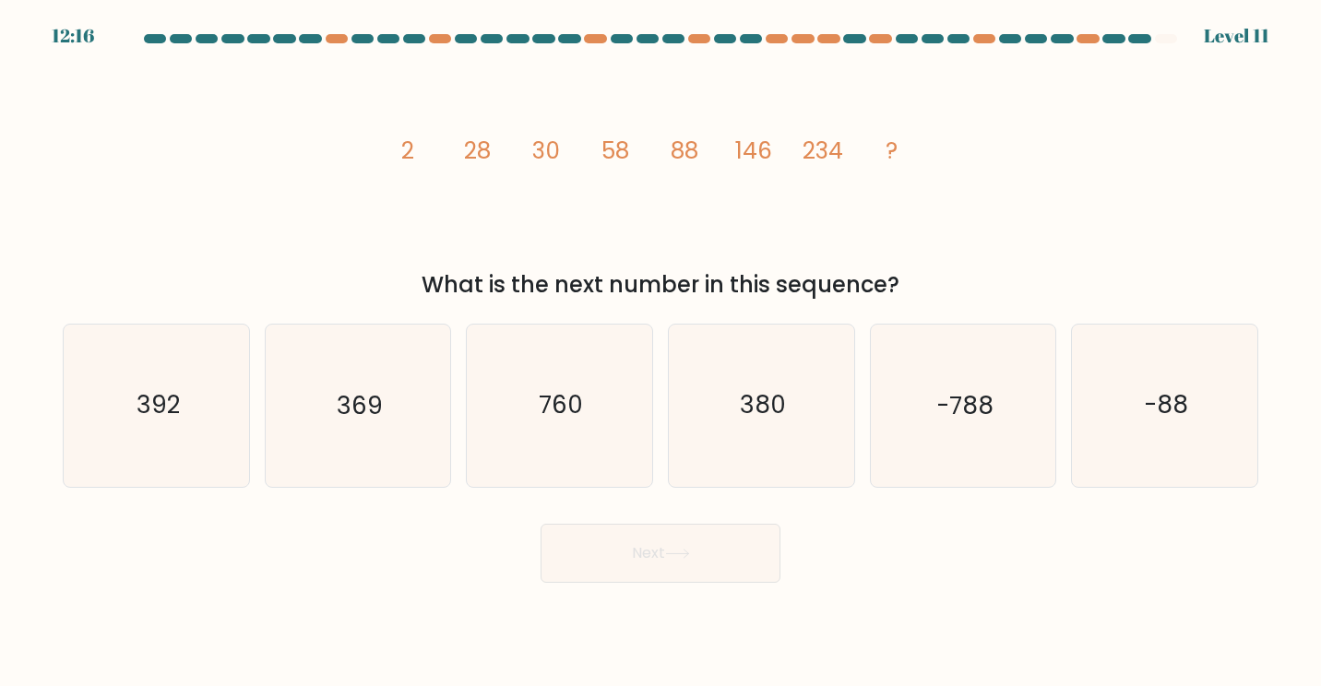
click at [483, 161] on tspan "28" at bounding box center [477, 151] width 27 height 32
click at [545, 162] on tspan "30" at bounding box center [546, 151] width 28 height 32
click at [613, 161] on tspan "58" at bounding box center [616, 151] width 28 height 32
click at [678, 159] on tspan "88" at bounding box center [685, 151] width 28 height 32
click at [758, 161] on tspan "146" at bounding box center [753, 151] width 37 height 32
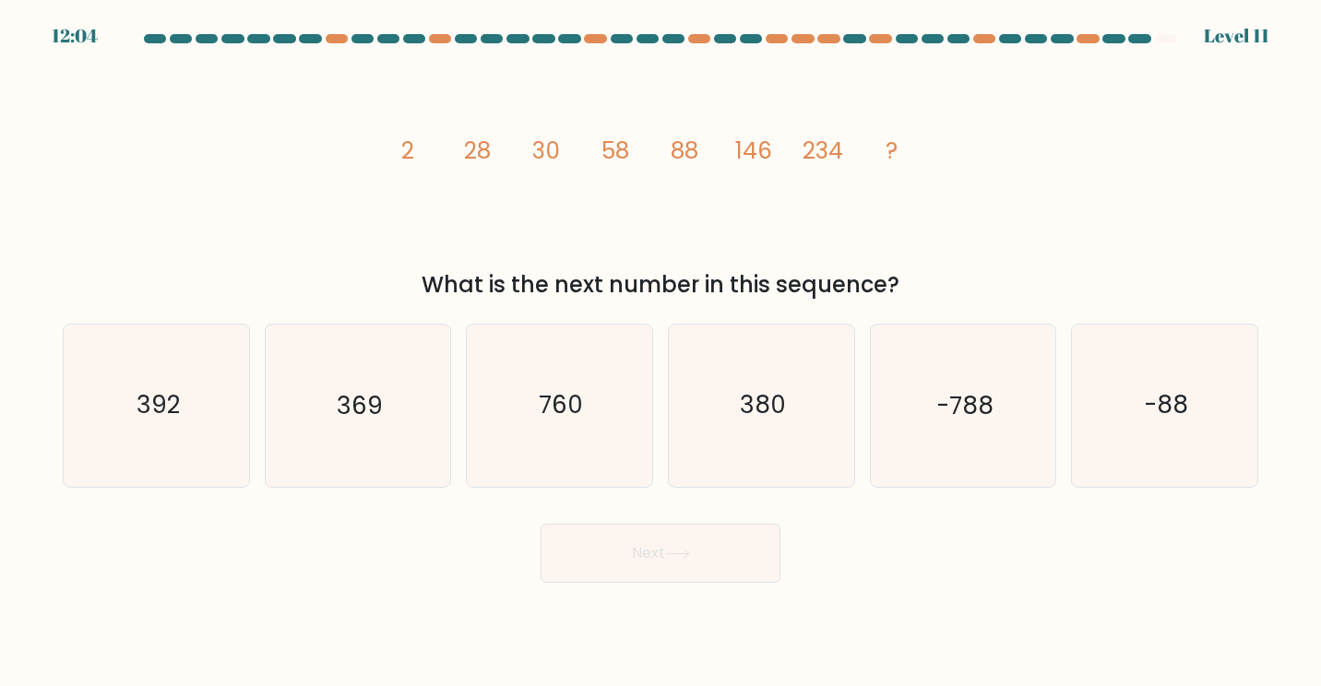
click at [837, 159] on tspan "234" at bounding box center [823, 151] width 41 height 32
click at [778, 411] on text "380" at bounding box center [763, 405] width 46 height 34
click at [662, 352] on input "d. 380" at bounding box center [661, 347] width 1 height 9
radio input "true"
click at [705, 543] on button "Next" at bounding box center [661, 553] width 240 height 59
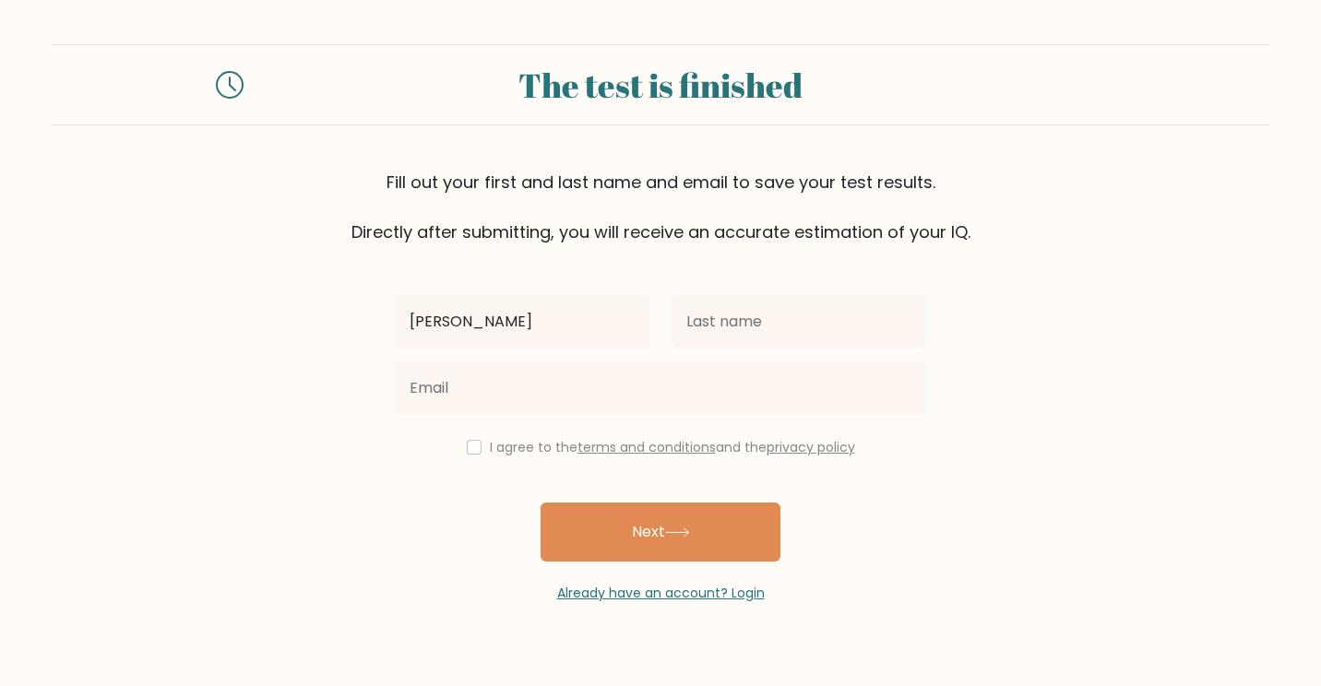
type input "[PERSON_NAME]"
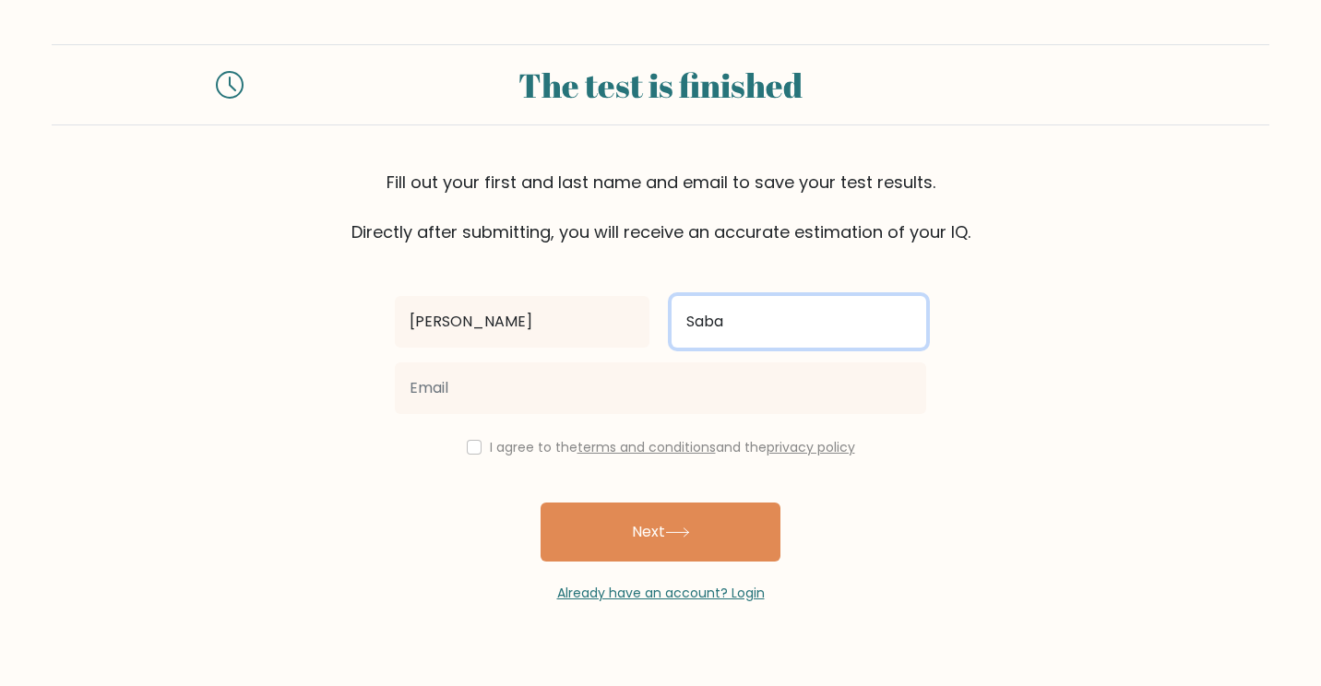
type input "Sabalvaro"
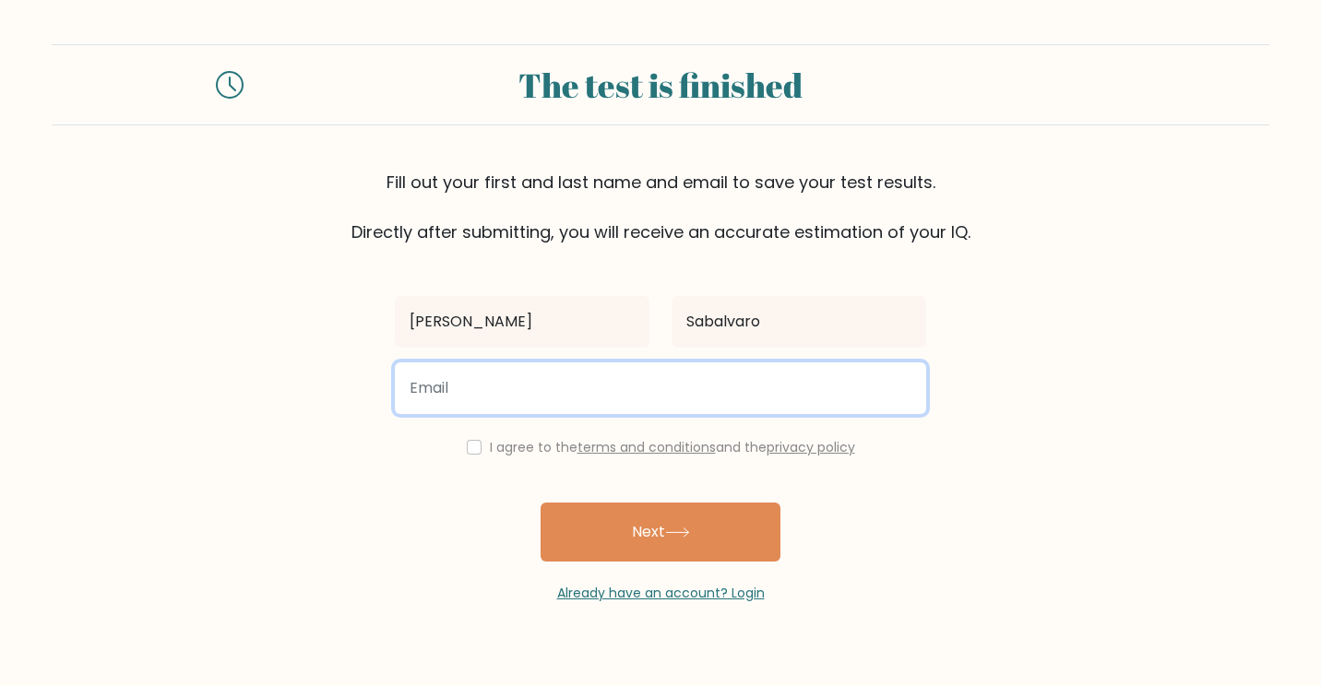
type input "rms.farmingservice2025@gmail.com"
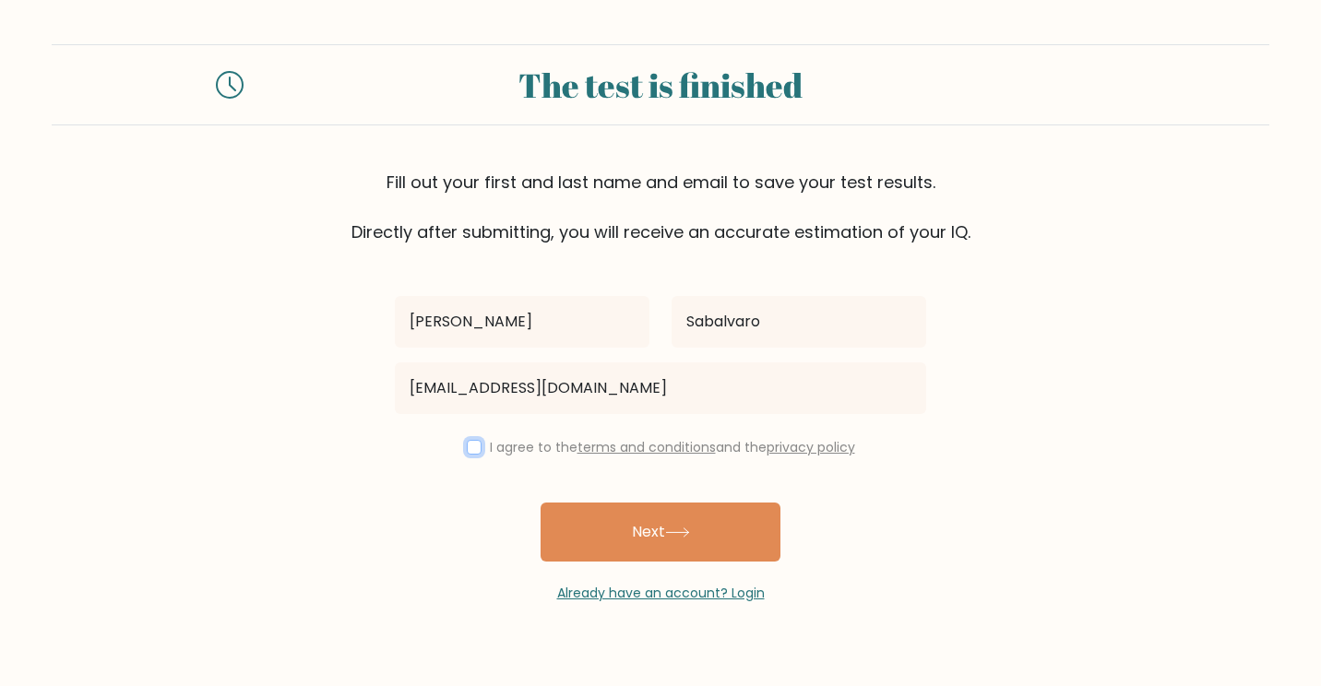
click at [470, 450] on input "checkbox" at bounding box center [474, 447] width 15 height 15
checkbox input "true"
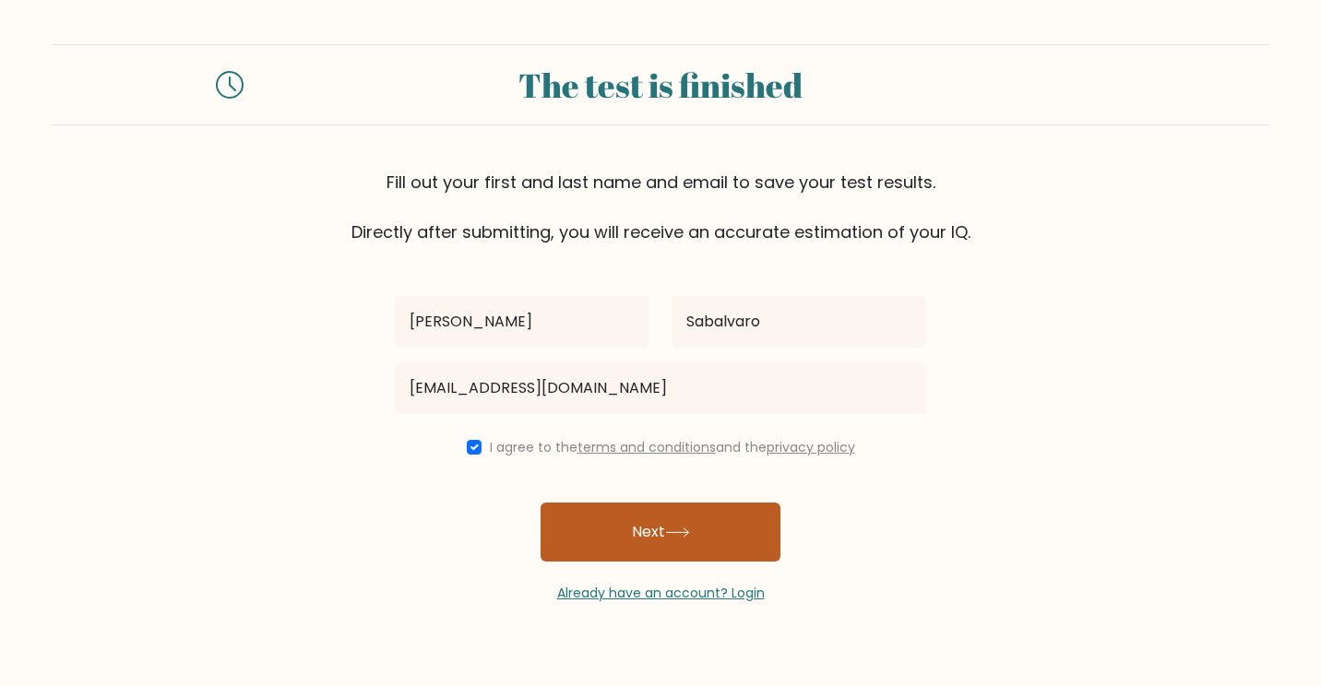
click at [632, 519] on button "Next" at bounding box center [661, 532] width 240 height 59
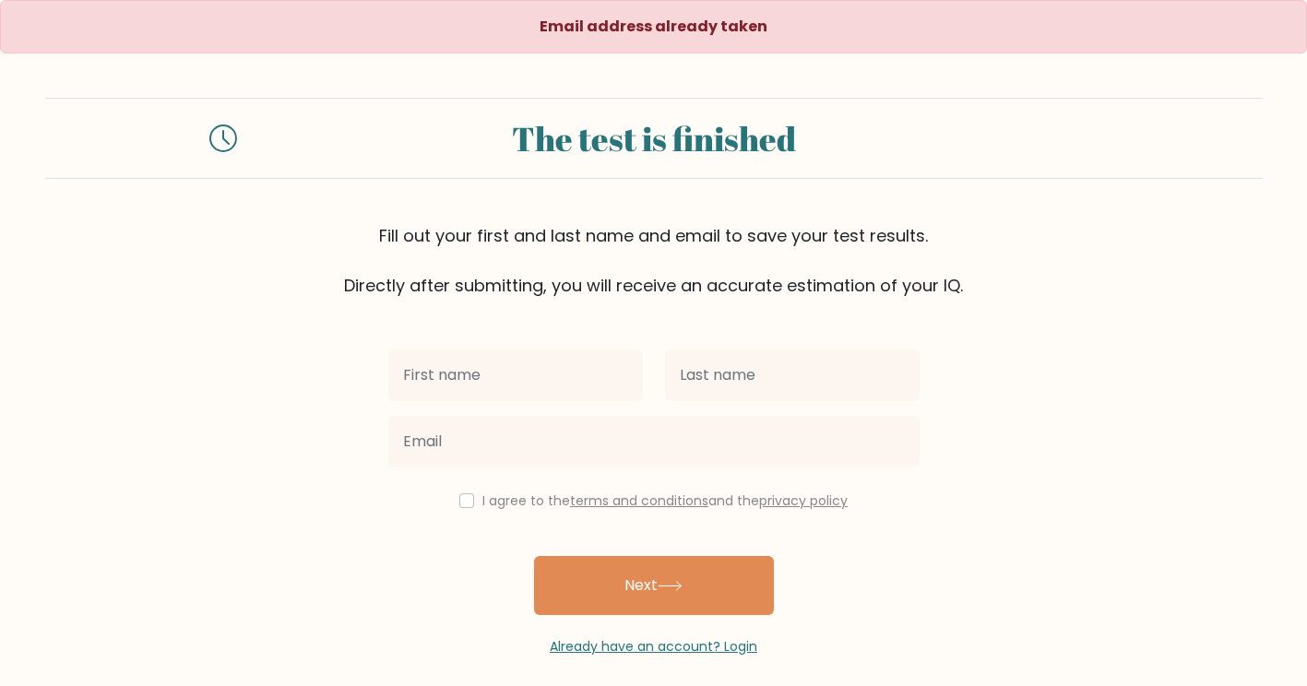
click at [609, 372] on input "text" at bounding box center [515, 376] width 255 height 52
type input "[PERSON_NAME]"
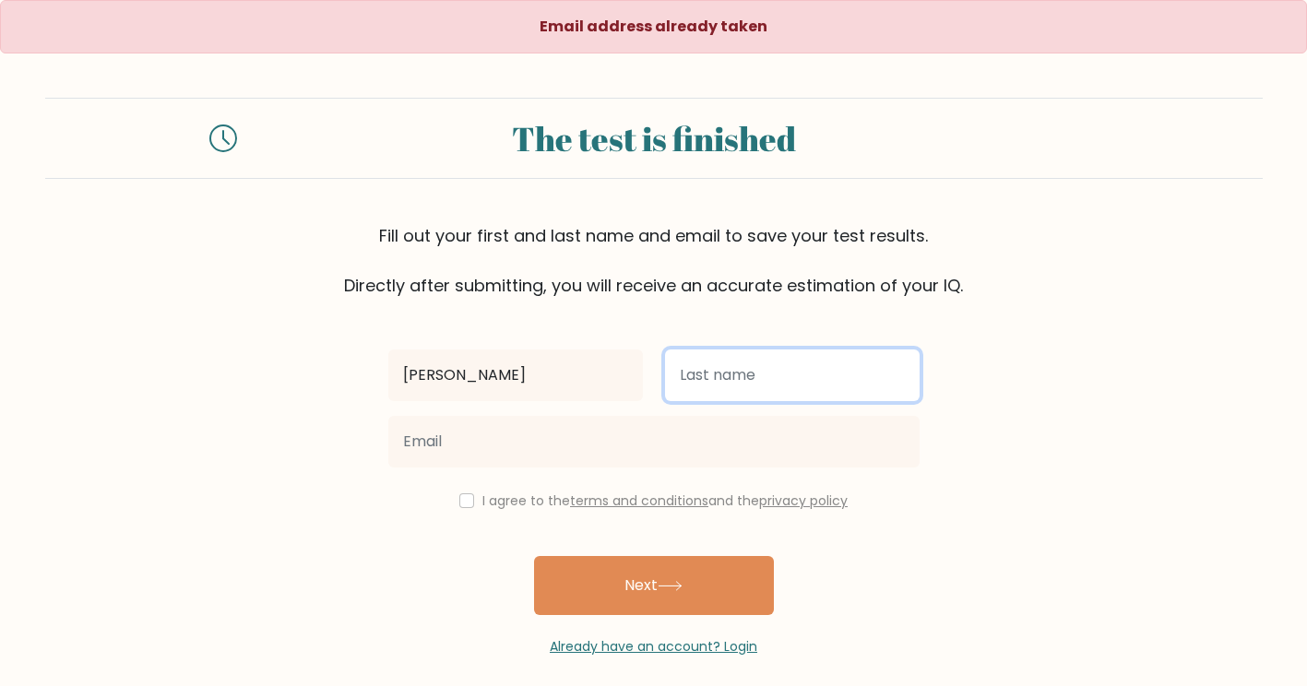
type input "Sabalvaro"
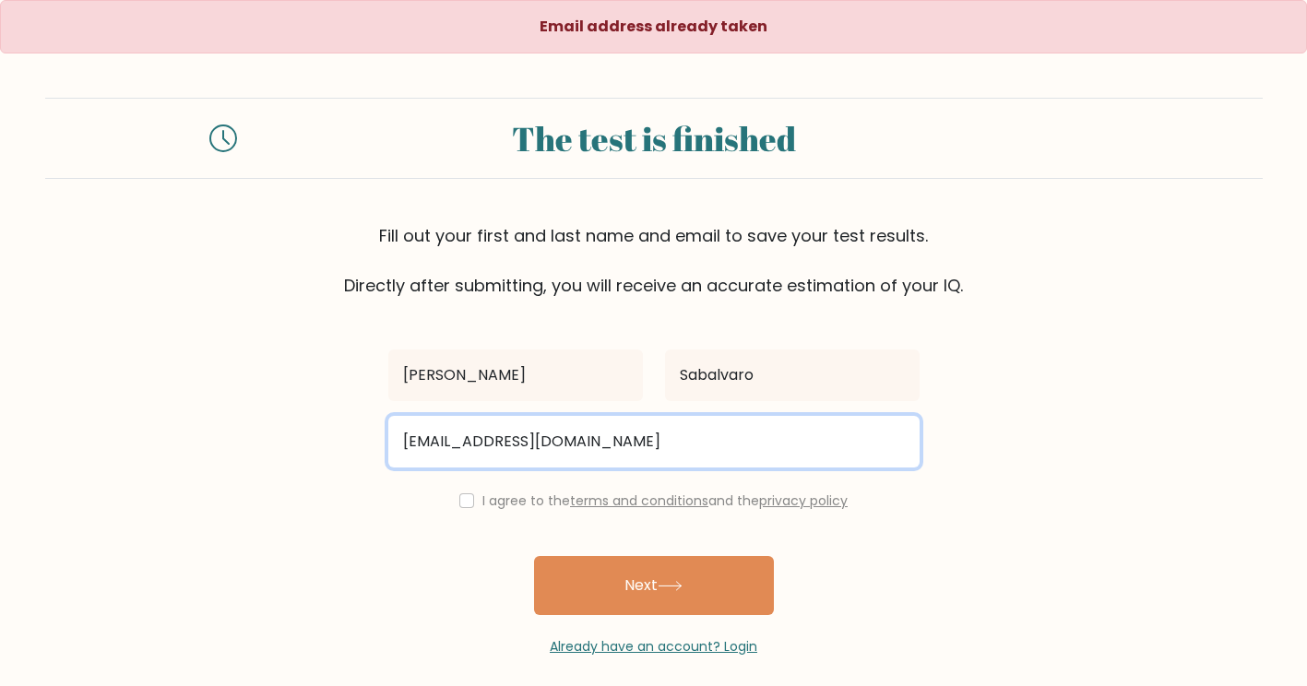
click at [525, 425] on input "rms.farmingservice2025@gmail.com" at bounding box center [653, 442] width 531 height 52
paste input "va2024"
type input "rms.va2024@gmail.com"
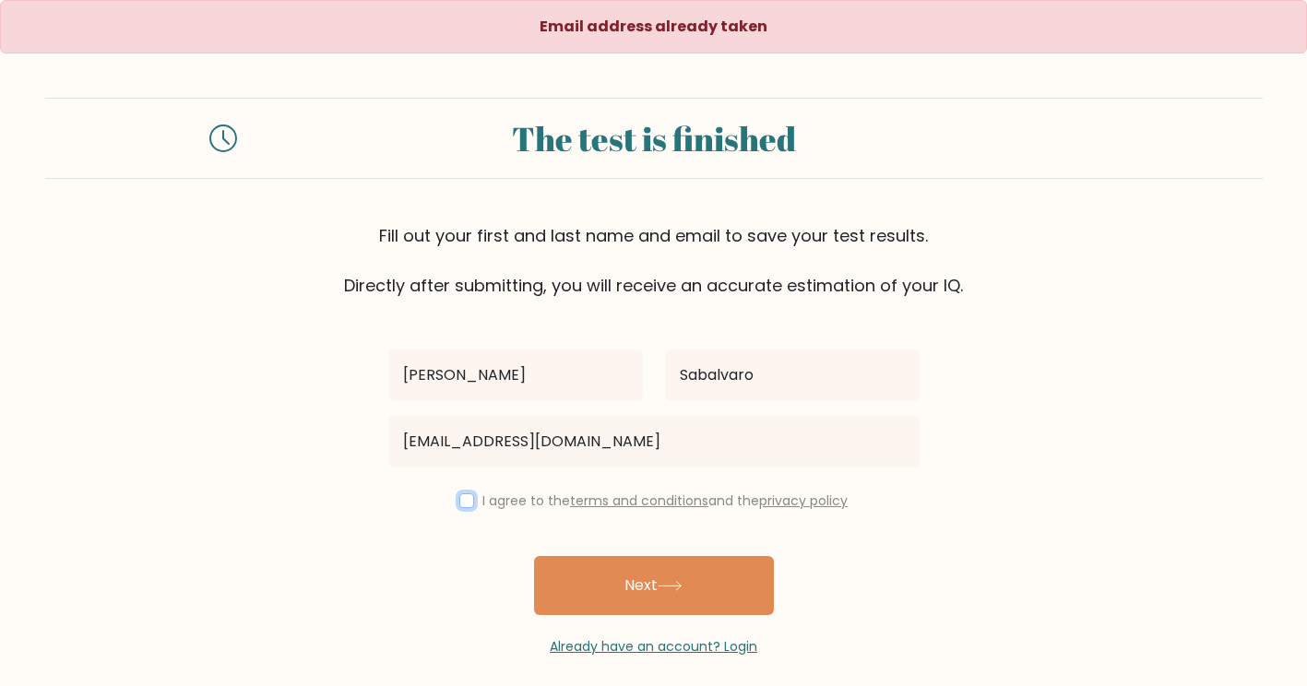
click at [460, 499] on input "checkbox" at bounding box center [466, 501] width 15 height 15
checkbox input "true"
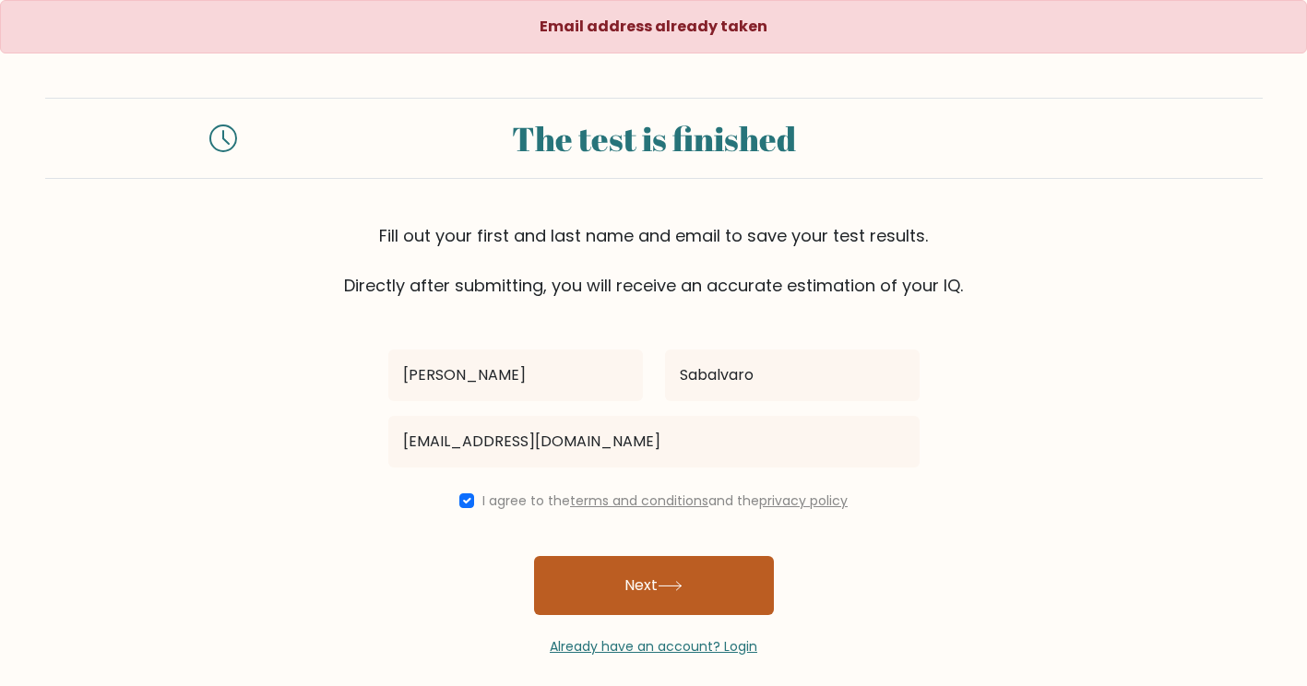
click at [638, 589] on button "Next" at bounding box center [654, 585] width 240 height 59
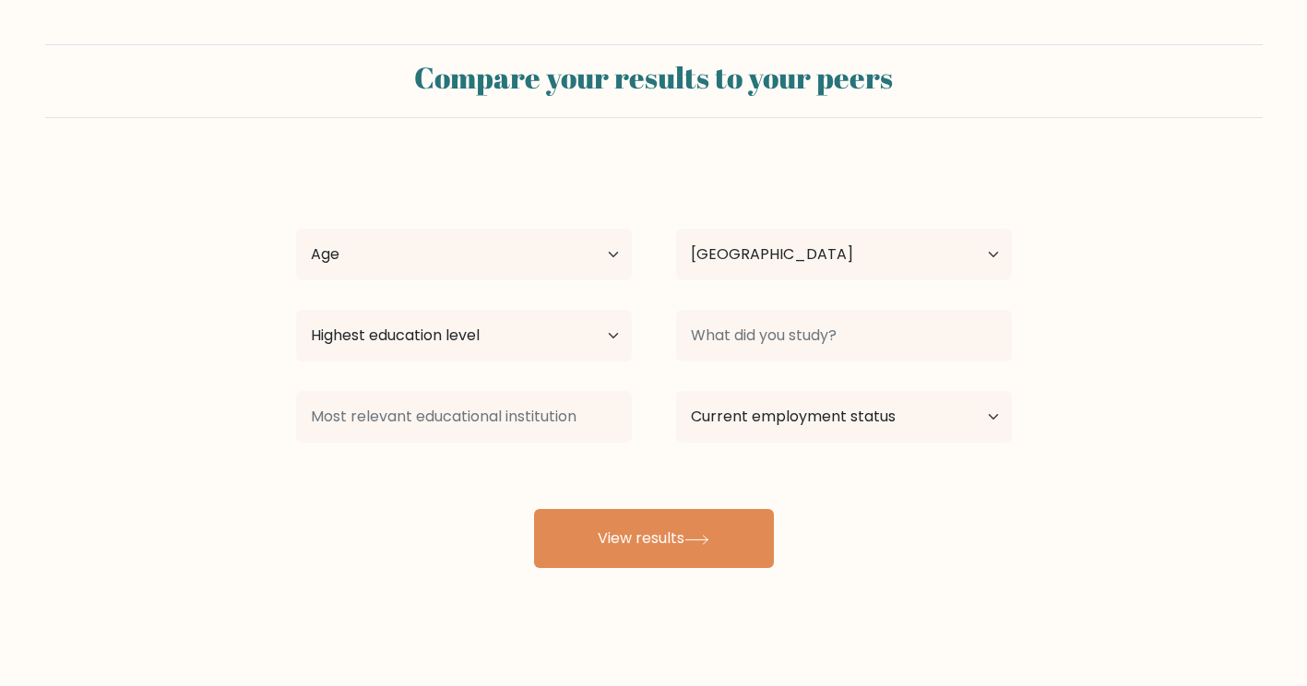
select select "PH"
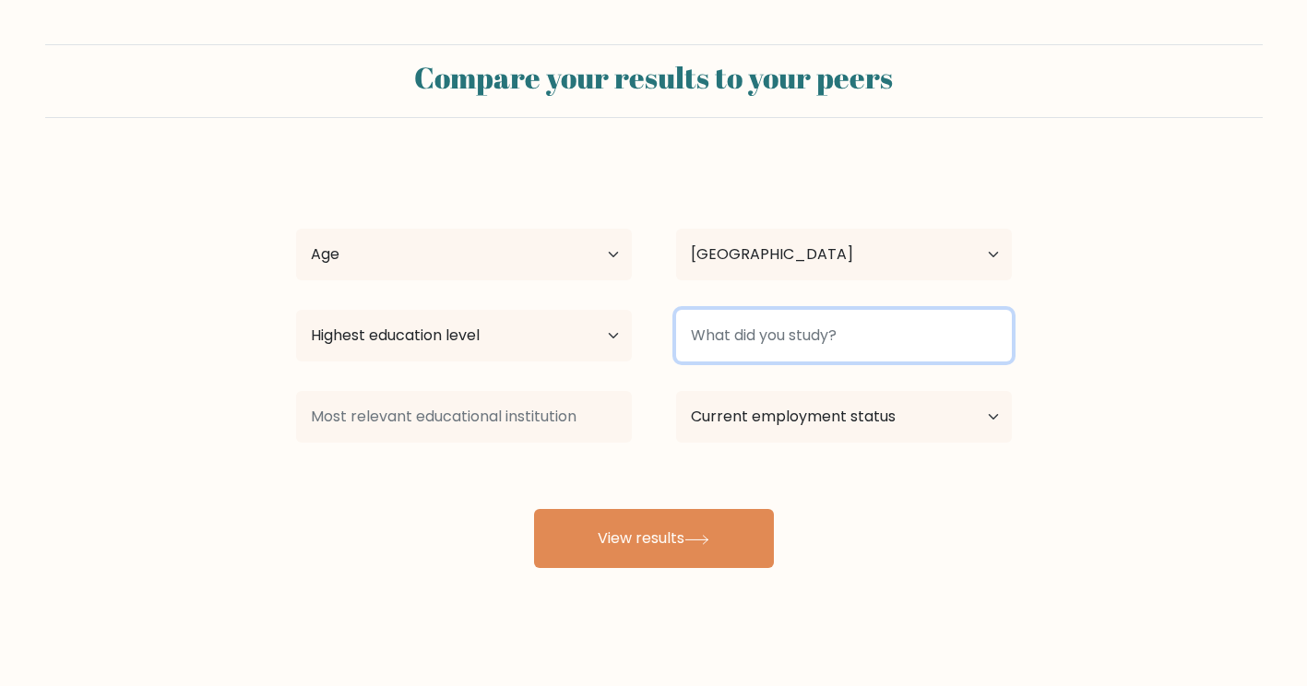
click at [861, 347] on input at bounding box center [844, 336] width 336 height 52
type input "College Undergrad"
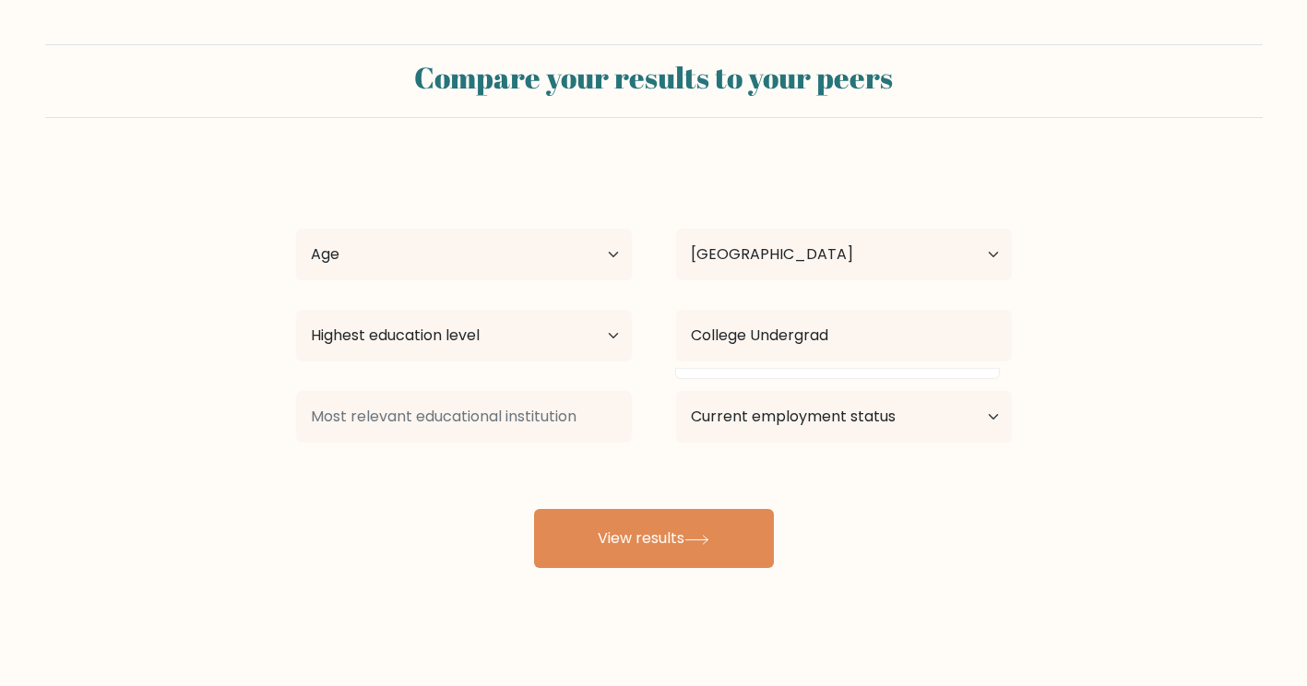
click at [1205, 332] on form "Compare your results to your peers [PERSON_NAME] Age Under [DEMOGRAPHIC_DATA] […" at bounding box center [653, 306] width 1307 height 524
click at [863, 416] on select "Current employment status Employed Student Retired Other / prefer not to answer" at bounding box center [844, 417] width 336 height 52
select select "other"
click at [676, 391] on select "Current employment status Employed Student Retired Other / prefer not to answer" at bounding box center [844, 417] width 336 height 52
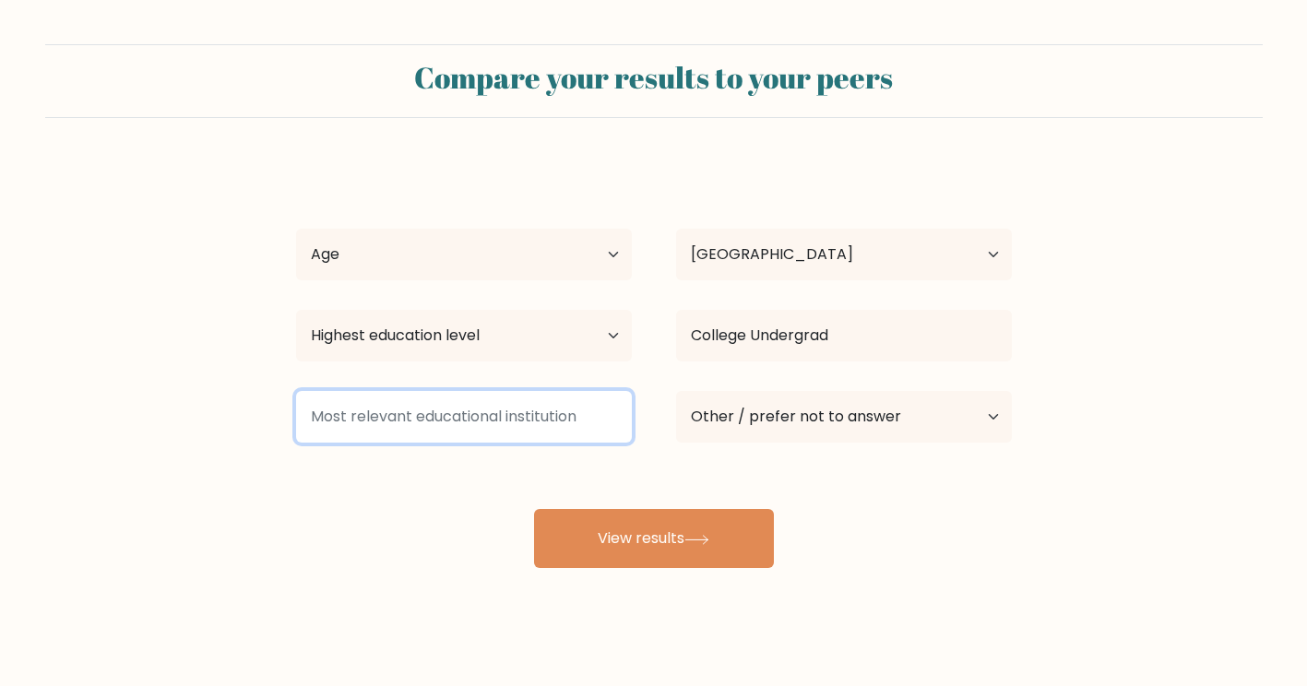
click at [512, 391] on input at bounding box center [464, 417] width 336 height 52
click at [511, 411] on input at bounding box center [464, 417] width 336 height 52
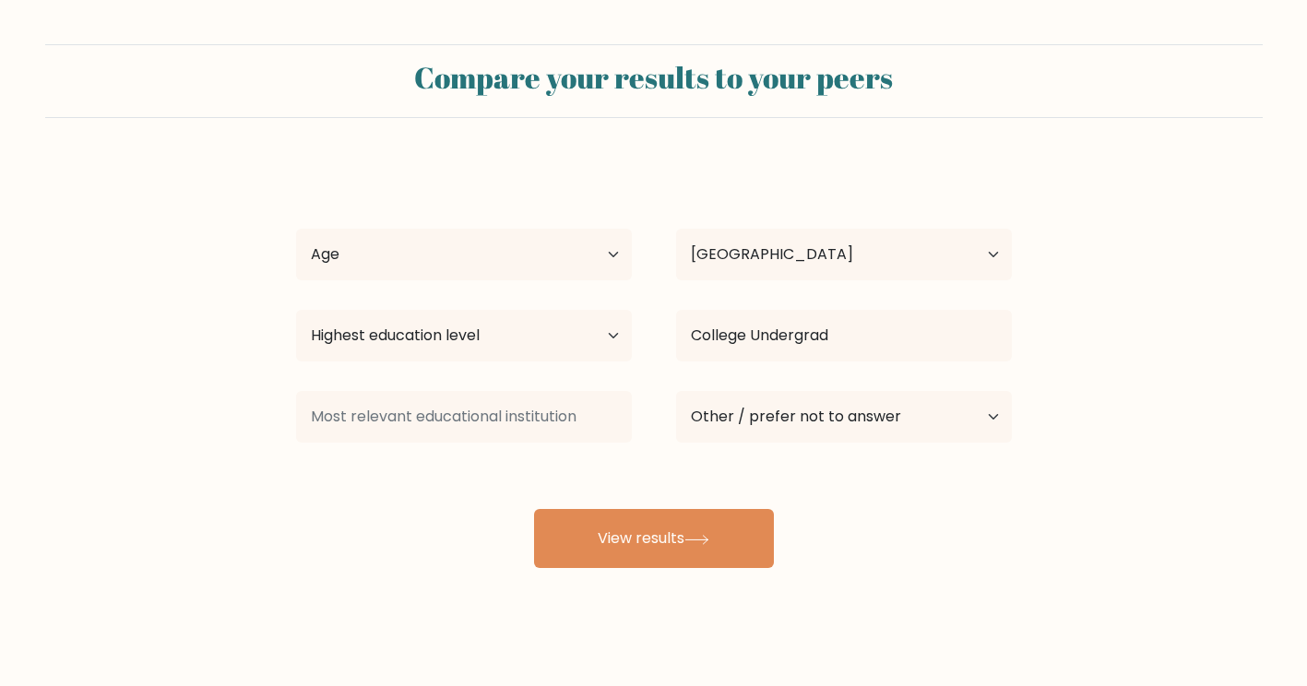
click at [989, 476] on div "[PERSON_NAME] Age Under [DEMOGRAPHIC_DATA] [DEMOGRAPHIC_DATA] [DEMOGRAPHIC_DATA…" at bounding box center [654, 365] width 738 height 406
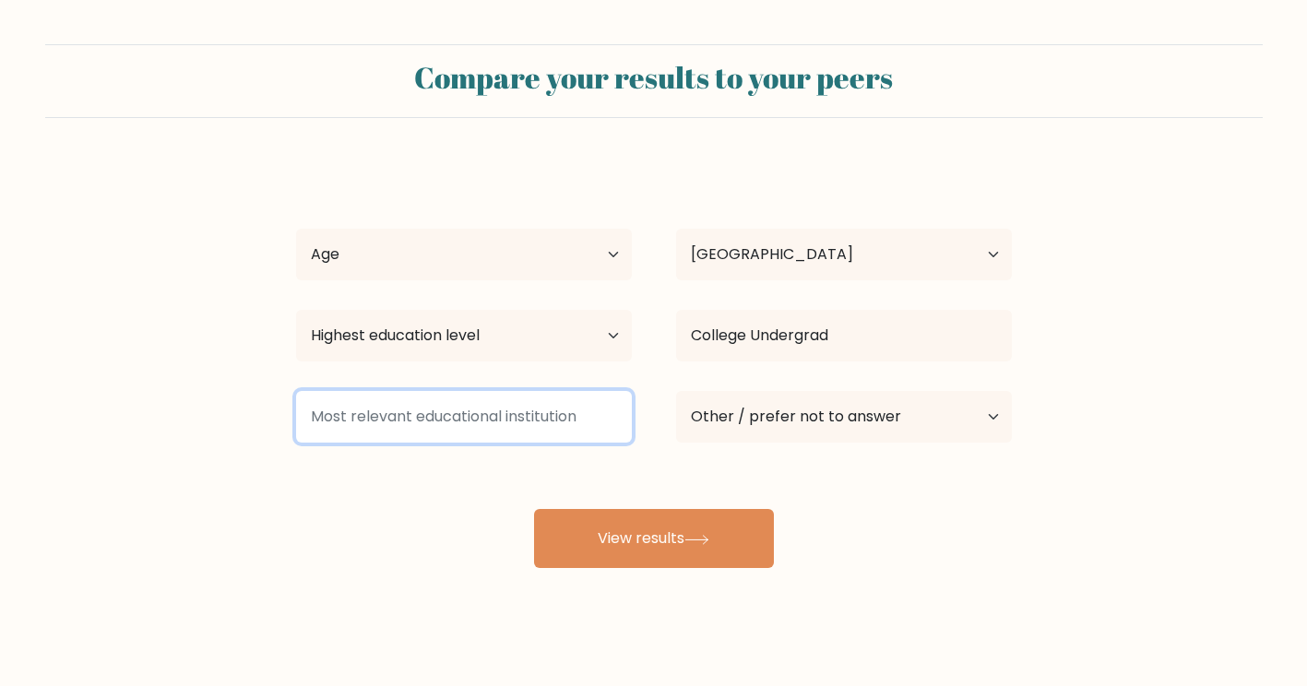
click at [483, 412] on input at bounding box center [464, 417] width 336 height 52
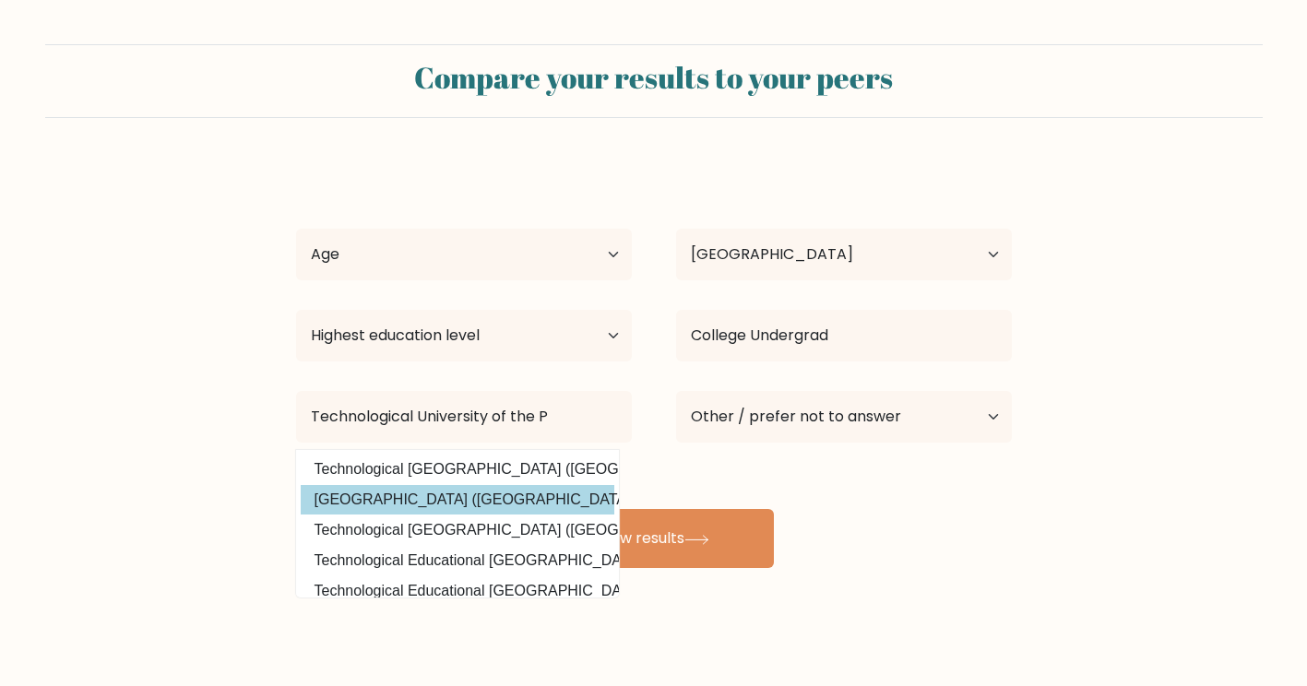
click at [451, 499] on option "[GEOGRAPHIC_DATA] ([GEOGRAPHIC_DATA])" at bounding box center [458, 500] width 314 height 30
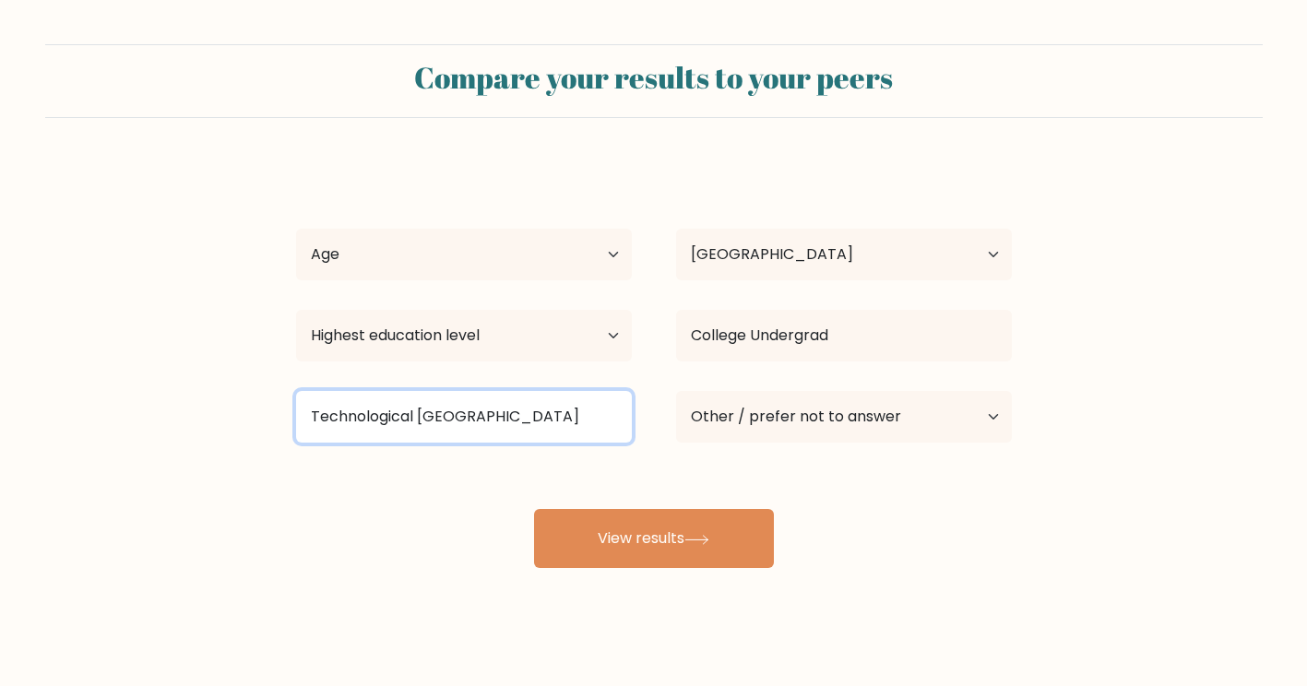
click at [429, 413] on input "Technological [GEOGRAPHIC_DATA]" at bounding box center [464, 417] width 336 height 52
click at [430, 413] on input "Technological [GEOGRAPHIC_DATA]" at bounding box center [464, 417] width 336 height 52
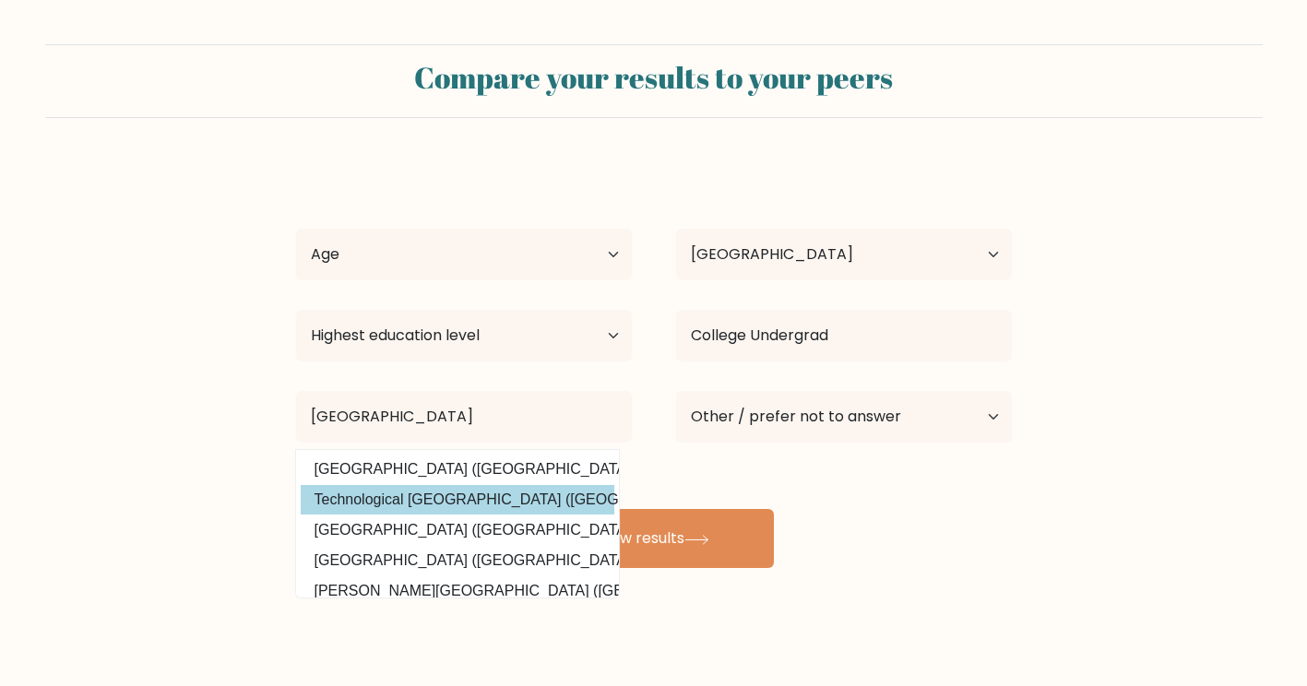
click at [430, 514] on option "Technological [GEOGRAPHIC_DATA] ([GEOGRAPHIC_DATA])" at bounding box center [458, 500] width 314 height 30
type input "Technological [GEOGRAPHIC_DATA]"
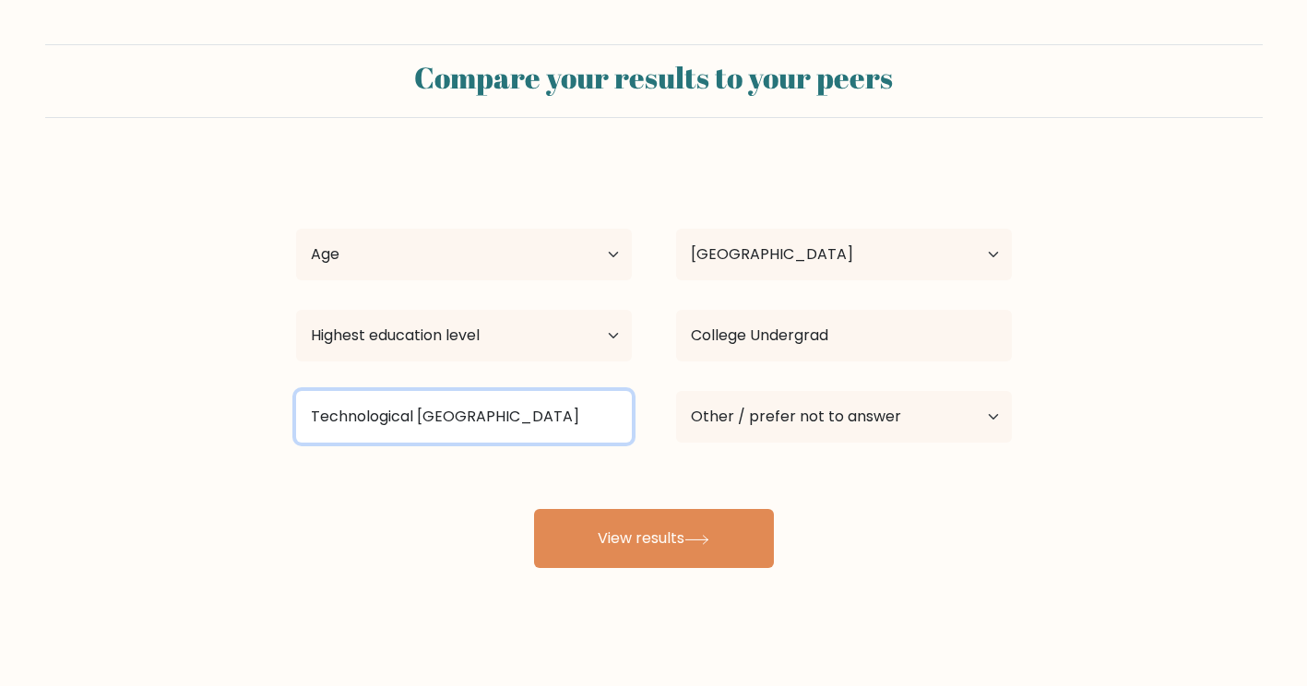
click at [624, 407] on input "Technological [GEOGRAPHIC_DATA]" at bounding box center [464, 417] width 336 height 52
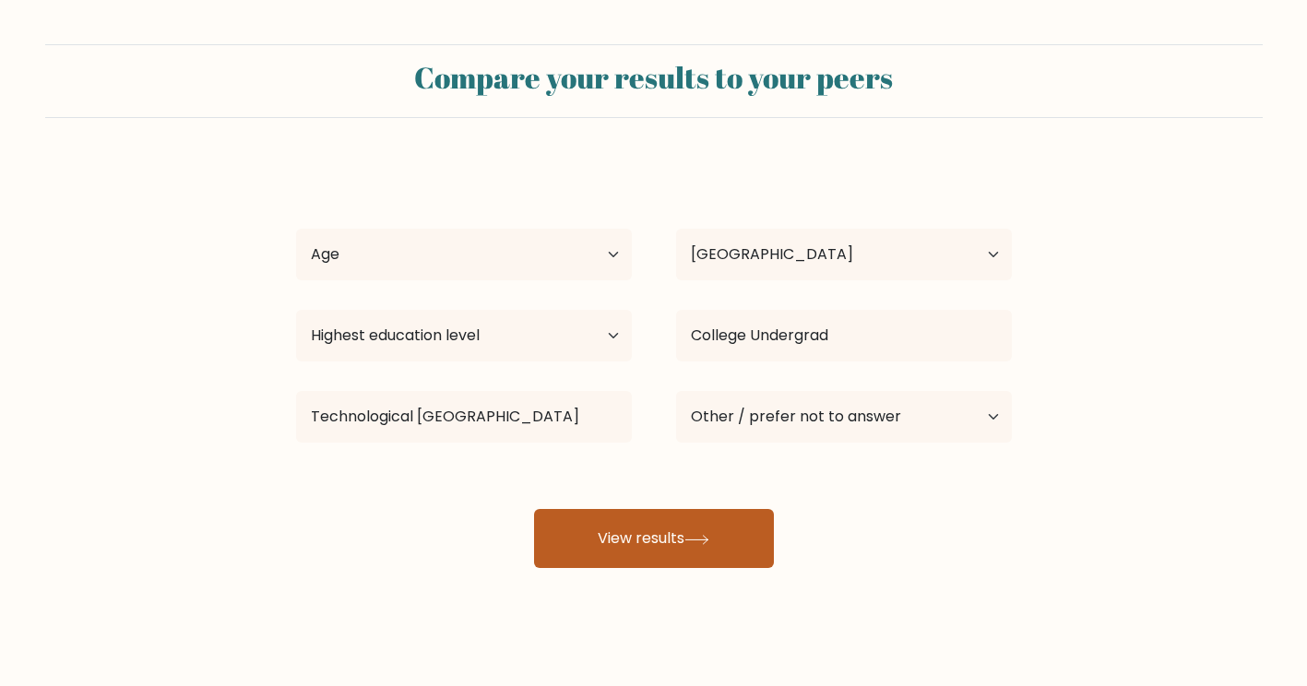
click at [640, 531] on button "View results" at bounding box center [654, 538] width 240 height 59
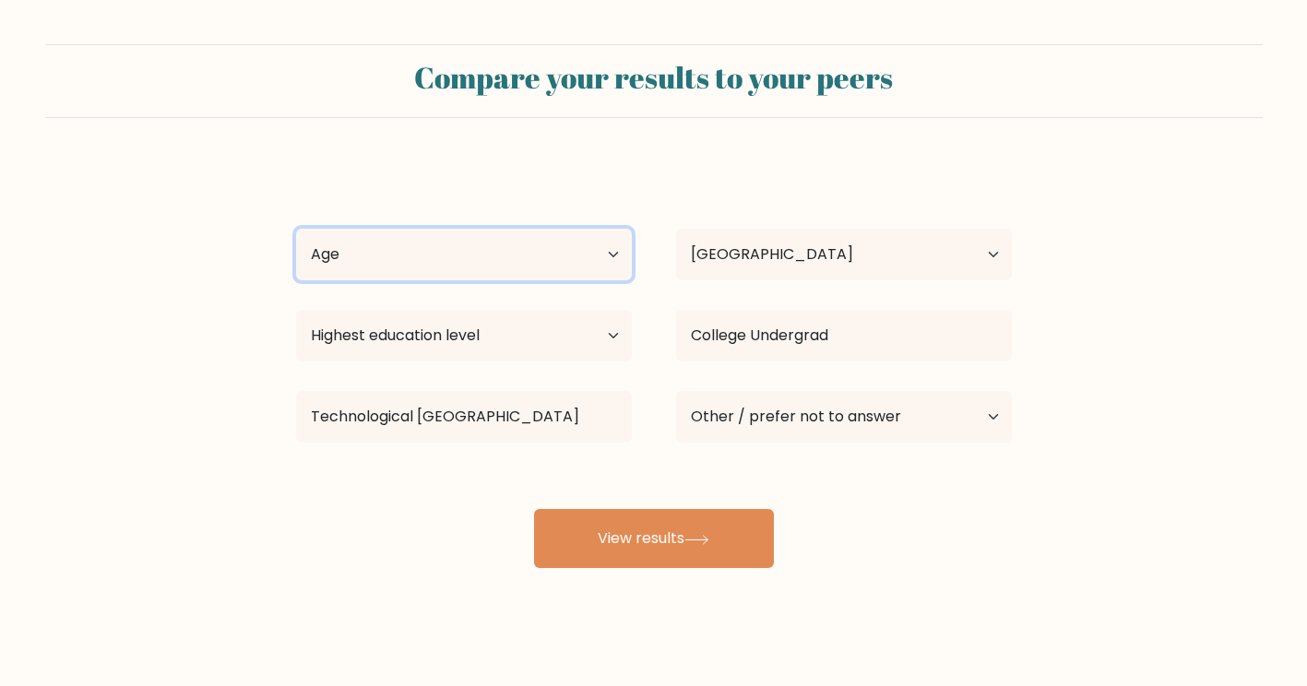
click at [462, 247] on select "Age Under 18 years old 18-24 years old 25-34 years old 35-44 years old 45-54 ye…" at bounding box center [464, 255] width 336 height 52
select select "25_34"
click at [296, 229] on select "Age Under 18 years old 18-24 years old 25-34 years old 35-44 years old 45-54 ye…" at bounding box center [464, 255] width 336 height 52
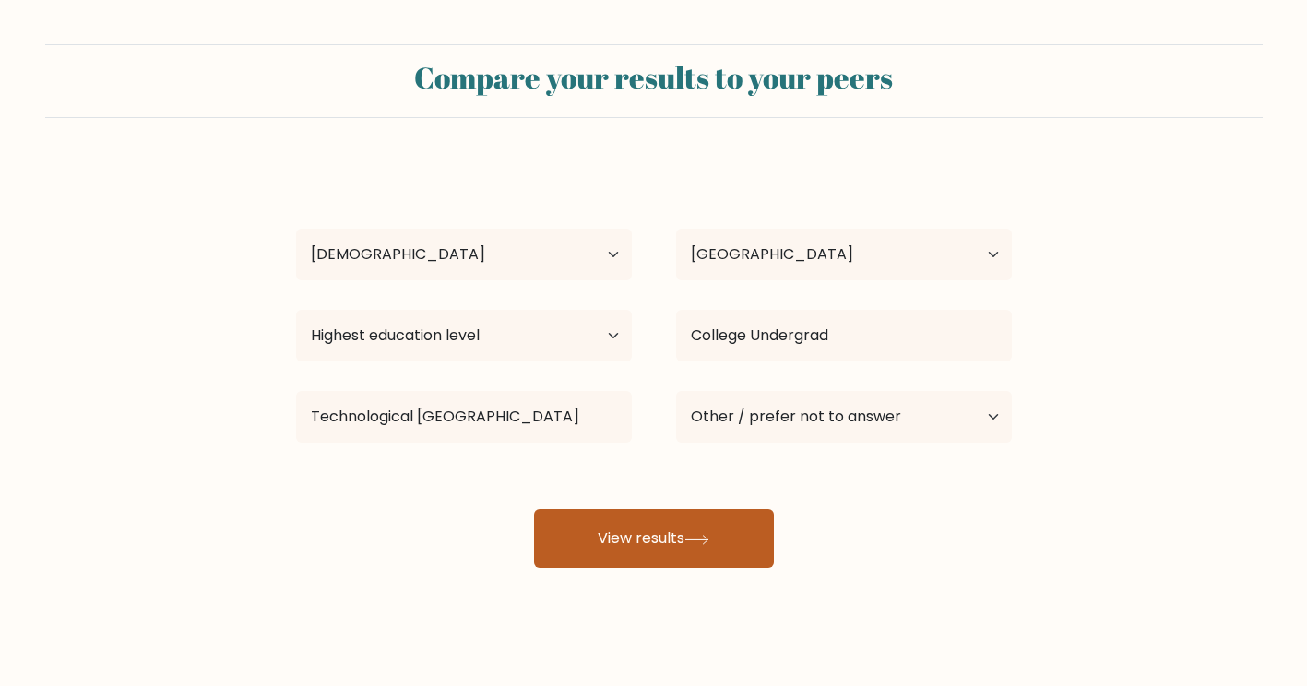
click at [657, 543] on button "View results" at bounding box center [654, 538] width 240 height 59
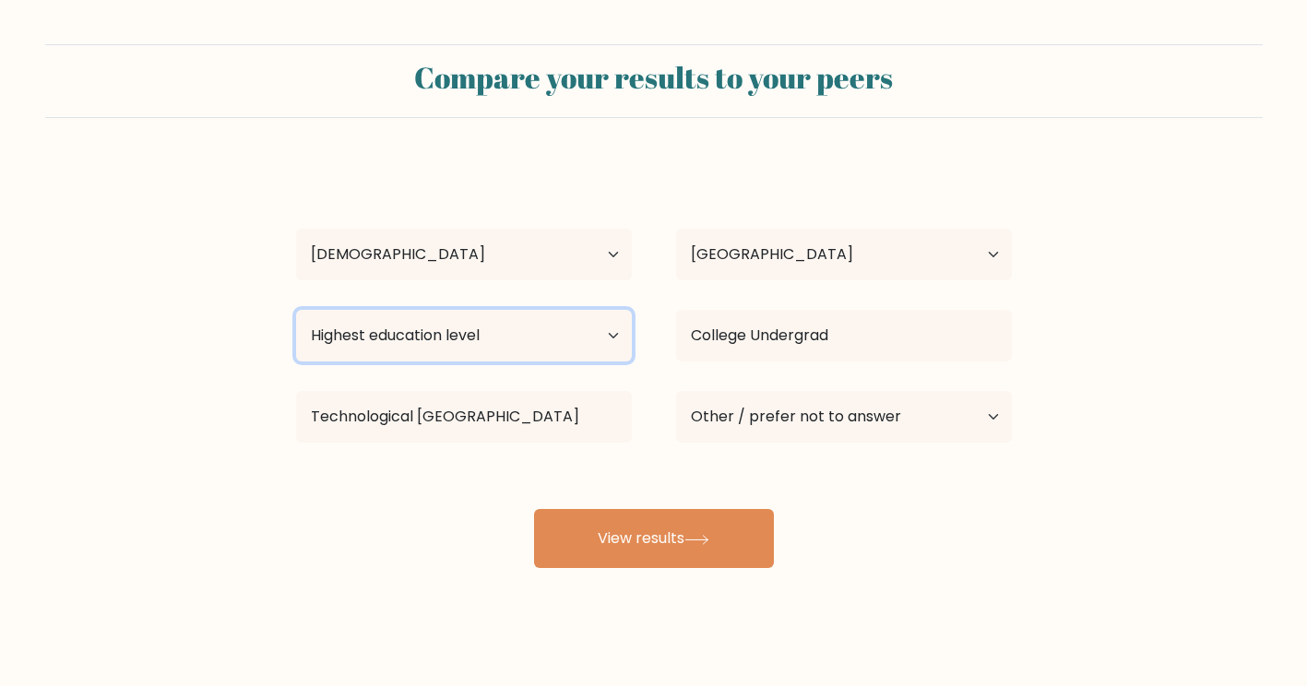
click at [554, 339] on select "Highest education level No schooling Primary Lower Secondary Upper Secondary Oc…" at bounding box center [464, 336] width 336 height 52
select select "bachelors_degree"
click at [296, 310] on select "Highest education level No schooling Primary Lower Secondary Upper Secondary Oc…" at bounding box center [464, 336] width 336 height 52
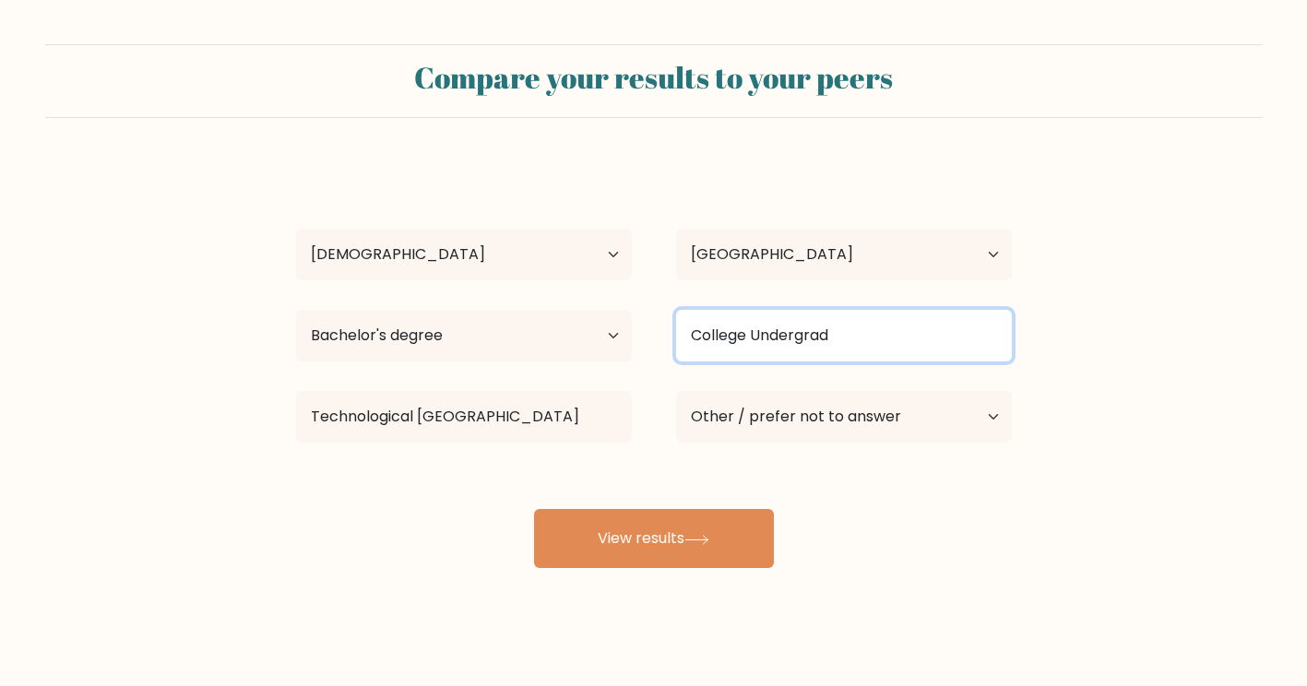
click at [781, 337] on input "College Undergrad" at bounding box center [844, 336] width 336 height 52
drag, startPoint x: 846, startPoint y: 349, endPoint x: 579, endPoint y: 353, distance: 267.6
click at [579, 353] on div "Highest education level No schooling Primary Lower Secondary Upper Secondary Oc…" at bounding box center [654, 336] width 760 height 66
click at [823, 343] on input at bounding box center [844, 336] width 336 height 52
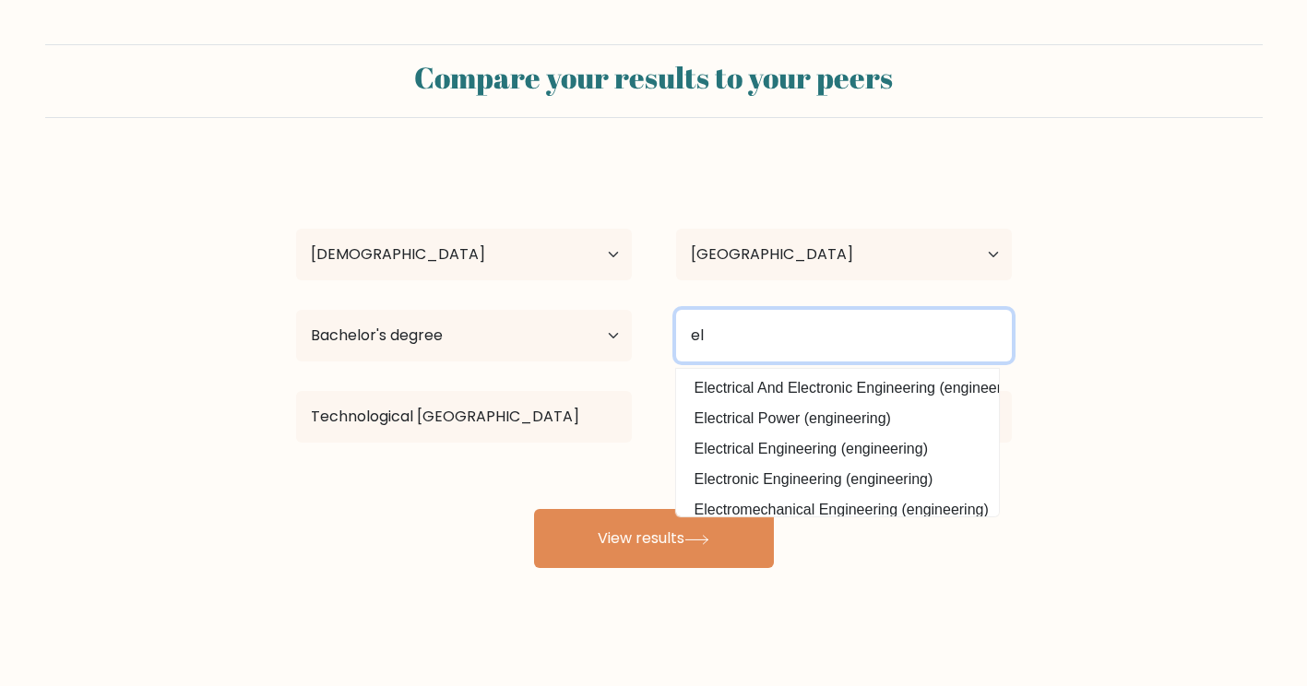
type input "e"
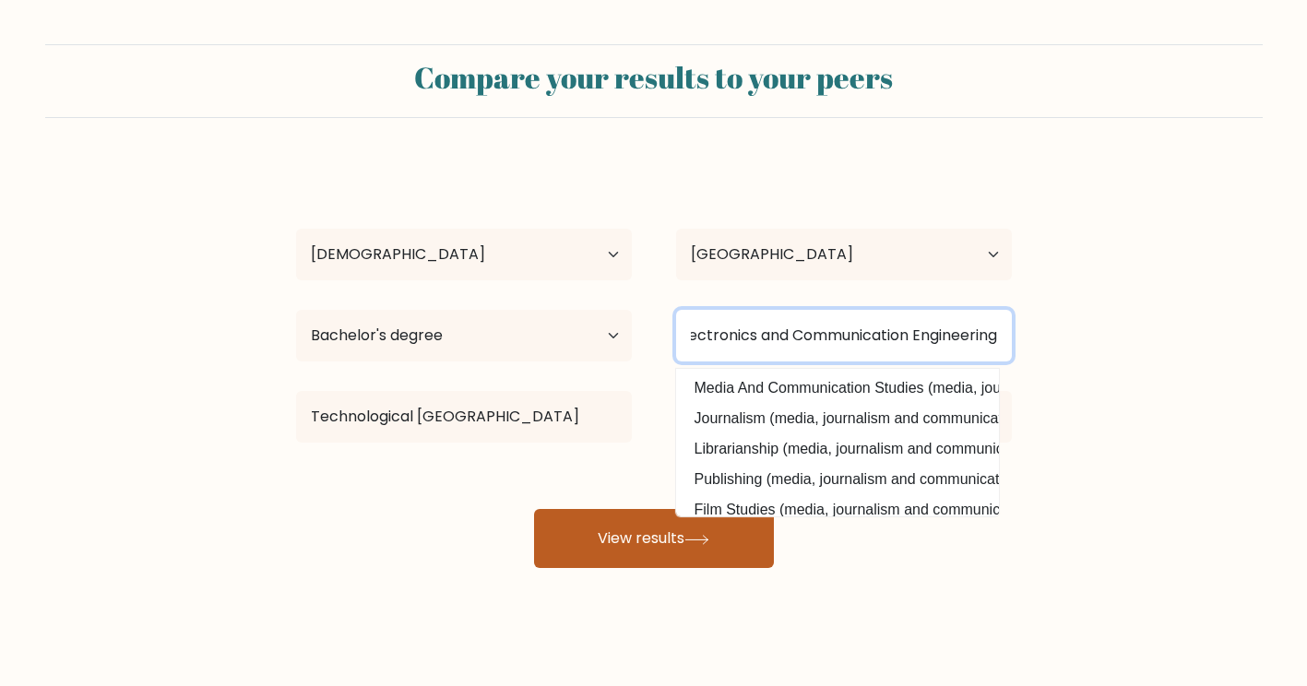
type input "Electronics and Communication Engineering"
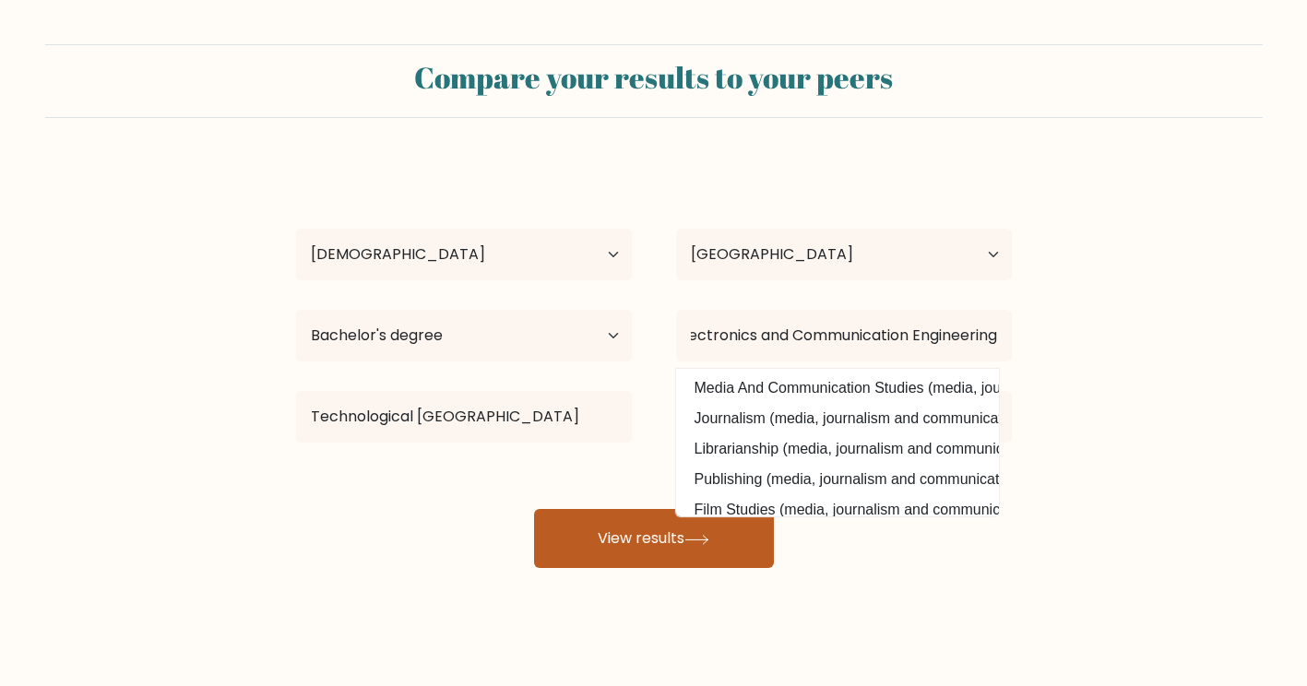
scroll to position [0, 0]
click at [629, 535] on button "View results" at bounding box center [654, 538] width 240 height 59
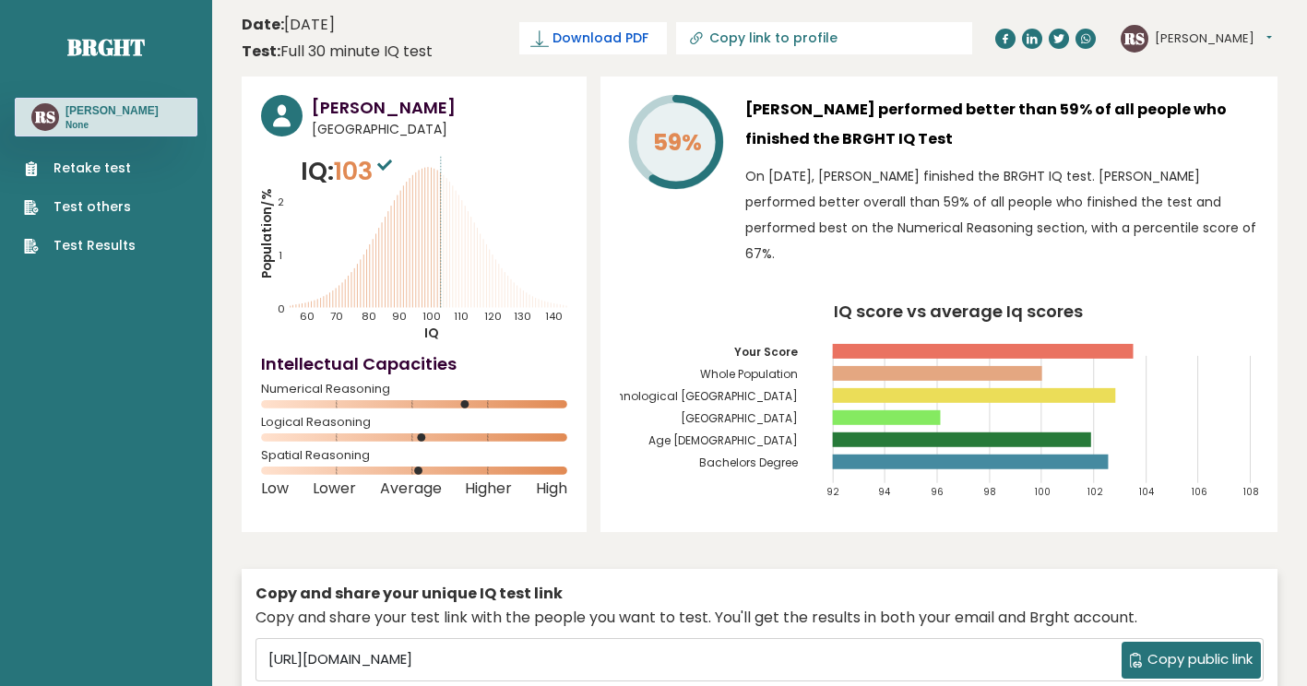
click at [653, 28] on link "Download PDF" at bounding box center [593, 38] width 148 height 32
